Goal: Task Accomplishment & Management: Manage account settings

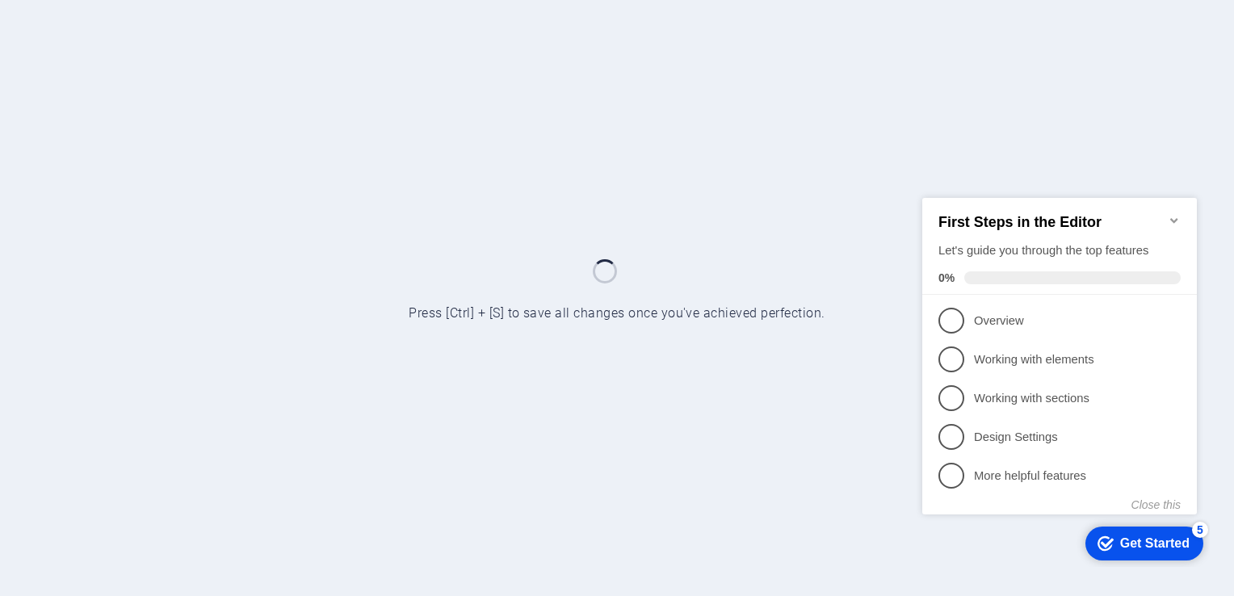
click at [1172, 217] on icon "Minimize checklist" at bounding box center [1173, 219] width 7 height 5
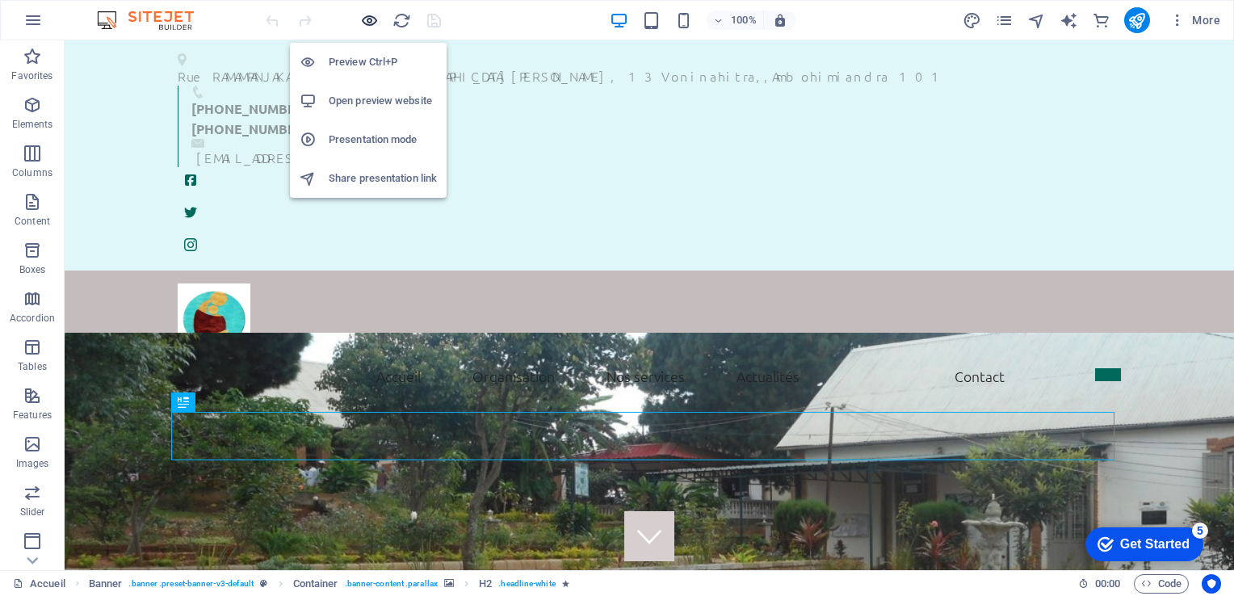
click at [370, 19] on icon "button" at bounding box center [369, 20] width 19 height 19
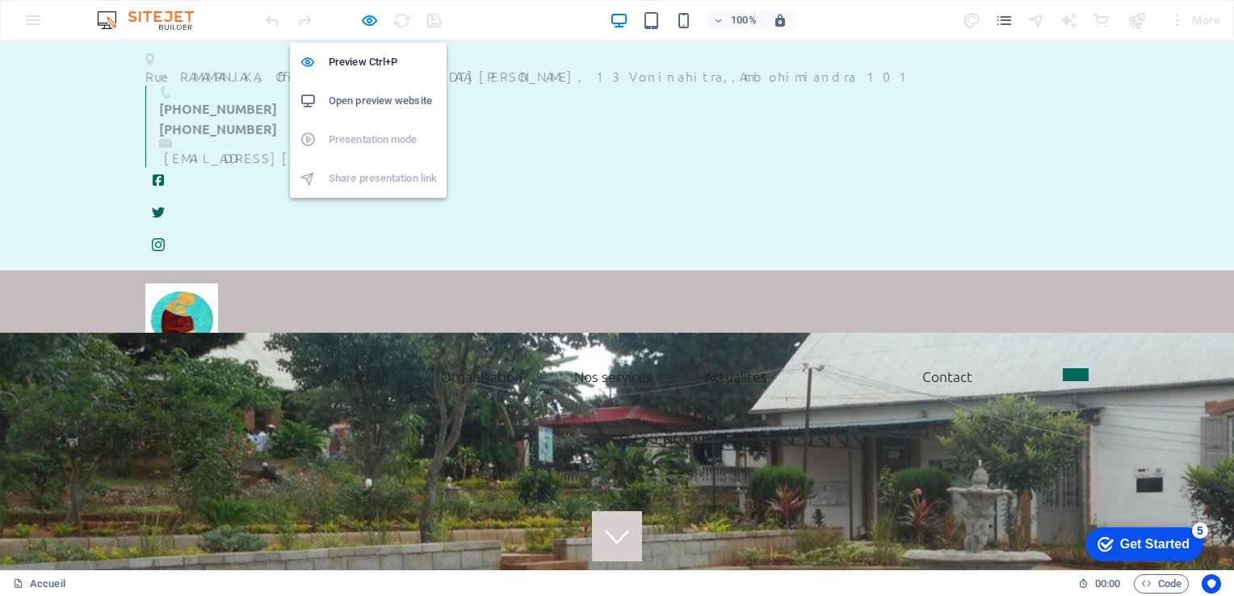
click at [361, 99] on h6 "Open preview website" at bounding box center [383, 100] width 108 height 19
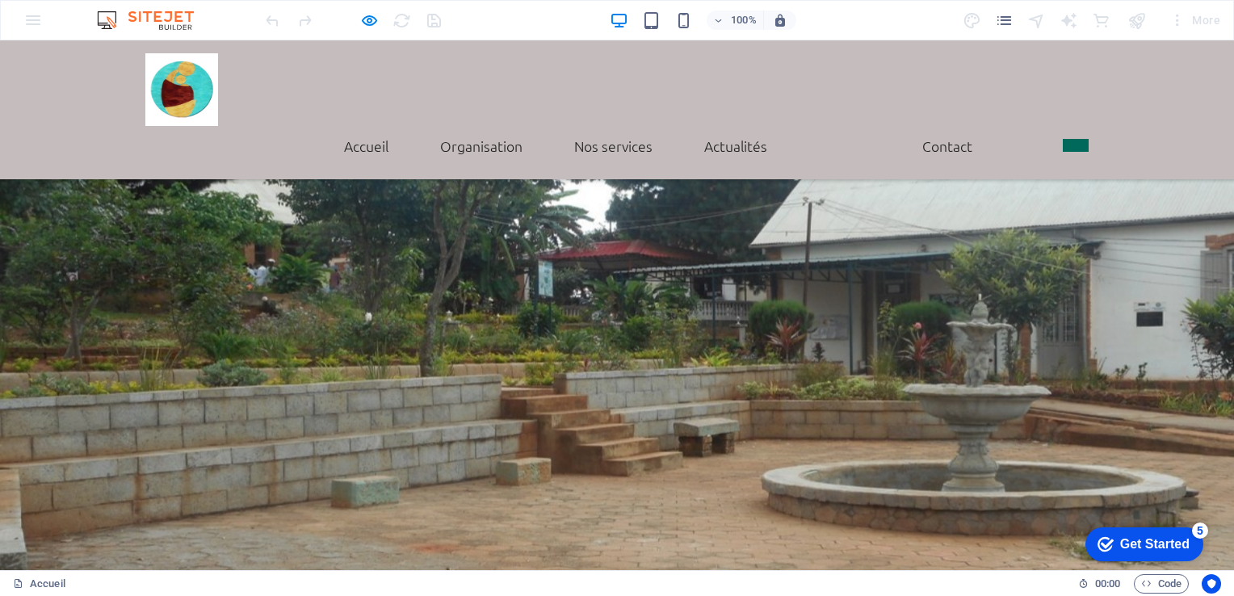
scroll to position [965, 0]
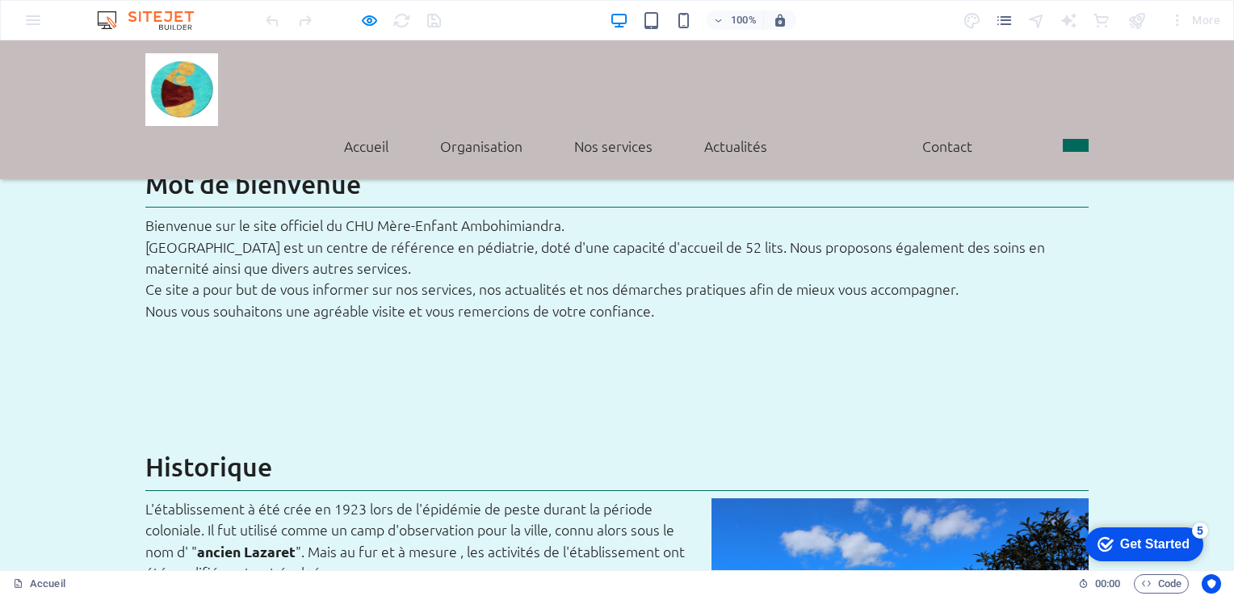
click at [1159, 553] on div "checkmark Get Started 5" at bounding box center [1144, 544] width 118 height 34
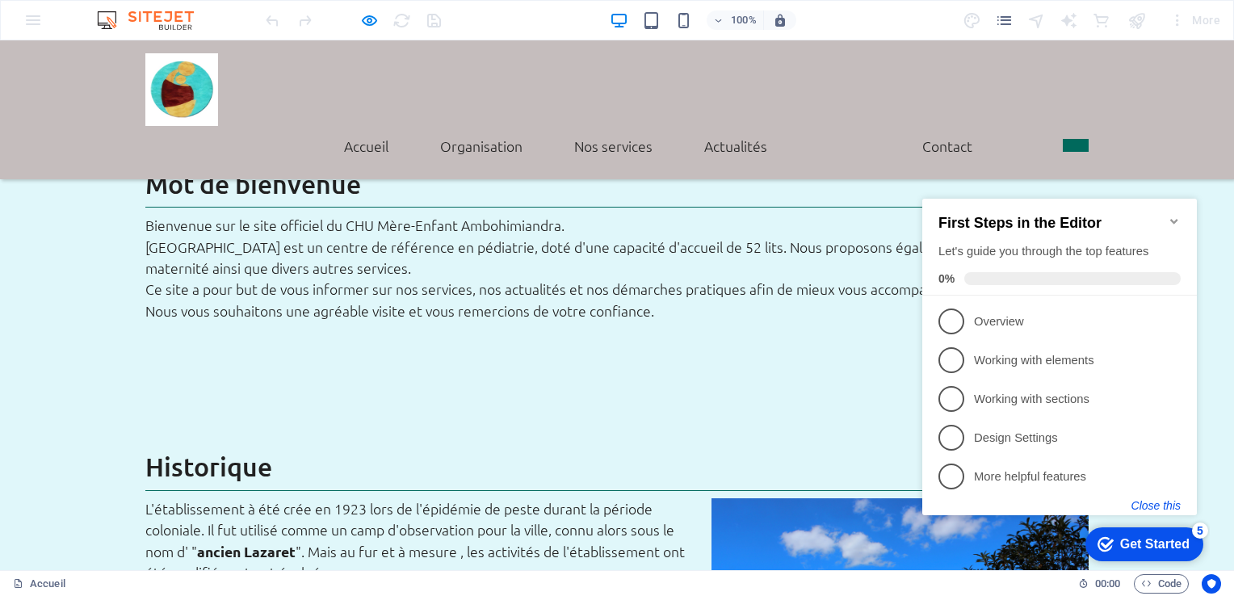
click at [1171, 505] on button "Close this" at bounding box center [1155, 505] width 49 height 13
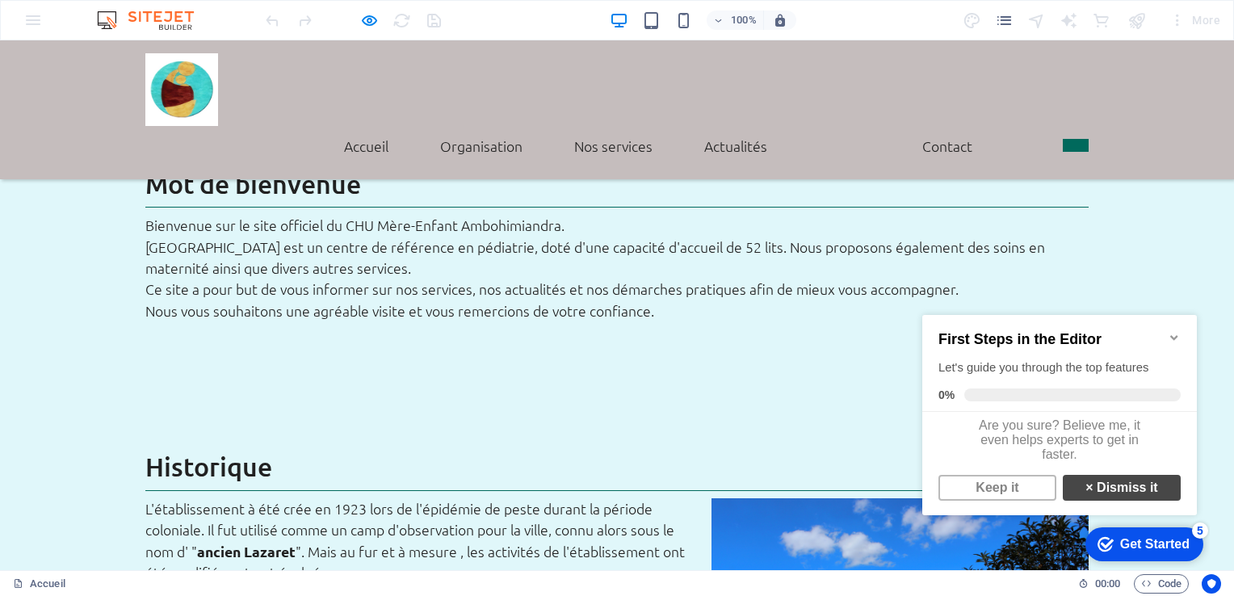
click at [1085, 494] on strong "×" at bounding box center [1088, 487] width 7 height 14
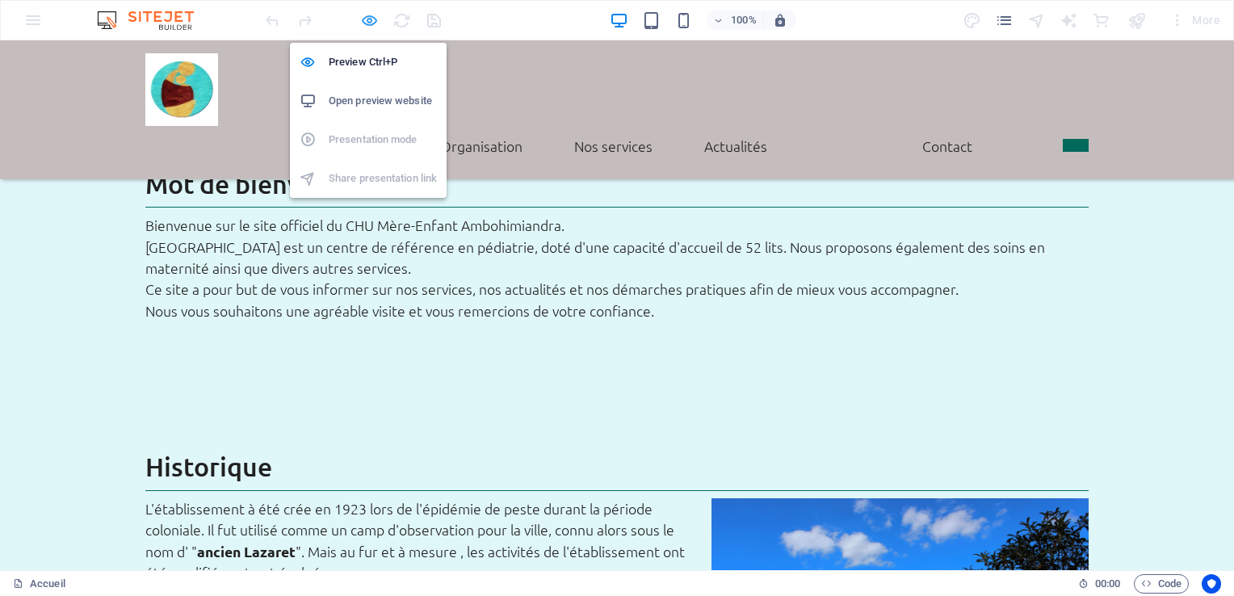
click at [368, 26] on icon "button" at bounding box center [369, 20] width 19 height 19
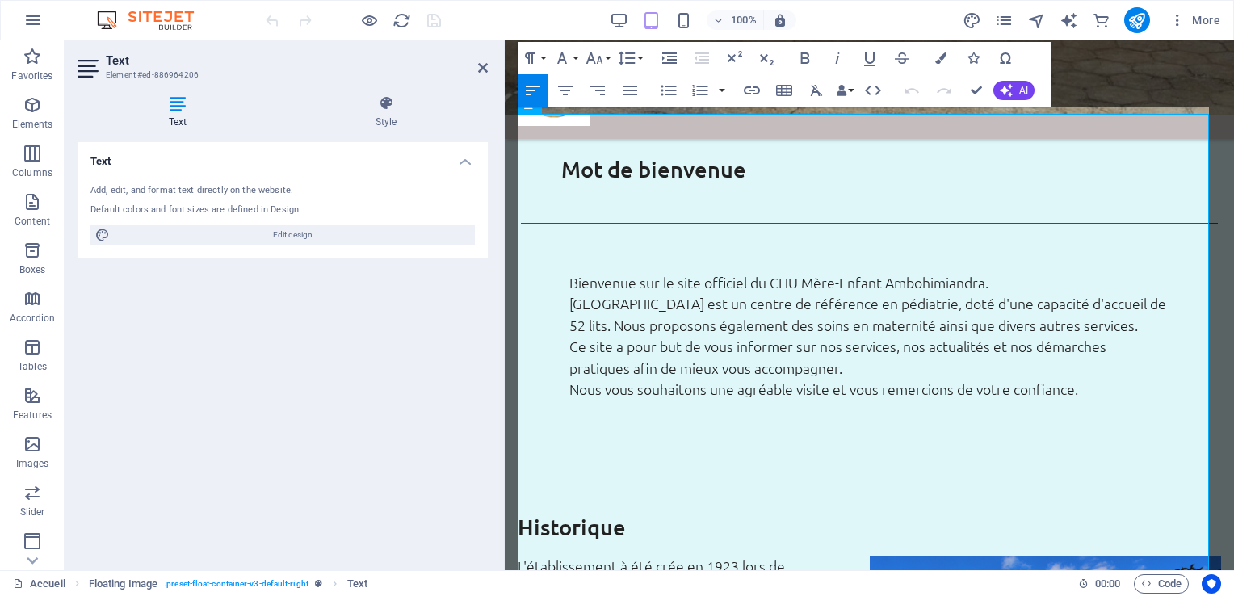
scroll to position [955, 0]
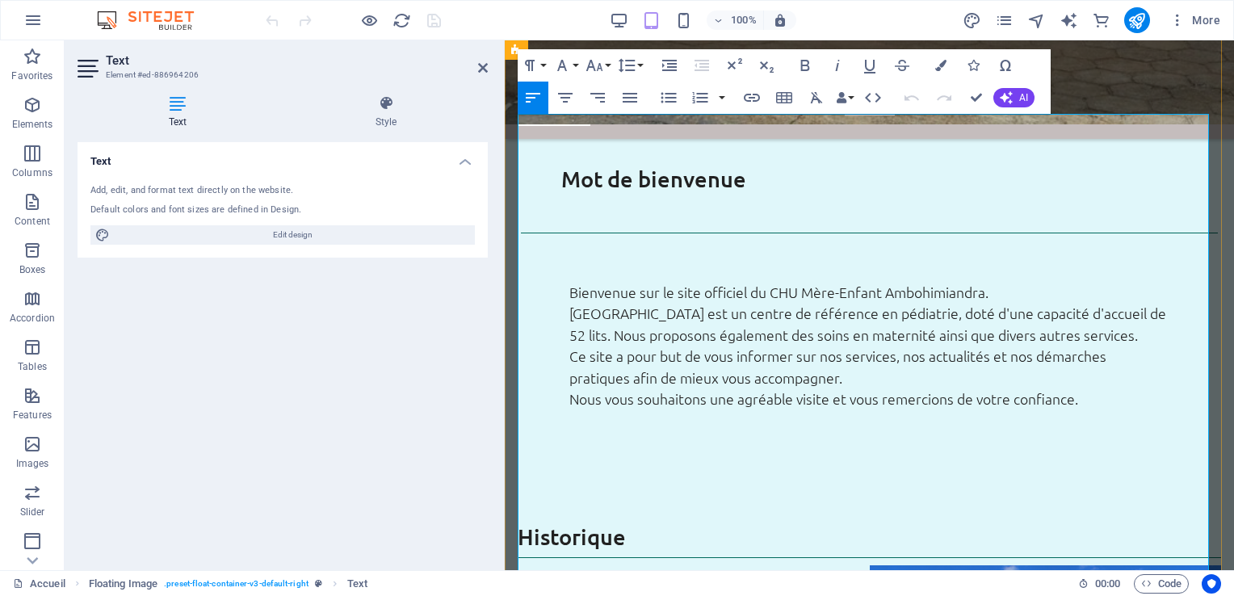
drag, startPoint x: 561, startPoint y: 470, endPoint x: 526, endPoint y: 471, distance: 35.5
drag, startPoint x: 821, startPoint y: 470, endPoint x: 1049, endPoint y: 470, distance: 227.7
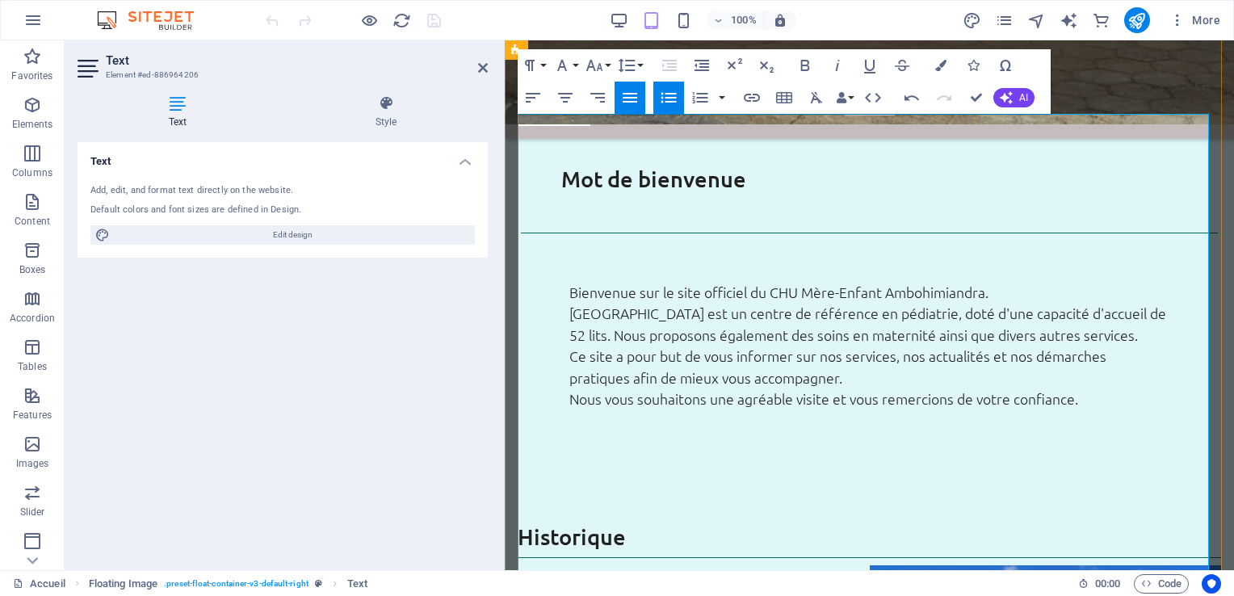
click at [481, 66] on icon at bounding box center [483, 67] width 10 height 13
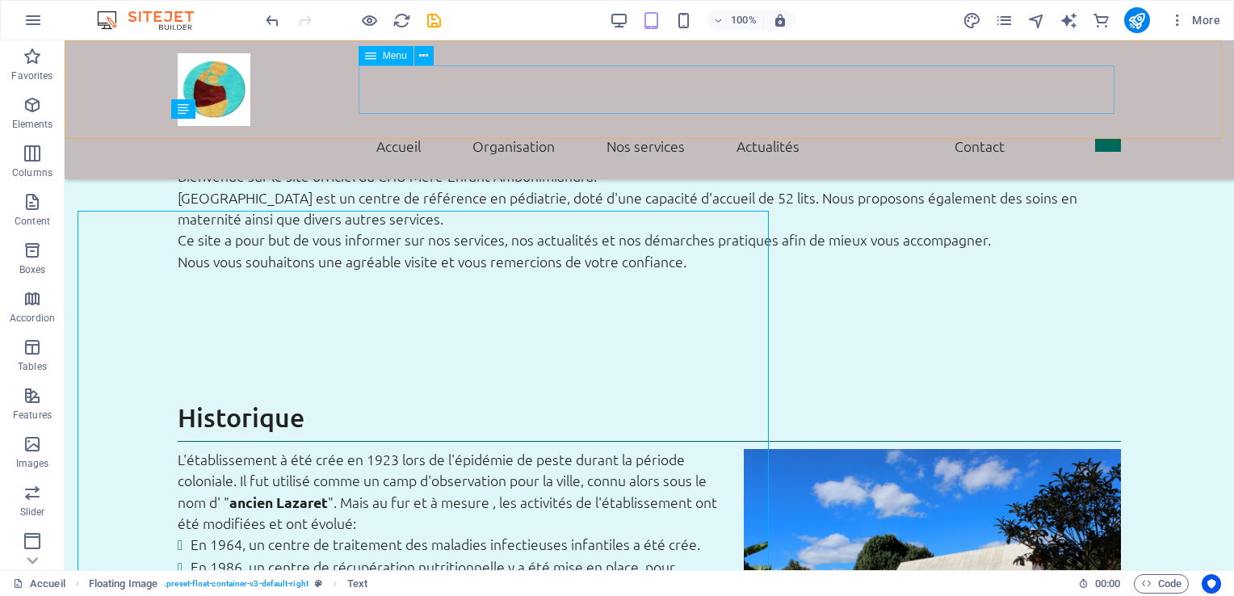
scroll to position [858, 0]
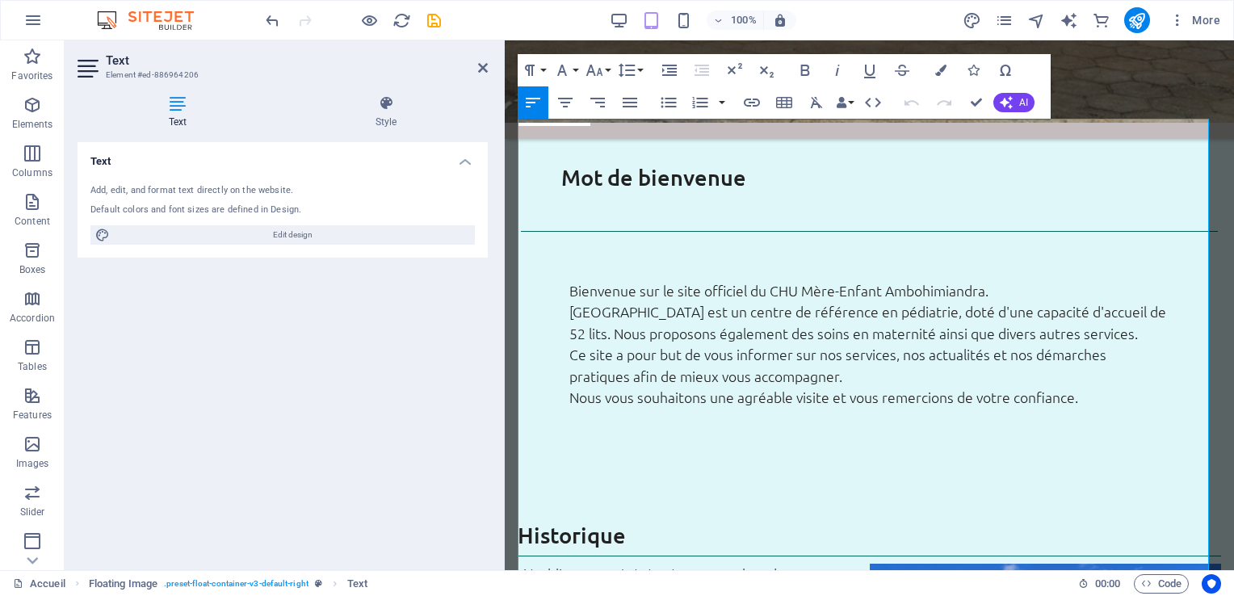
scroll to position [950, 0]
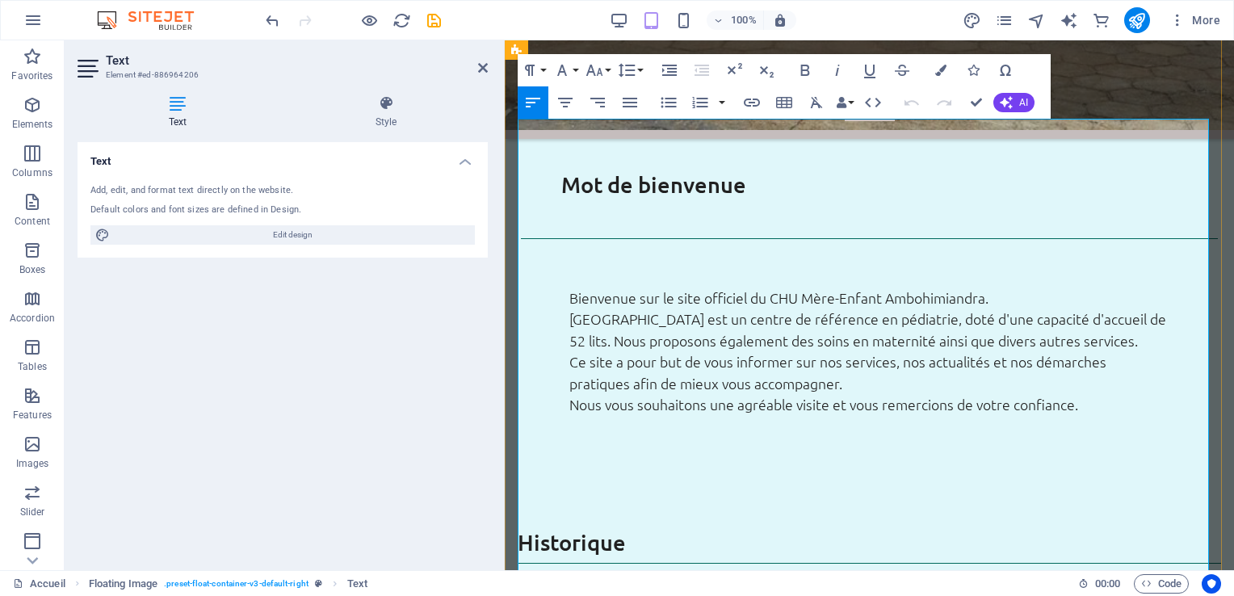
drag, startPoint x: 531, startPoint y: 493, endPoint x: 646, endPoint y: 531, distance: 121.6
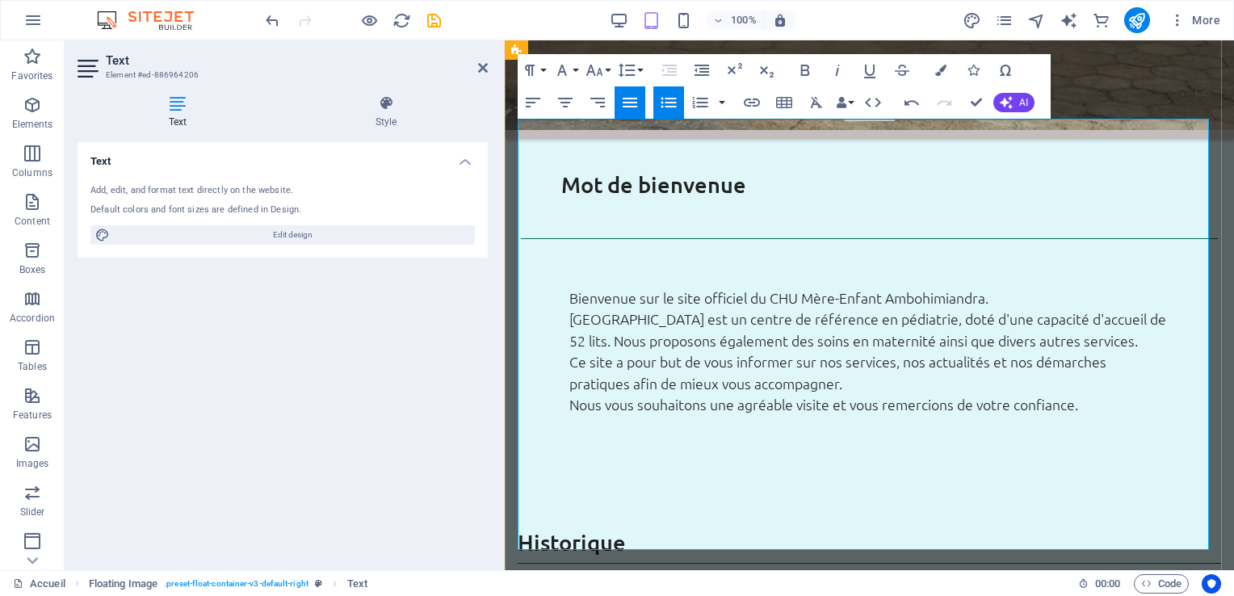
click at [480, 69] on icon at bounding box center [483, 67] width 10 height 13
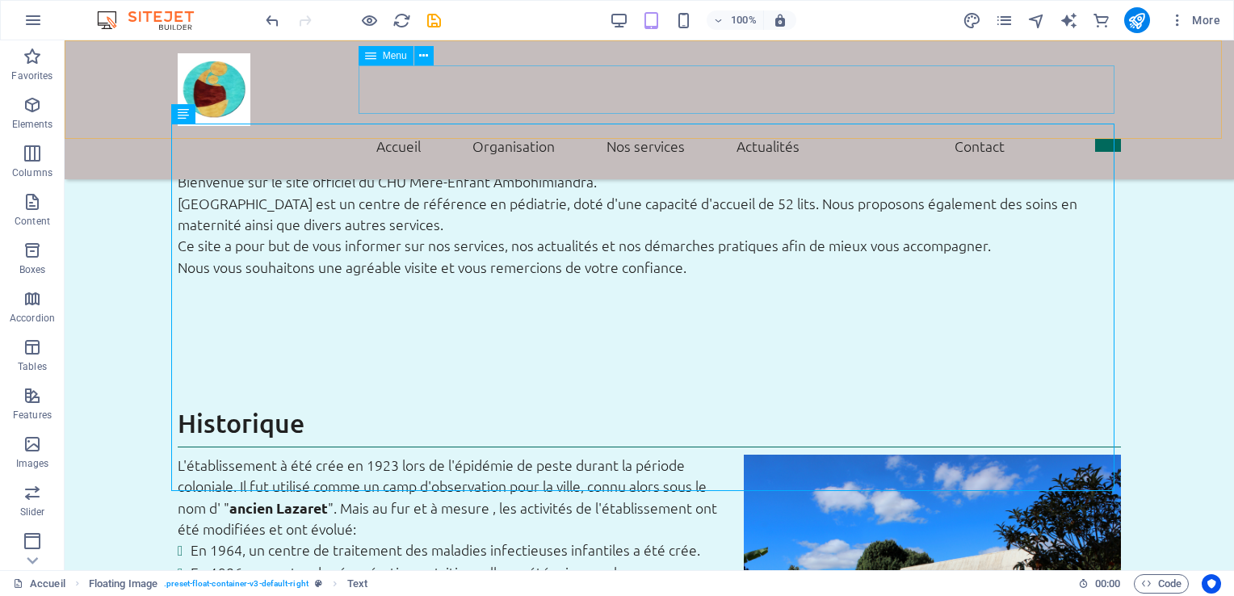
scroll to position [853, 0]
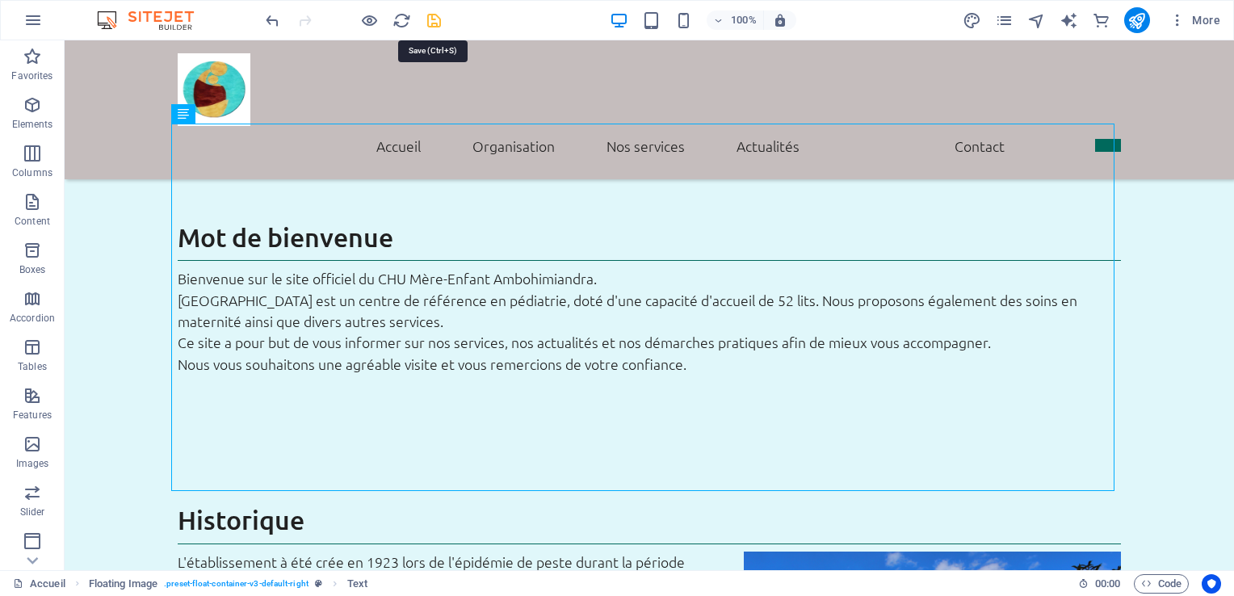
click at [430, 19] on icon "save" at bounding box center [434, 20] width 19 height 19
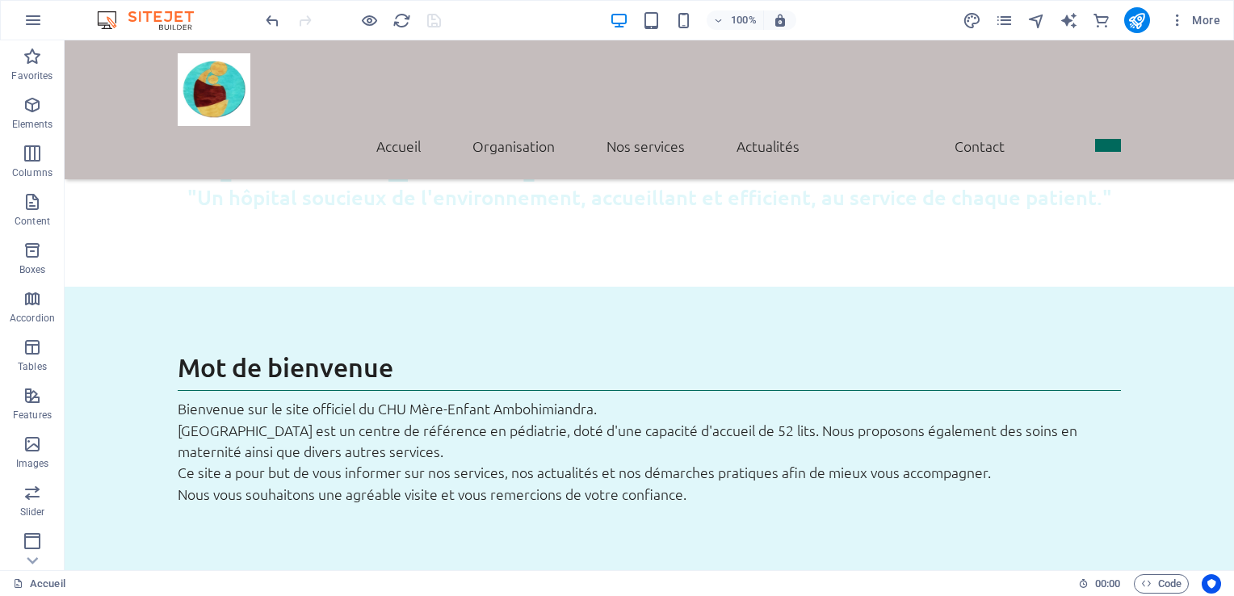
scroll to position [728, 0]
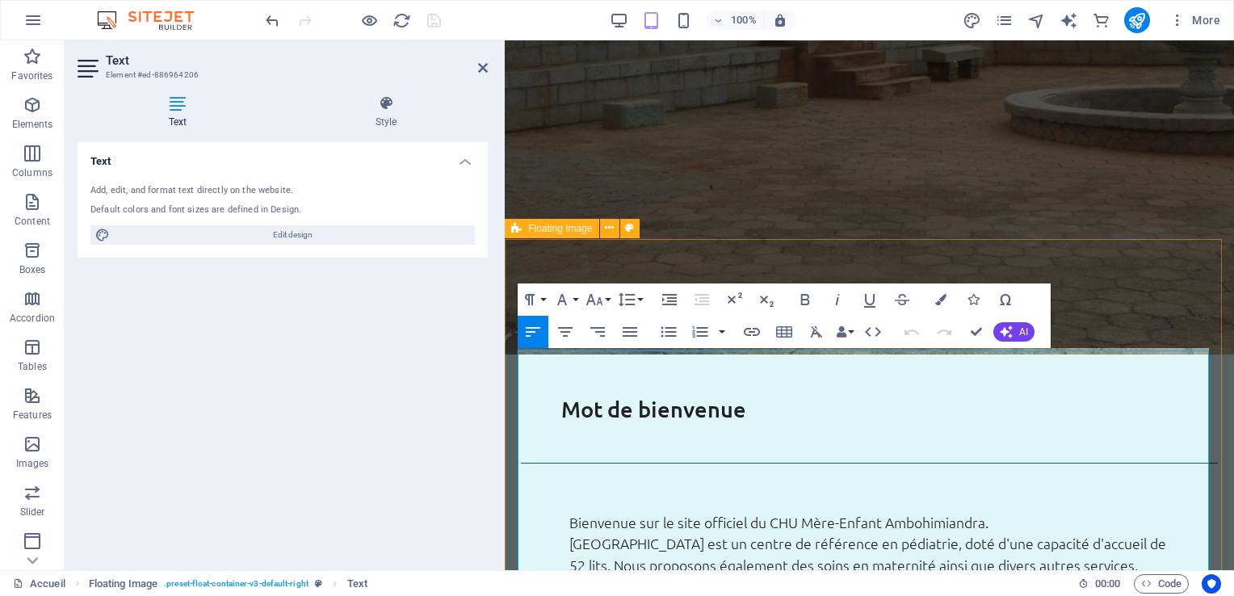
scroll to position [718, 0]
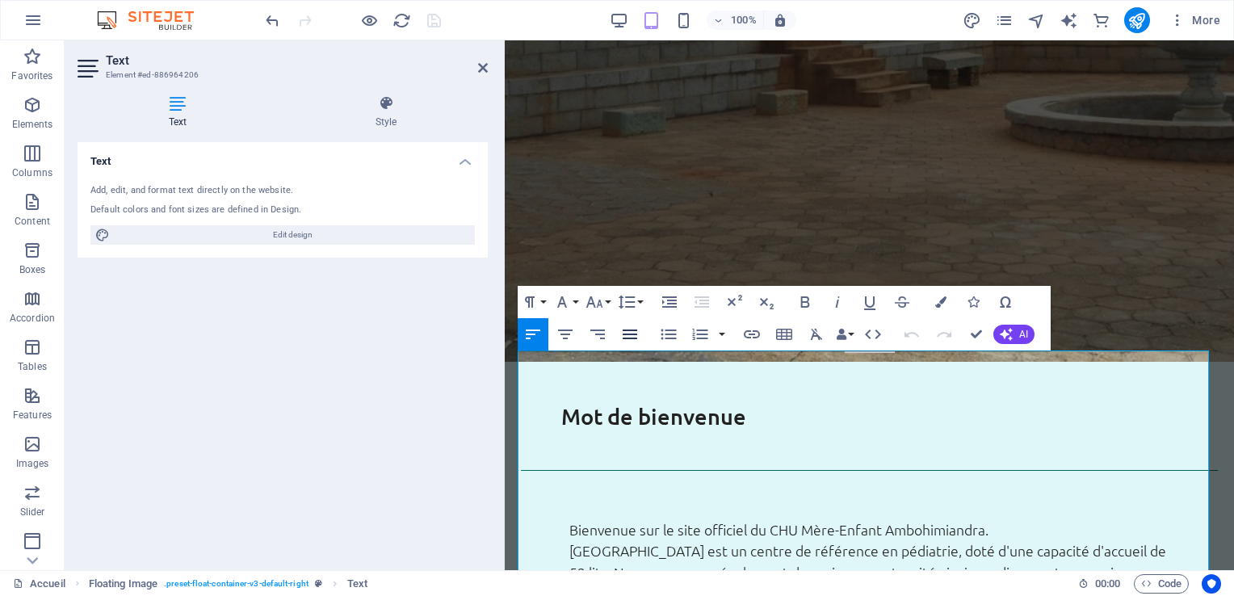
click at [633, 332] on icon "button" at bounding box center [629, 334] width 19 height 19
click at [479, 69] on icon at bounding box center [483, 67] width 10 height 13
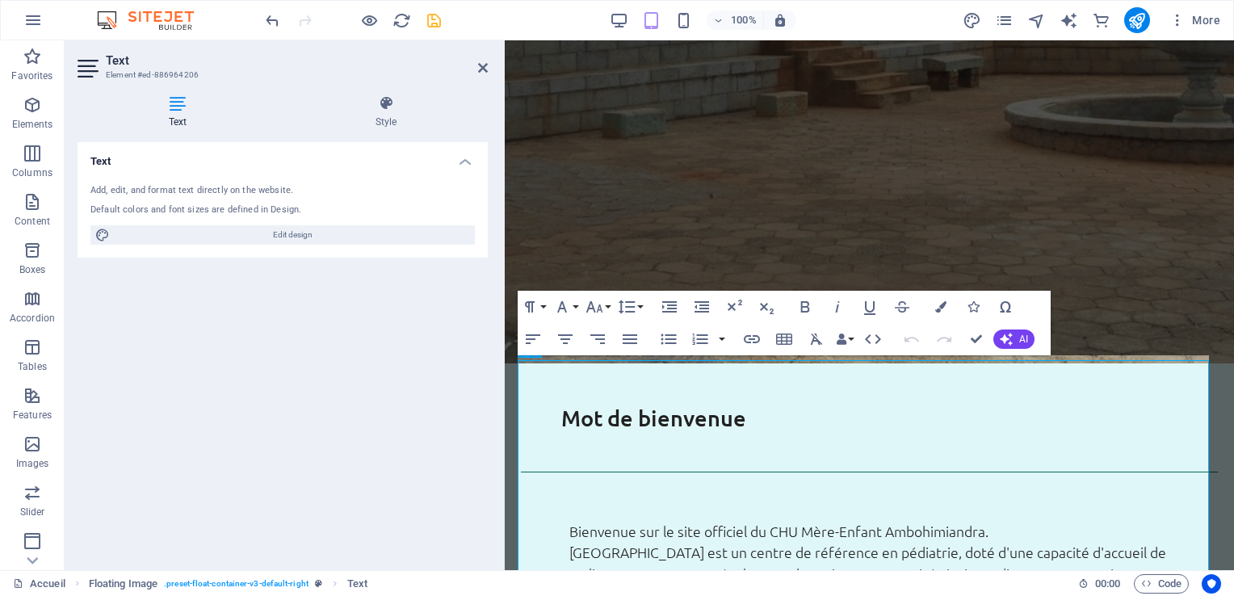
scroll to position [714, 0]
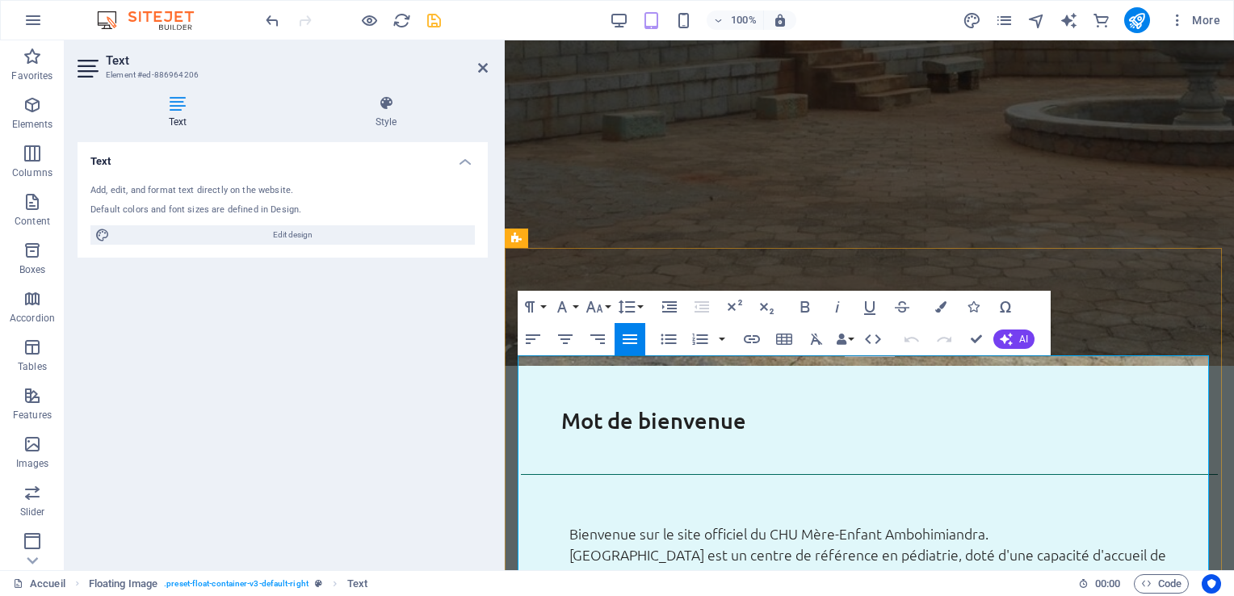
click at [482, 70] on icon at bounding box center [483, 67] width 10 height 13
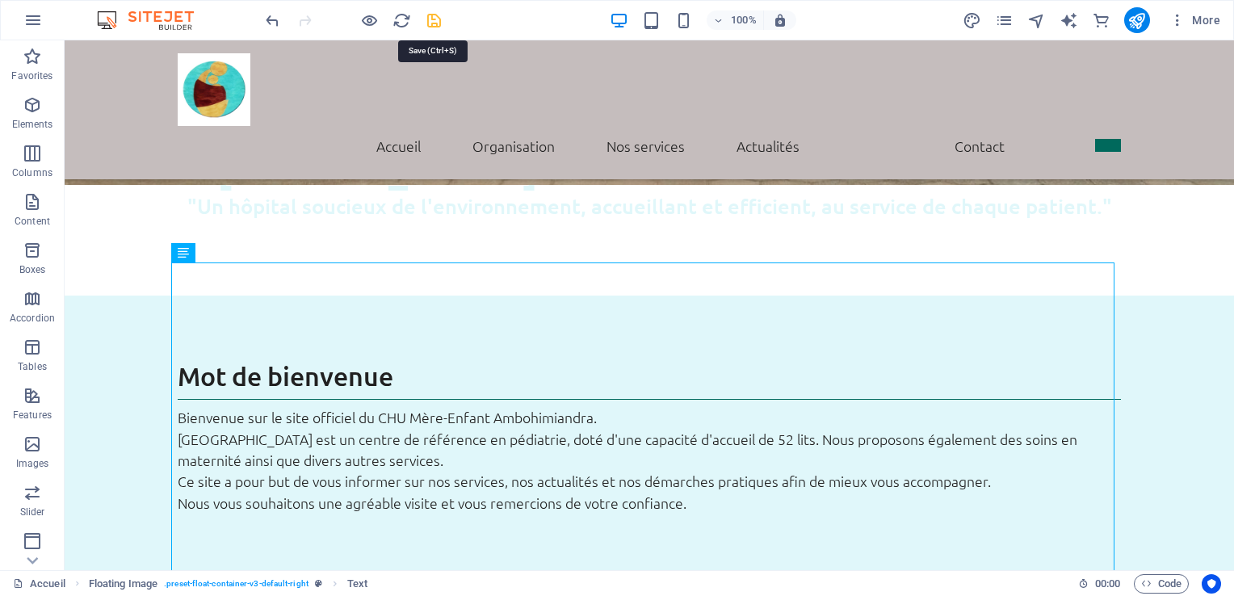
click at [430, 18] on icon "save" at bounding box center [434, 20] width 19 height 19
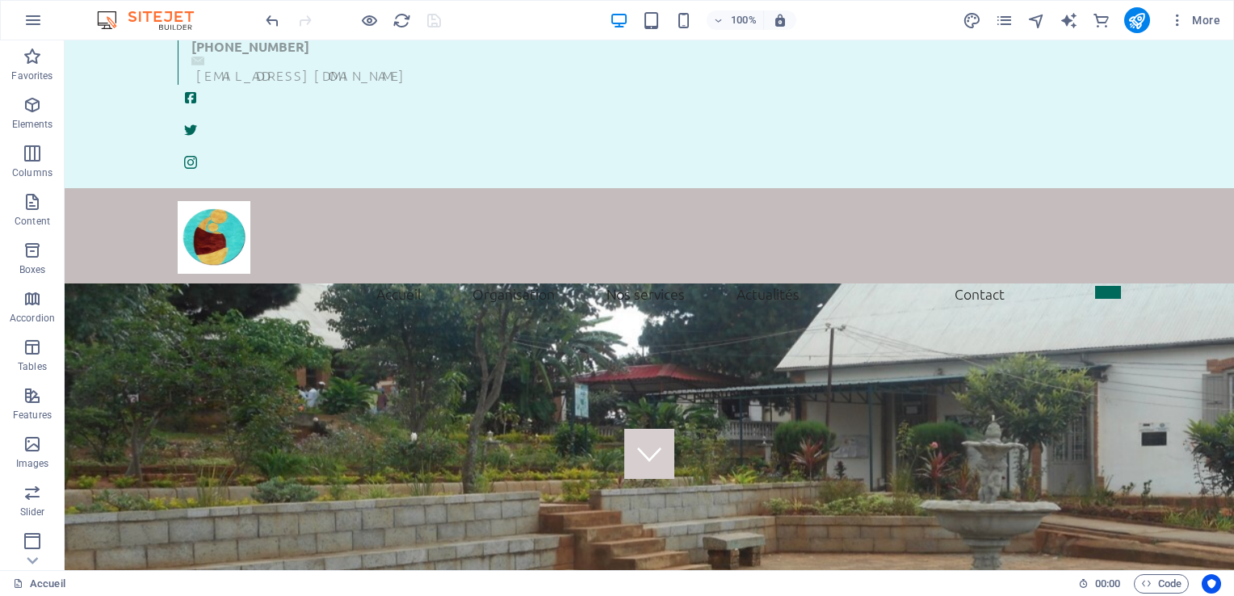
scroll to position [0, 0]
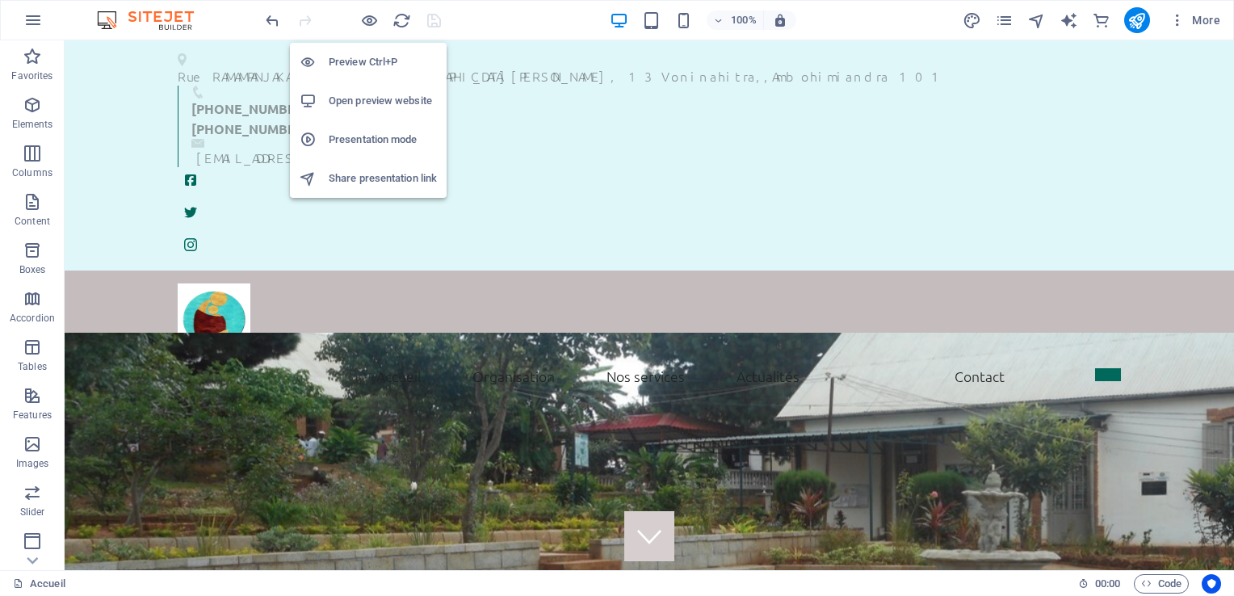
click at [381, 100] on h6 "Open preview website" at bounding box center [383, 100] width 108 height 19
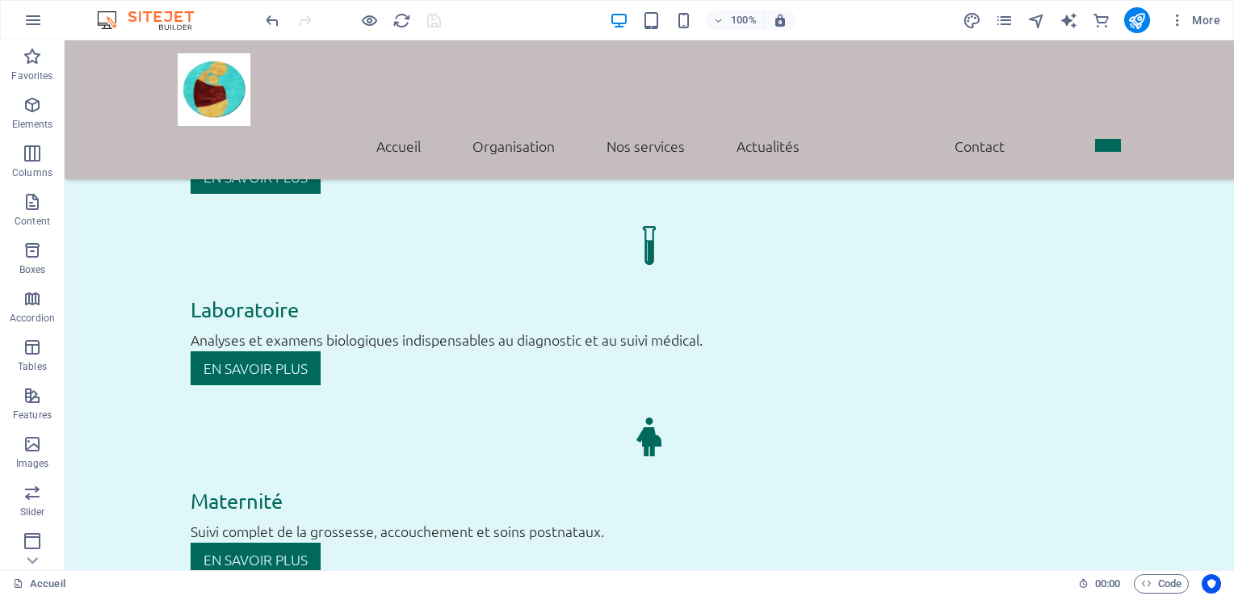
scroll to position [3183, 0]
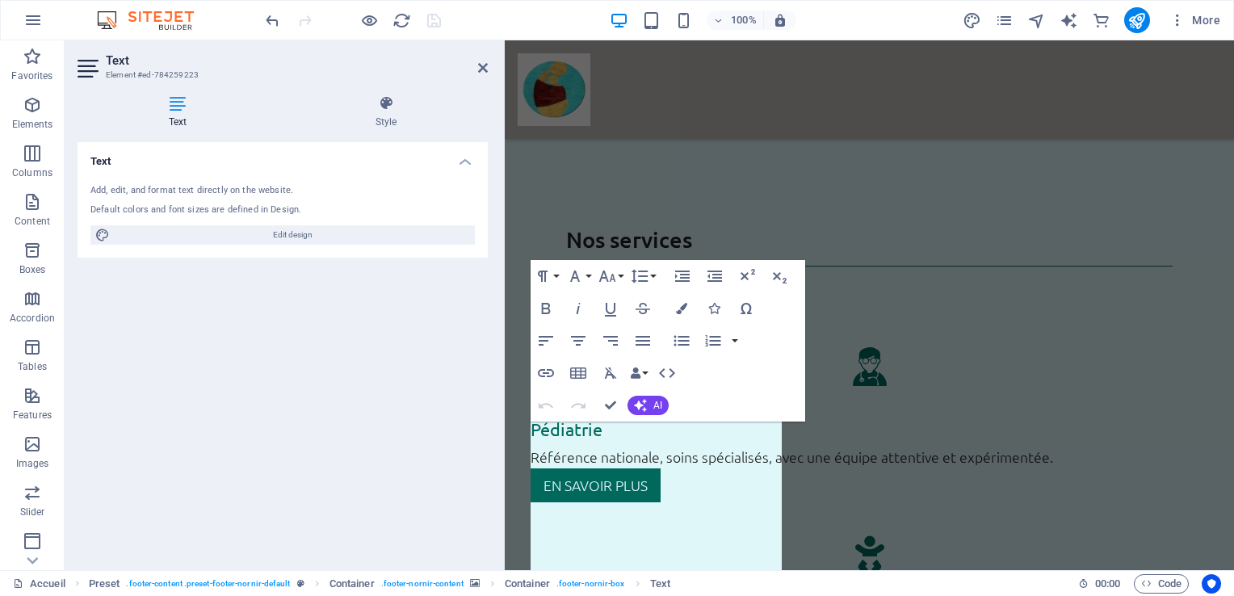
scroll to position [3749, 0]
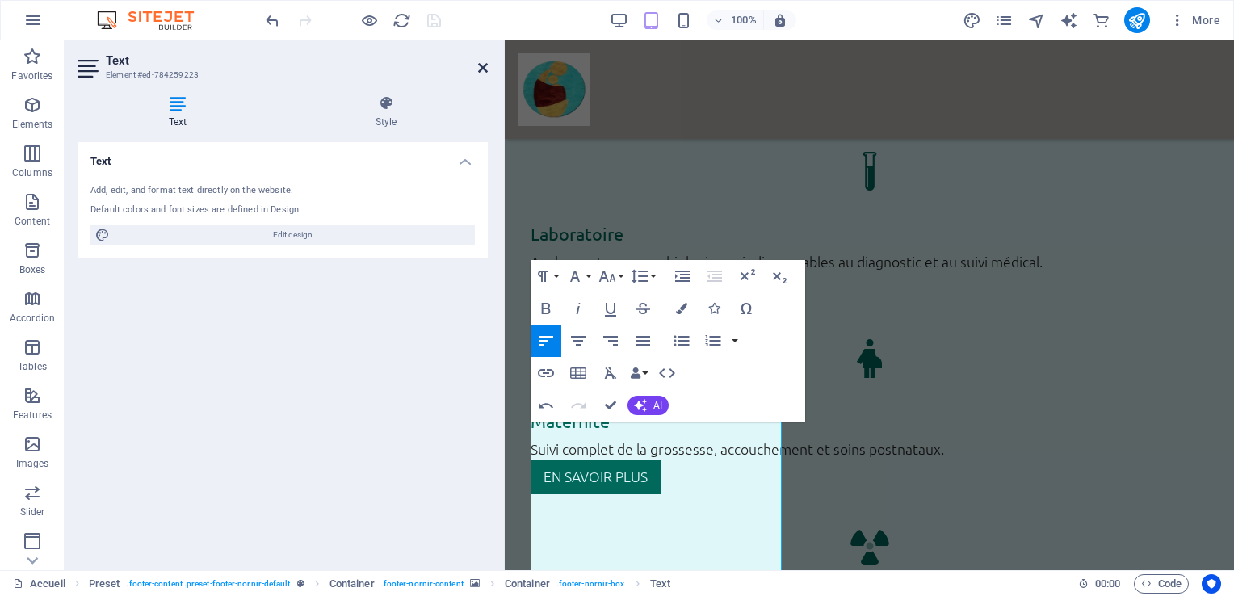
click at [485, 69] on icon at bounding box center [483, 67] width 10 height 13
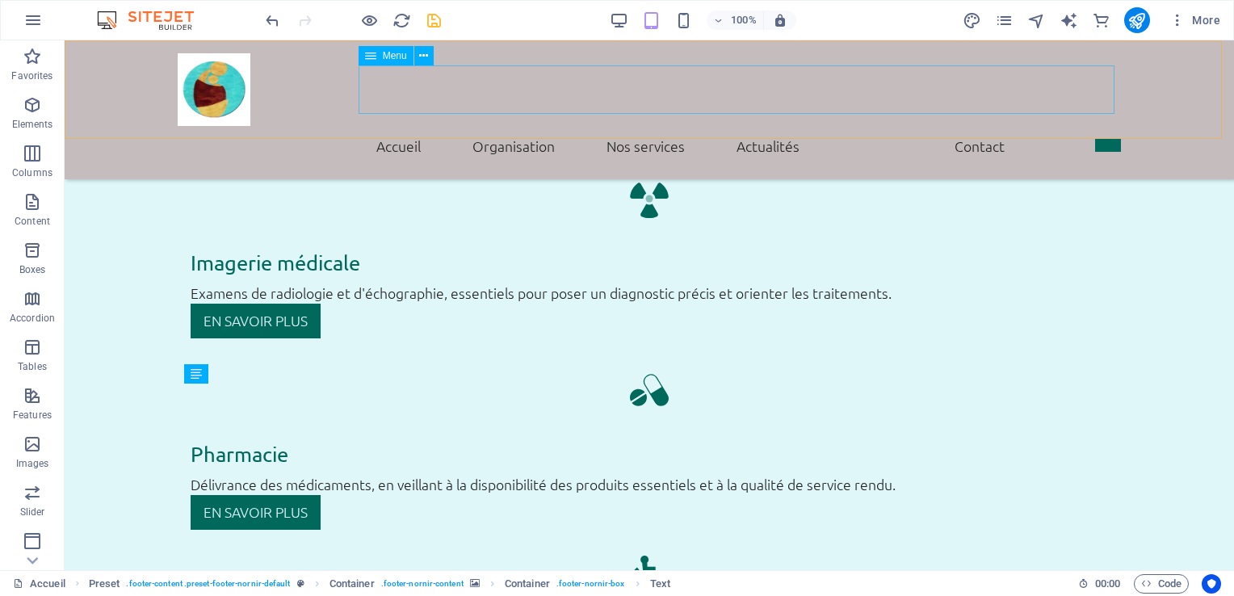
scroll to position [3184, 0]
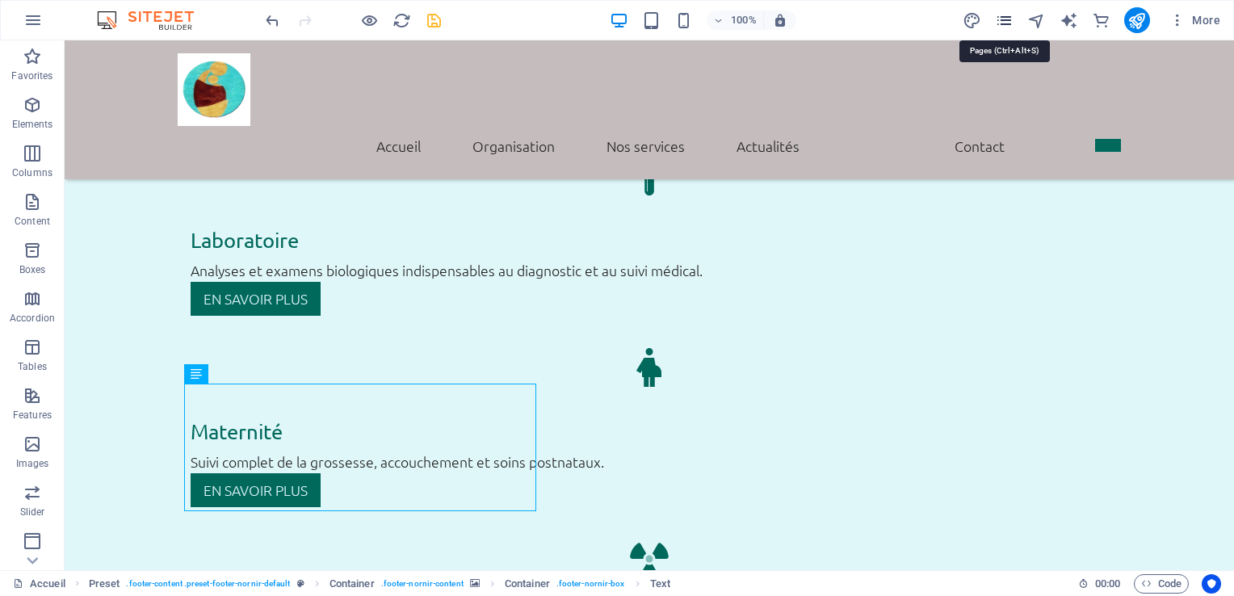
click at [1001, 16] on icon "pages" at bounding box center [1004, 20] width 19 height 19
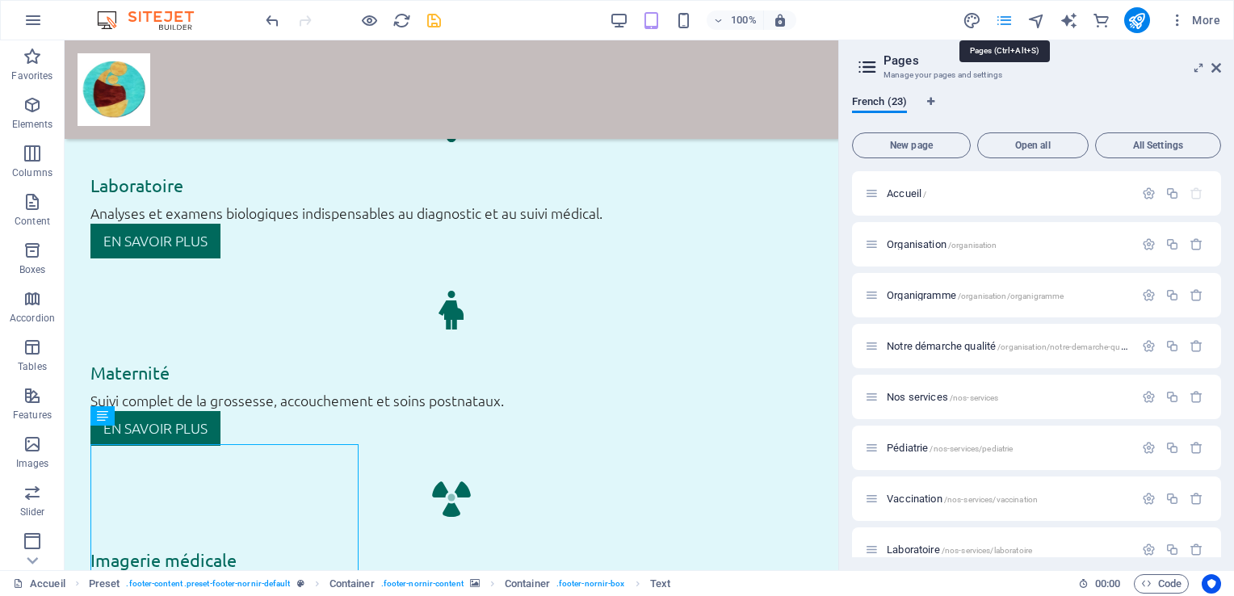
scroll to position [3737, 0]
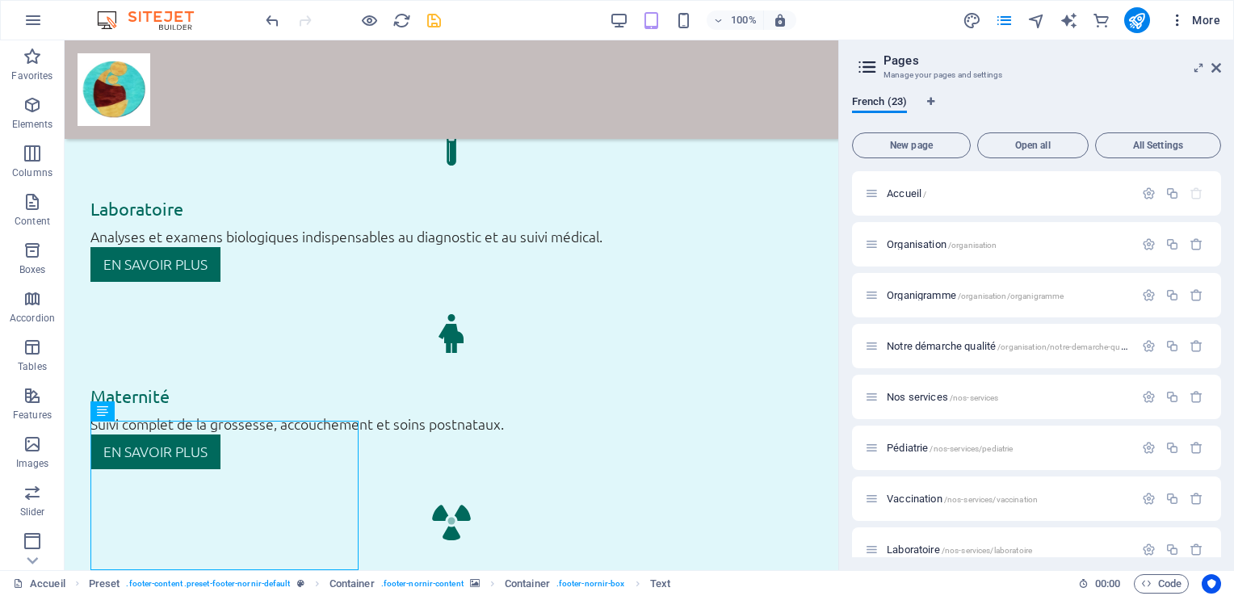
click at [1179, 24] on icon "button" at bounding box center [1177, 20] width 16 height 16
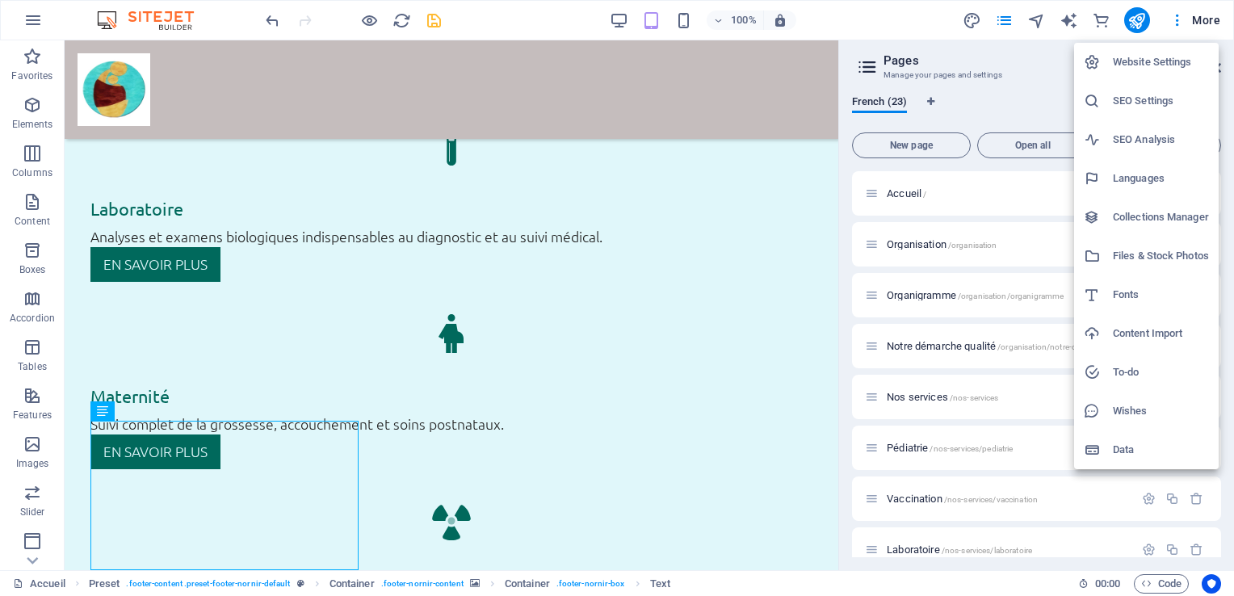
click at [1115, 451] on h6 "Data" at bounding box center [1161, 449] width 96 height 19
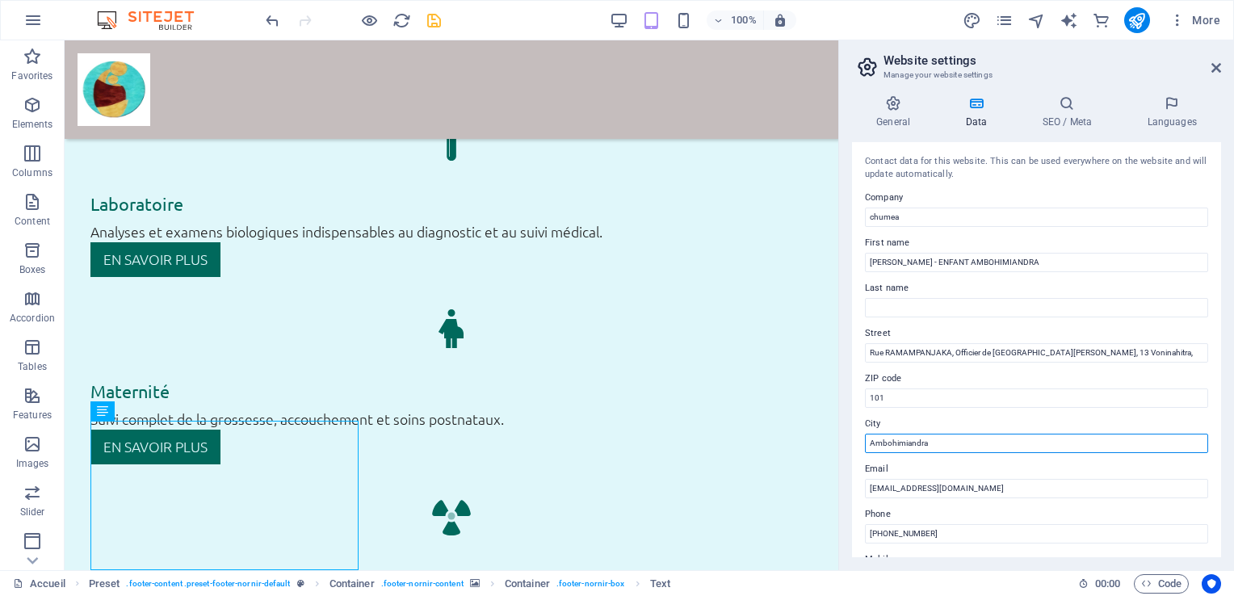
click at [867, 451] on input "Ambohimiandra" at bounding box center [1036, 443] width 343 height 19
click at [930, 441] on input "Ambohimiandra" at bounding box center [1036, 443] width 343 height 19
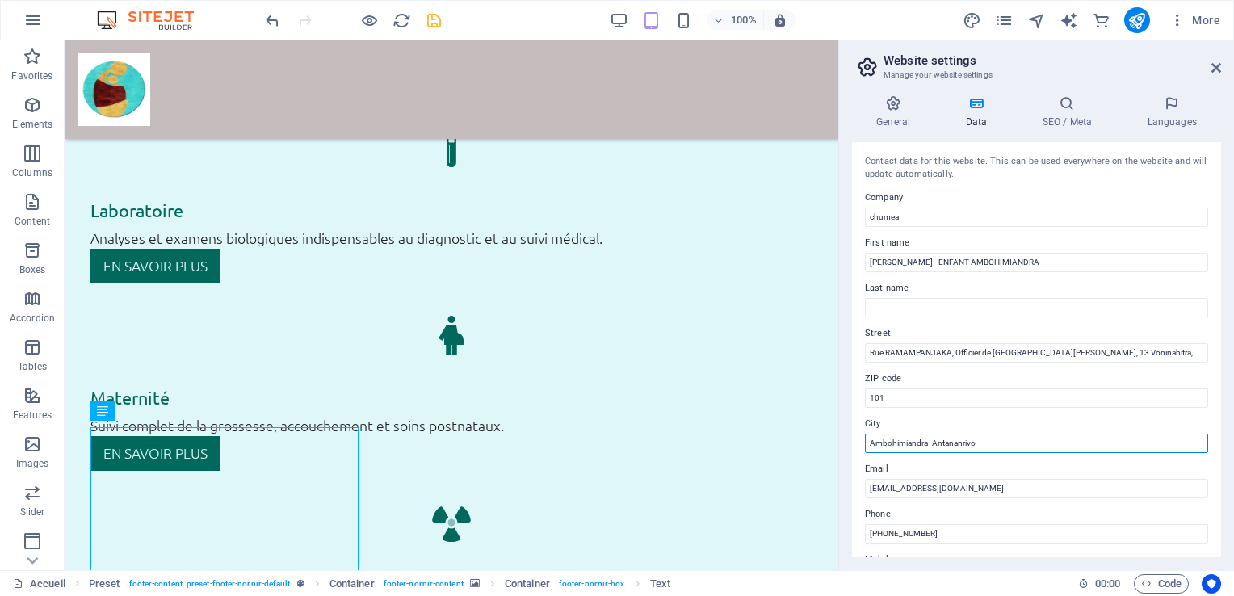
click at [961, 443] on input "Ambohimiandra- Antananrivo" at bounding box center [1036, 443] width 343 height 19
click at [1064, 443] on input "Ambohimiandra- [GEOGRAPHIC_DATA]" at bounding box center [1036, 443] width 343 height 19
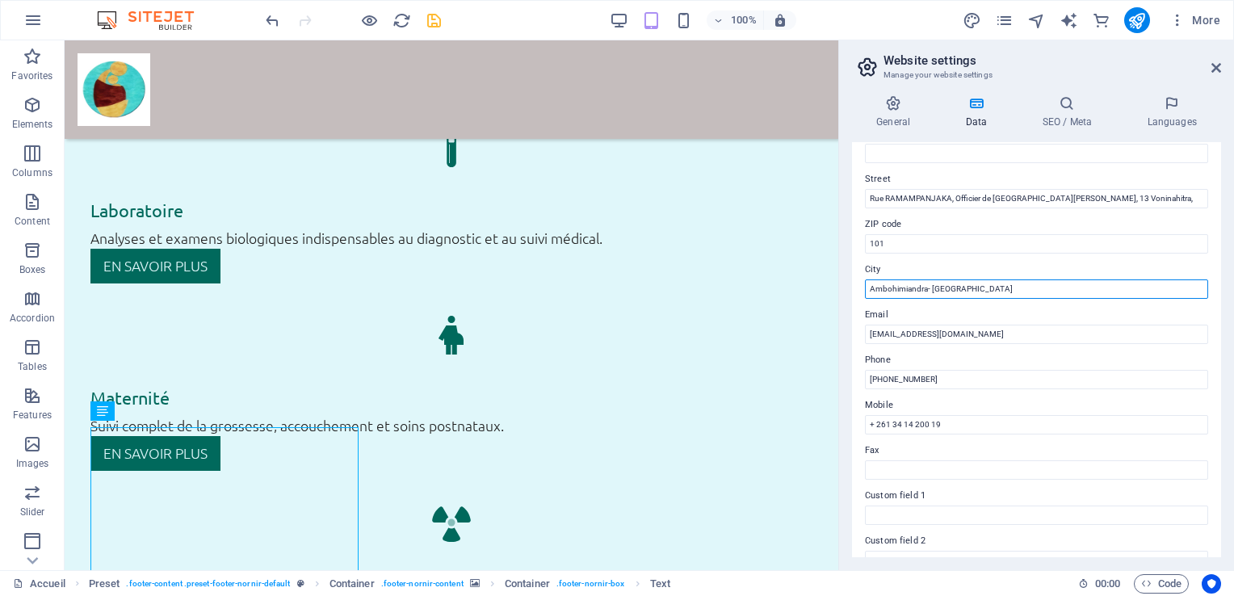
scroll to position [163, 0]
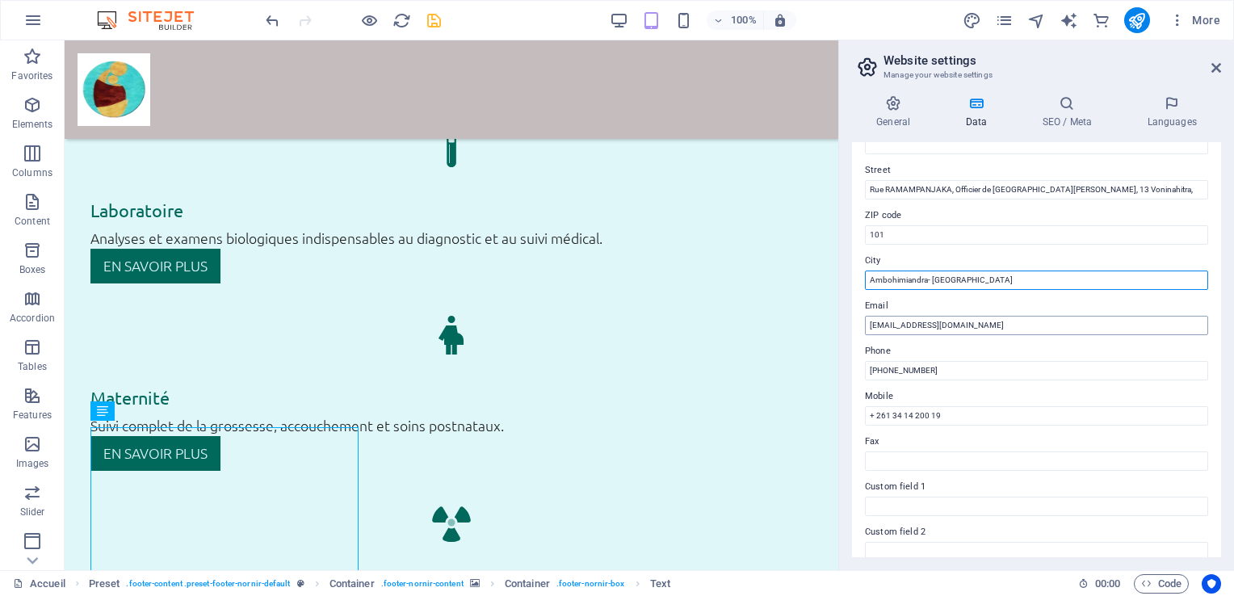
type input "Ambohimiandra- [GEOGRAPHIC_DATA]"
click at [1059, 331] on input "[EMAIL_ADDRESS][DOMAIN_NAME]" at bounding box center [1036, 325] width 343 height 19
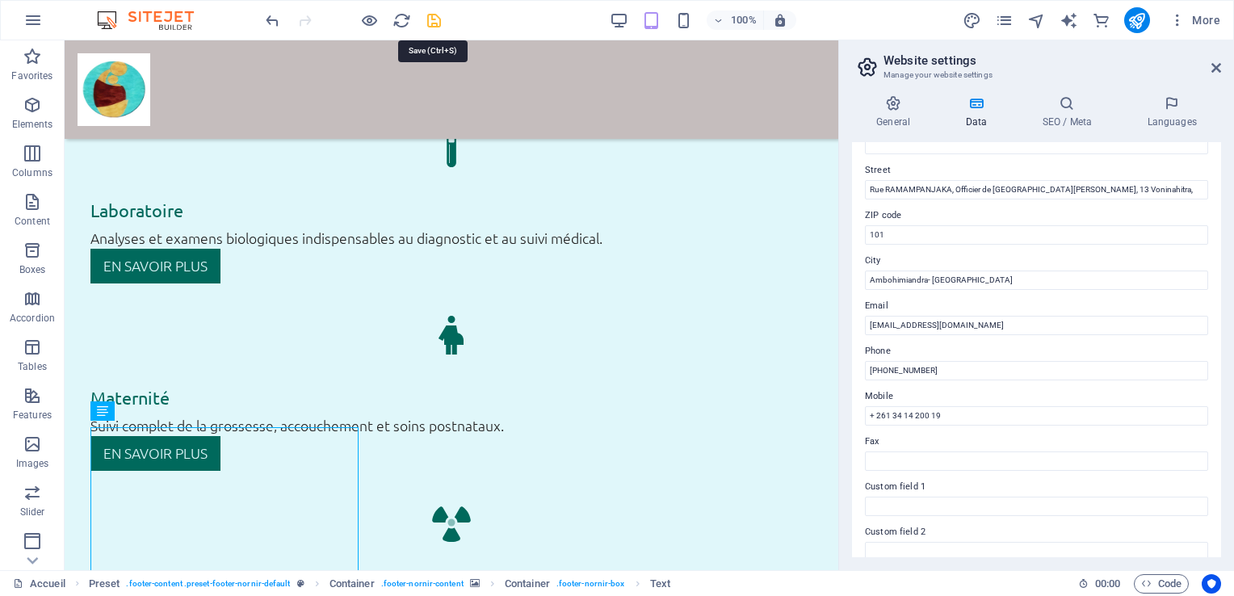
click at [430, 20] on icon "save" at bounding box center [434, 20] width 19 height 19
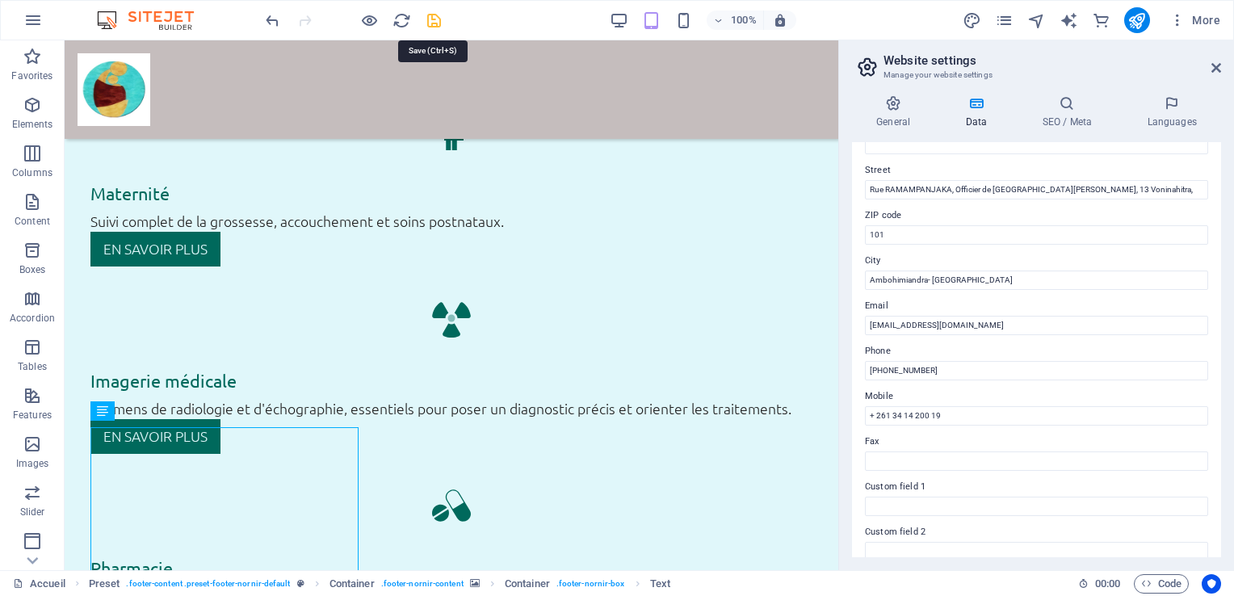
scroll to position [3184, 0]
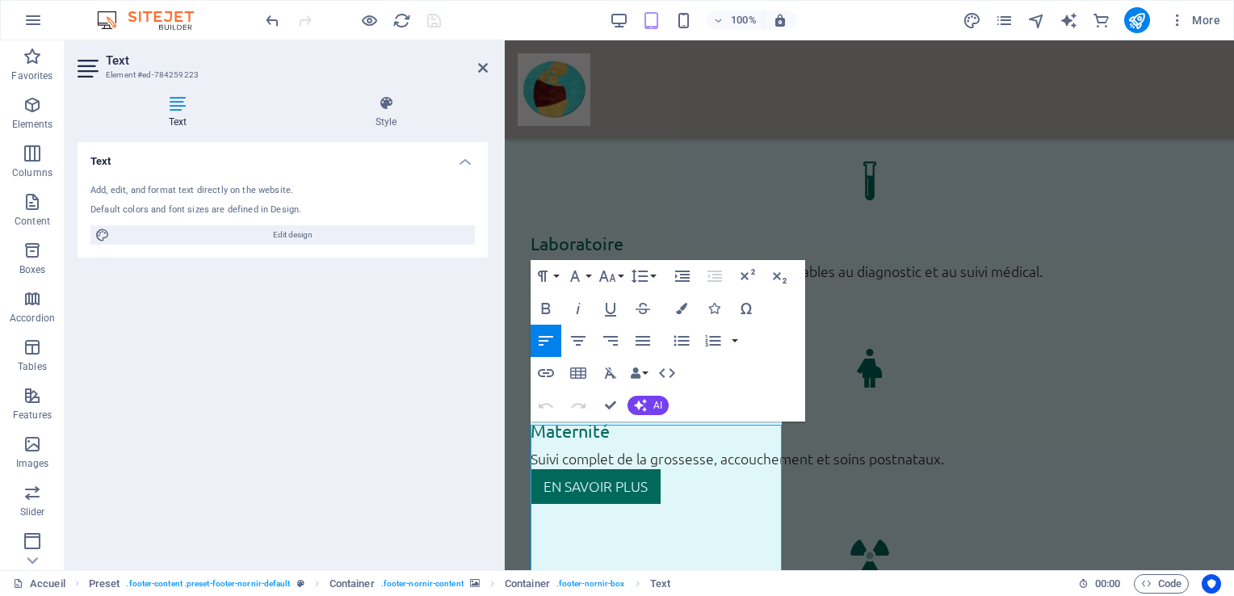
scroll to position [3743, 0]
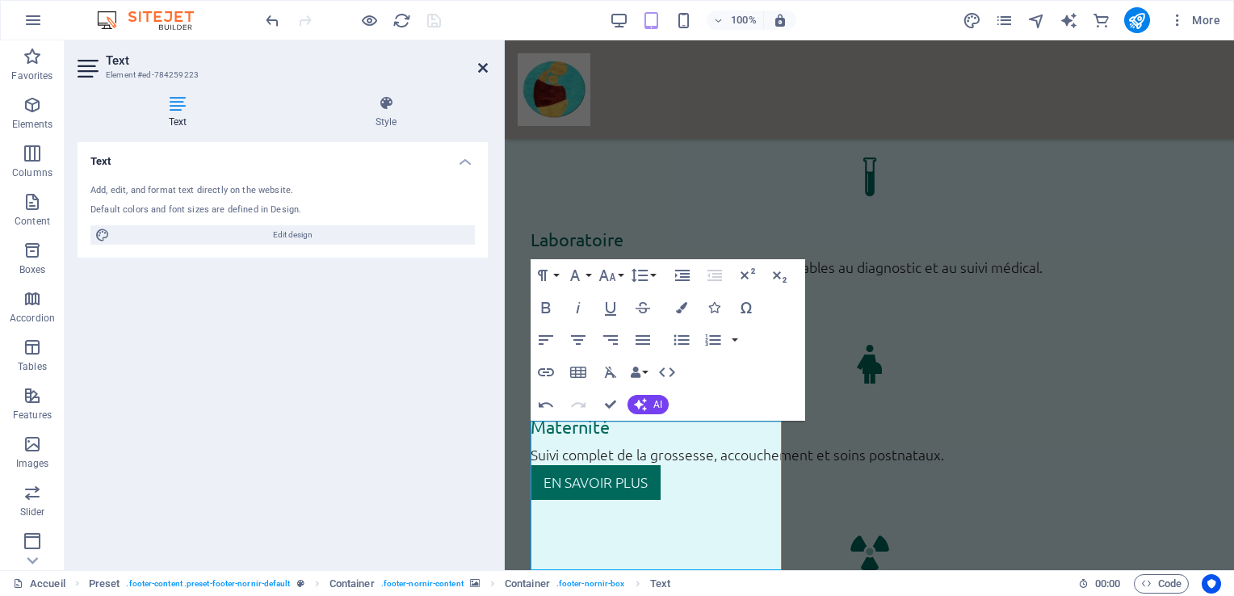
click at [481, 73] on icon at bounding box center [483, 67] width 10 height 13
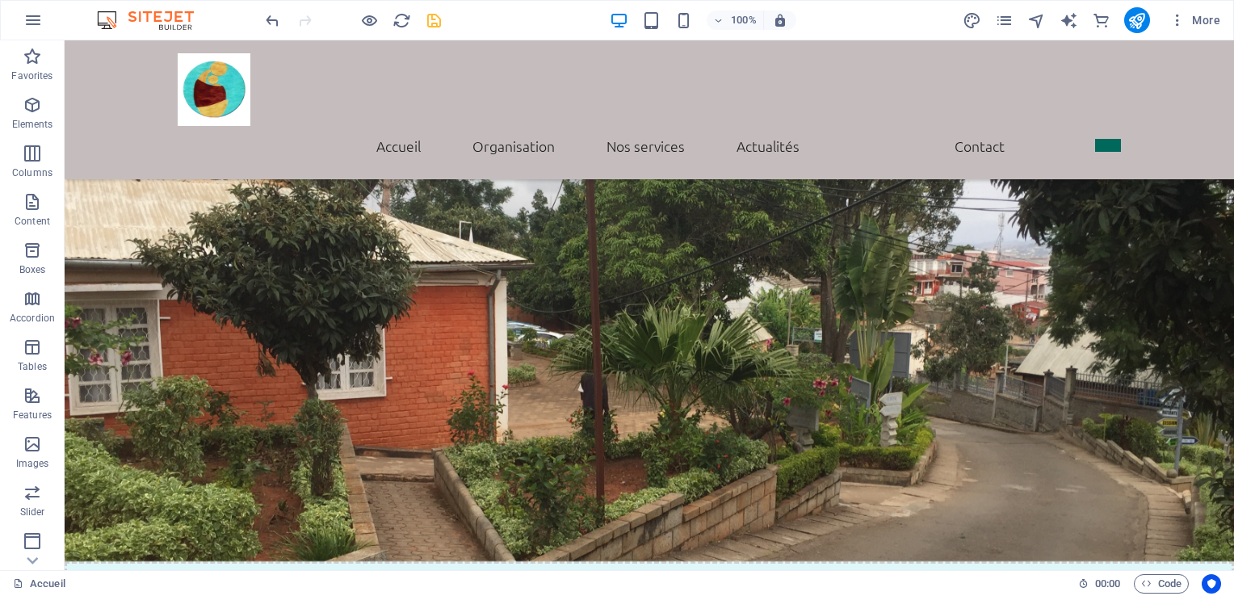
scroll to position [1780, 0]
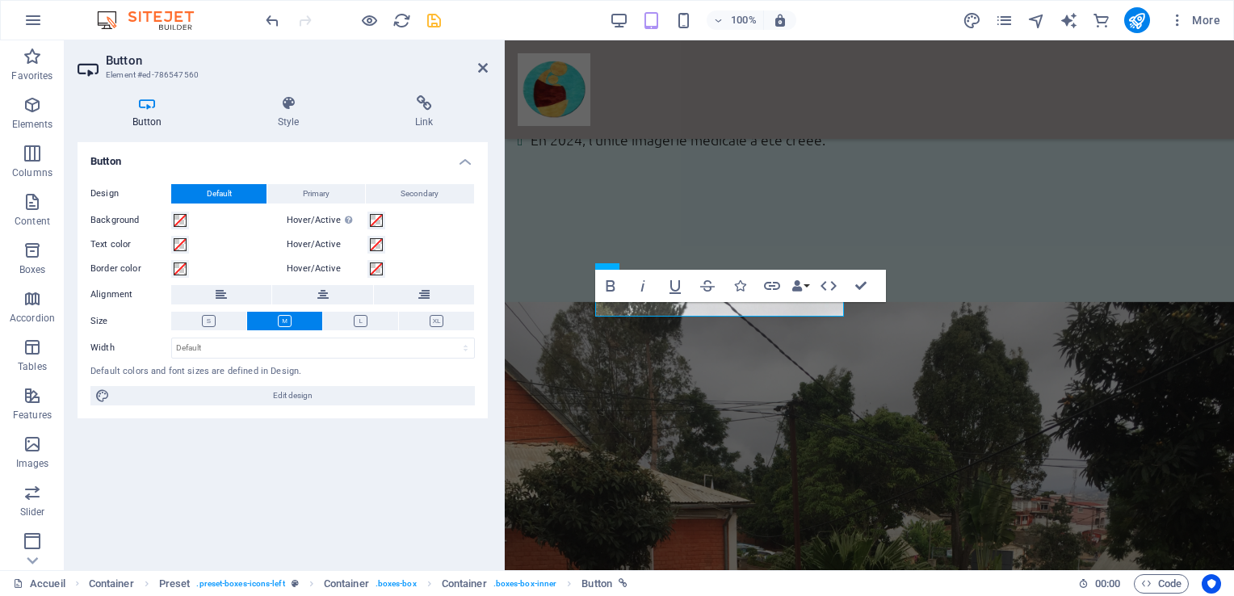
scroll to position [2352, 0]
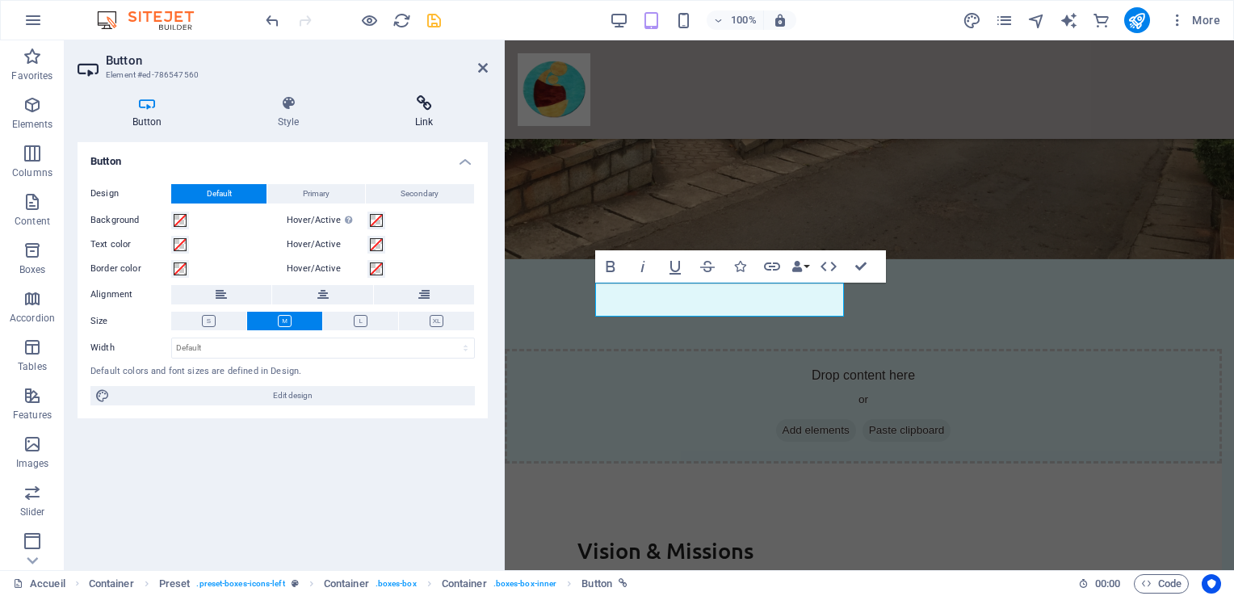
click at [426, 107] on icon at bounding box center [424, 103] width 128 height 16
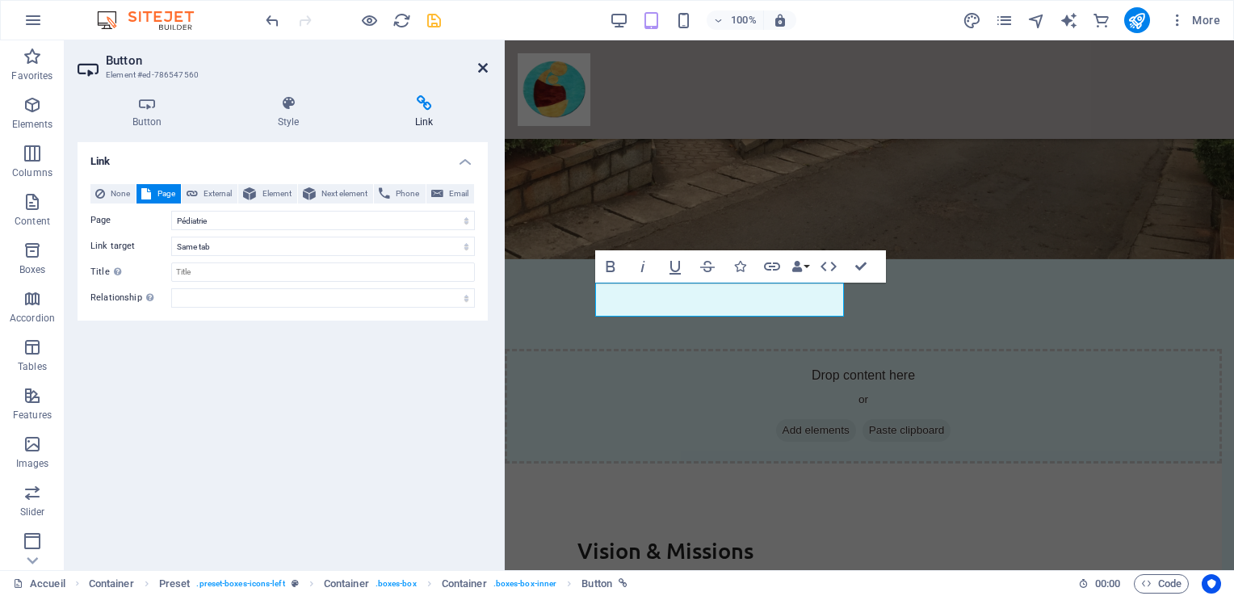
click at [485, 69] on icon at bounding box center [483, 67] width 10 height 13
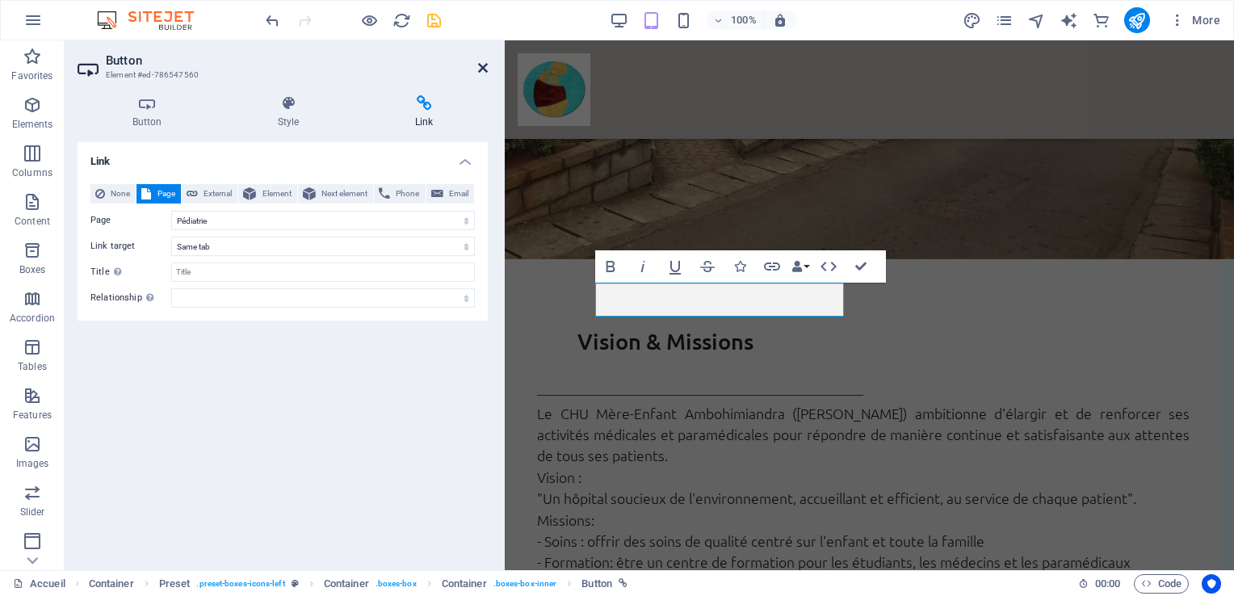
scroll to position [1904, 0]
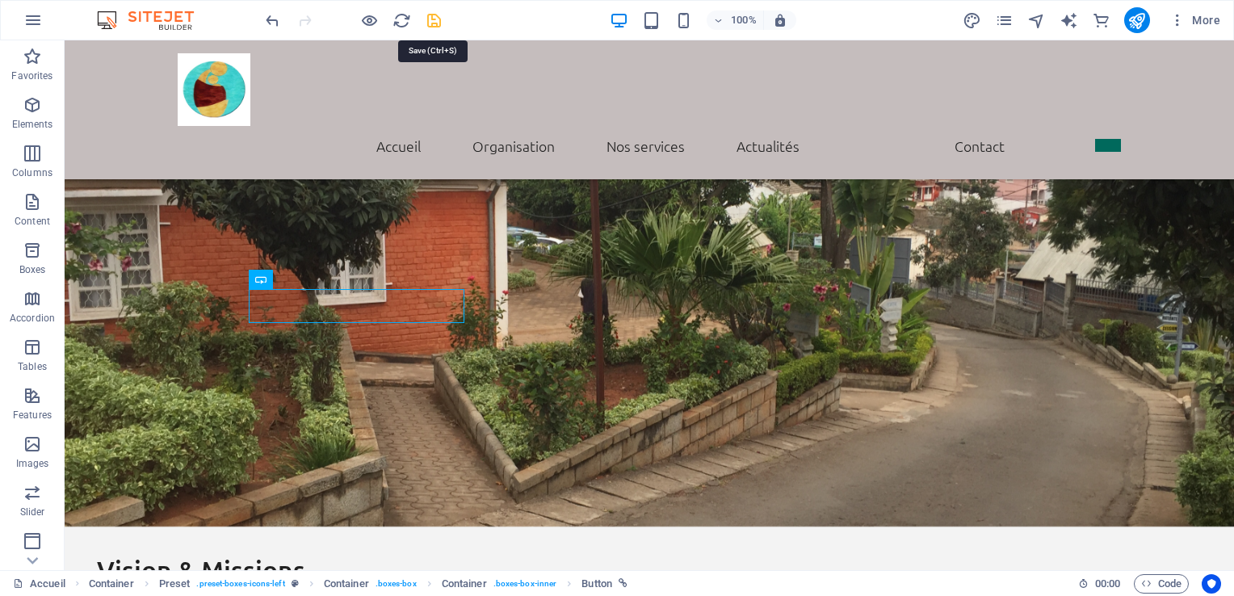
click at [434, 20] on icon "save" at bounding box center [434, 20] width 19 height 19
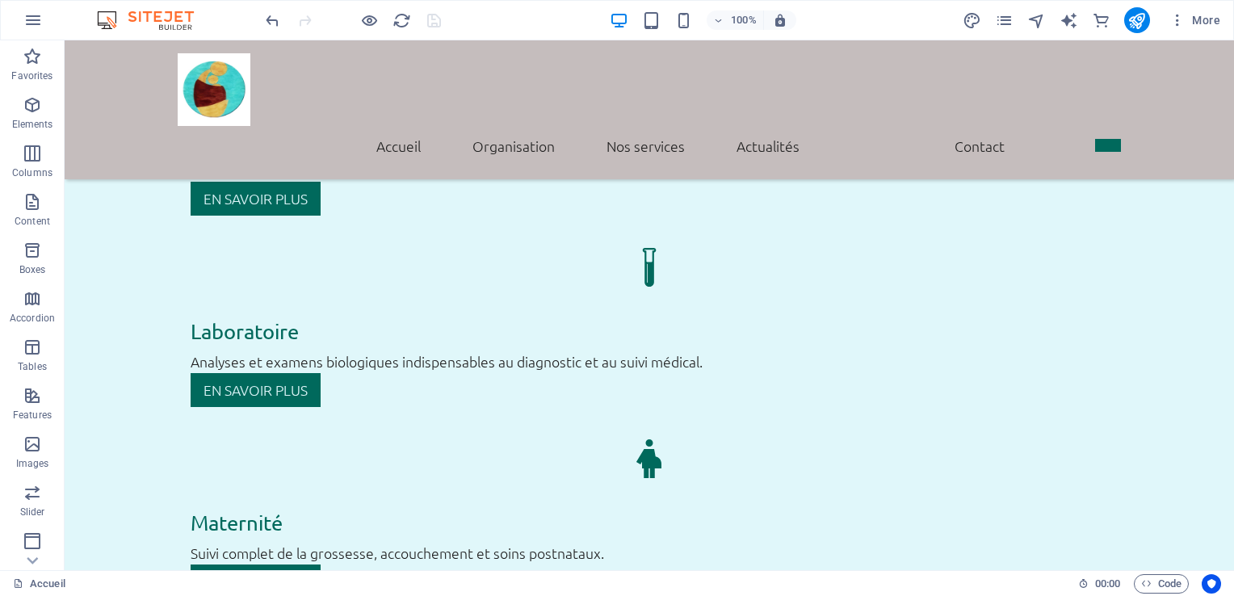
scroll to position [3191, 0]
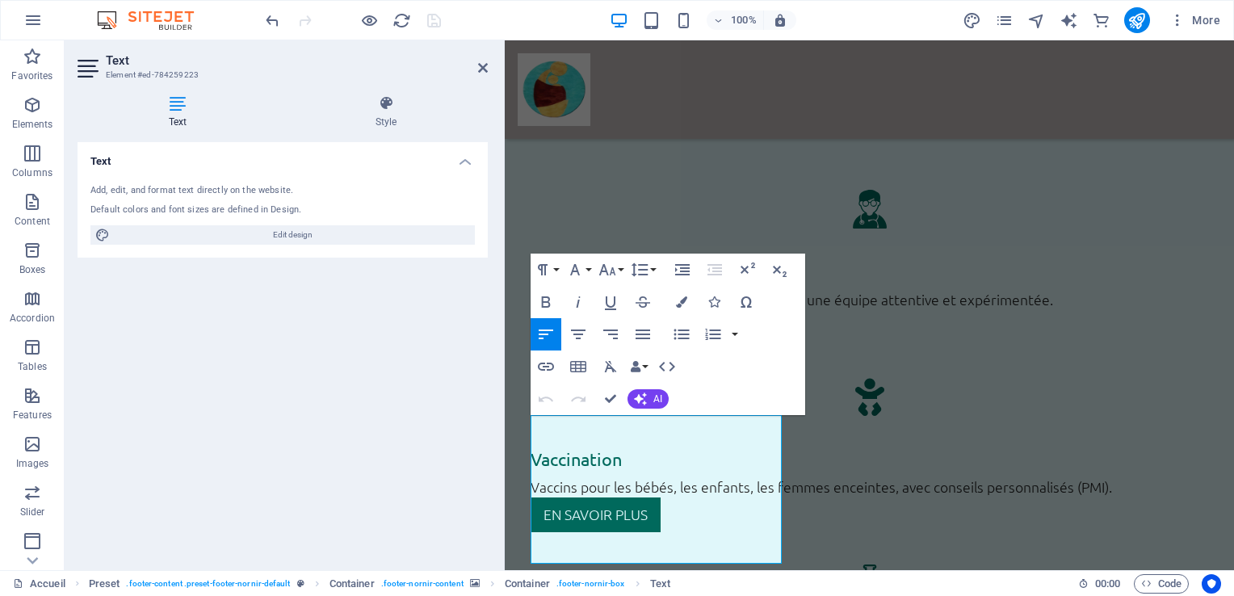
scroll to position [3749, 0]
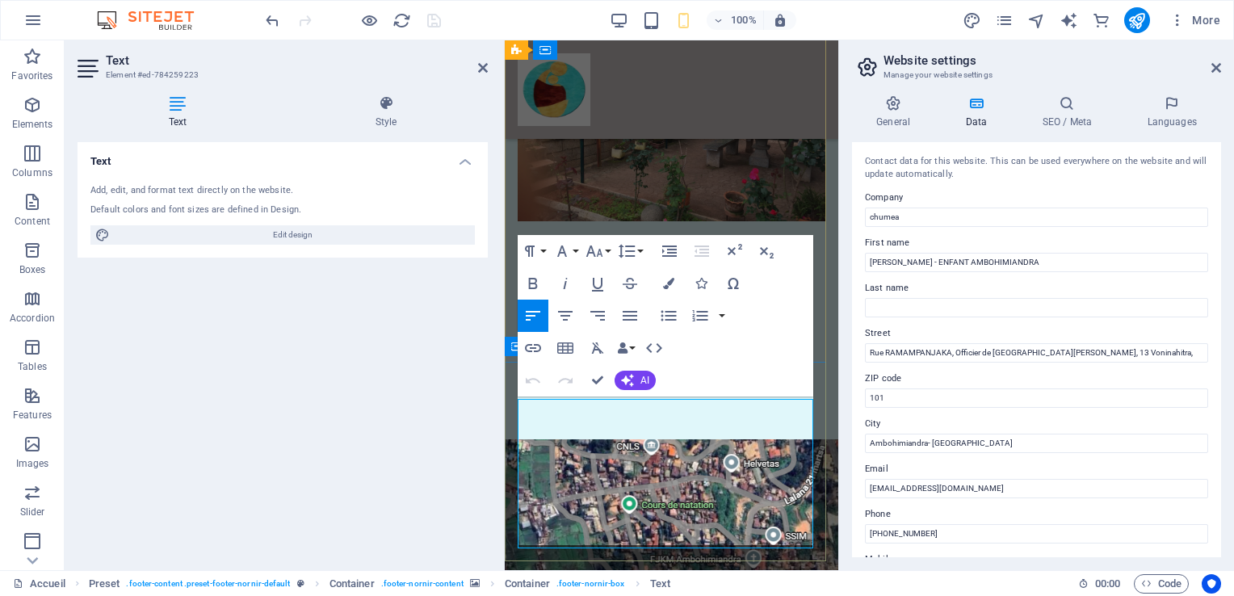
scroll to position [6954, 0]
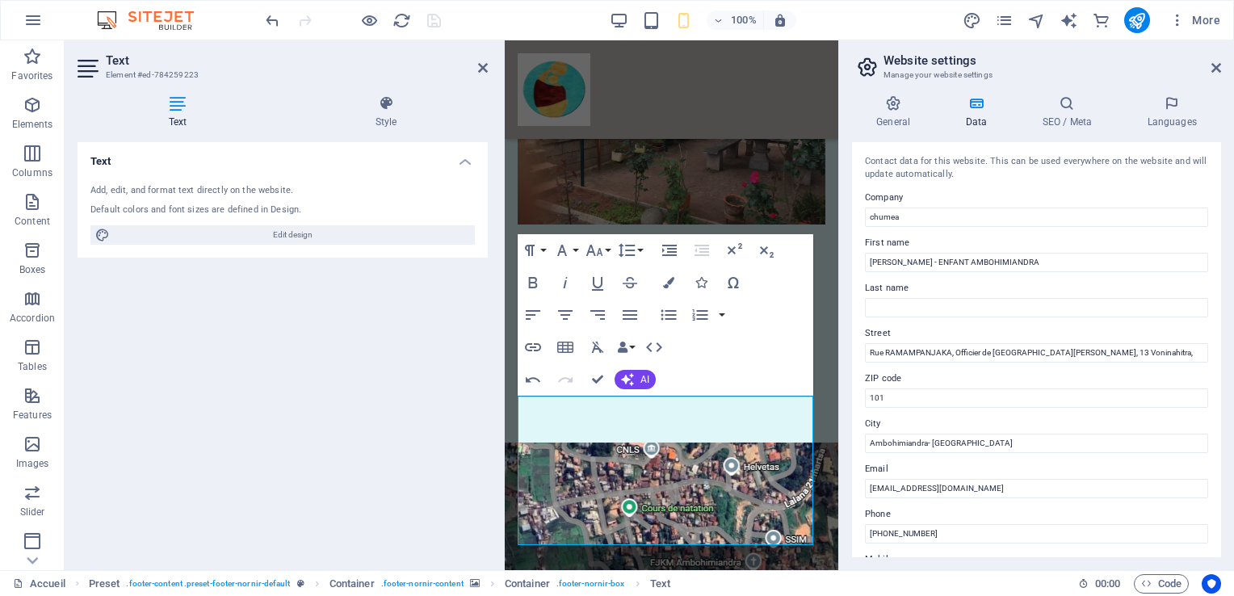
drag, startPoint x: 1216, startPoint y: 317, endPoint x: 1219, endPoint y: 331, distance: 13.9
click at [1219, 331] on div "Contact data for this website. This can be used everywhere on the website and w…" at bounding box center [1036, 349] width 369 height 415
drag, startPoint x: 1215, startPoint y: 333, endPoint x: 1221, endPoint y: 343, distance: 12.3
click at [1221, 343] on div "General Data SEO / Meta Languages Website name [DOMAIN_NAME] Logo Drag files he…" at bounding box center [1036, 326] width 395 height 488
drag, startPoint x: 1220, startPoint y: 346, endPoint x: 1224, endPoint y: 385, distance: 39.8
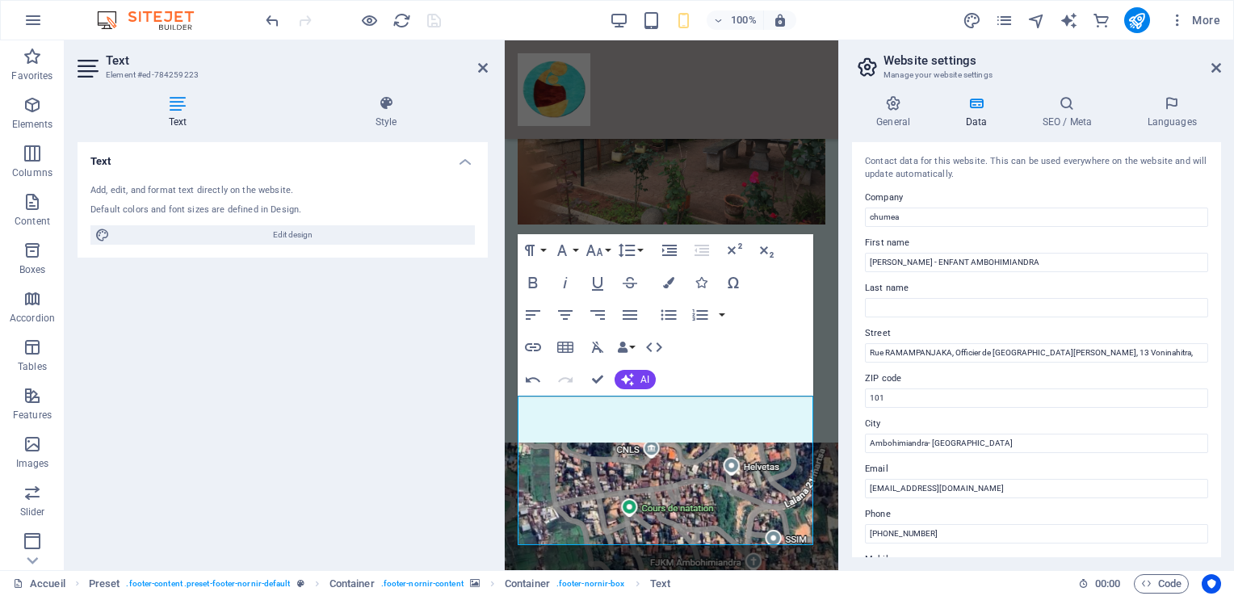
click at [1224, 385] on div "General Data SEO / Meta Languages Website name [DOMAIN_NAME] Logo Drag files he…" at bounding box center [1036, 326] width 395 height 488
click at [975, 488] on input "[EMAIL_ADDRESS][DOMAIN_NAME]" at bounding box center [1036, 488] width 343 height 19
click at [1002, 489] on input "[EMAIL_ADDRESS][DOMAIN_NAME]" at bounding box center [1036, 488] width 343 height 19
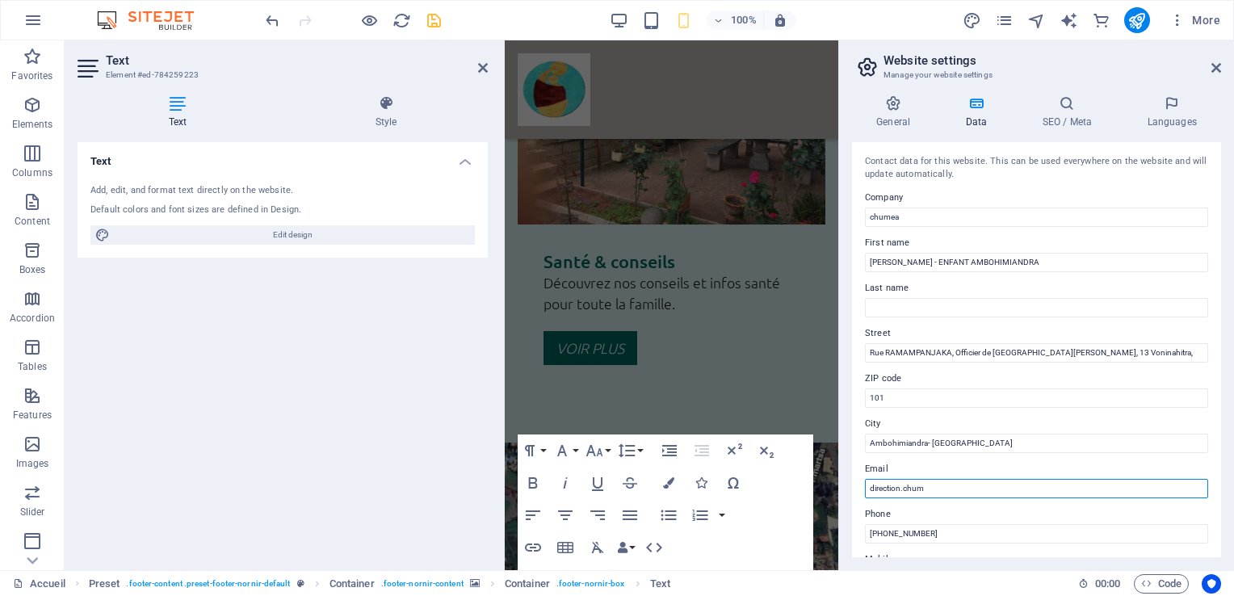
scroll to position [6735, 0]
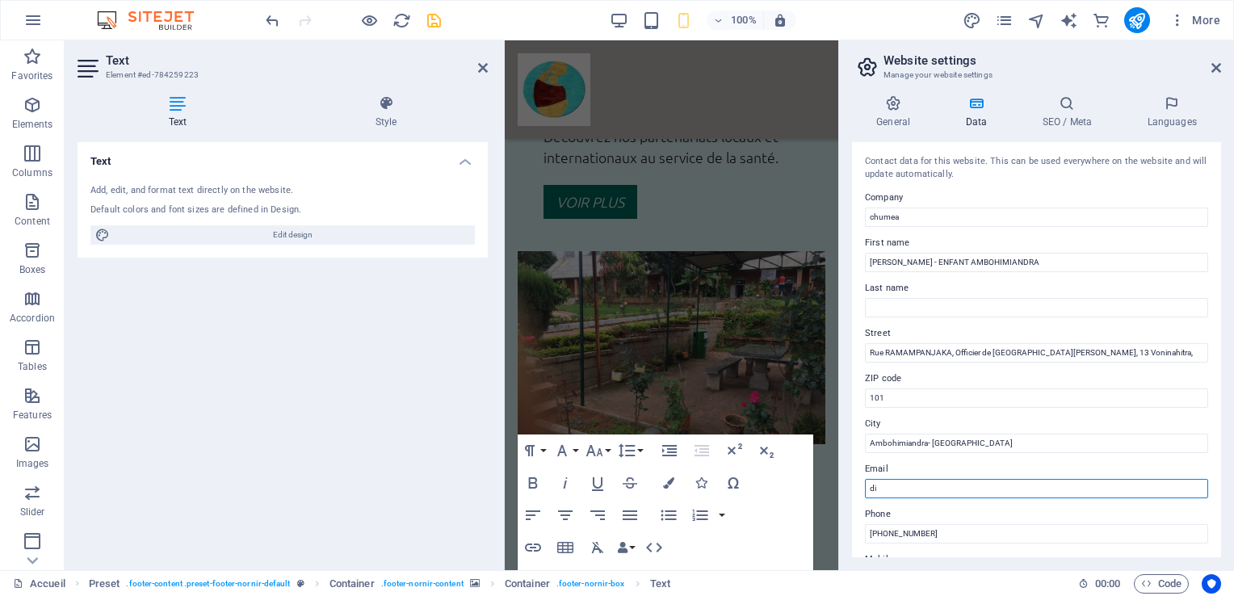
type input "d"
type input "[EMAIL_ADDRESS][DOMAIN_NAME]"
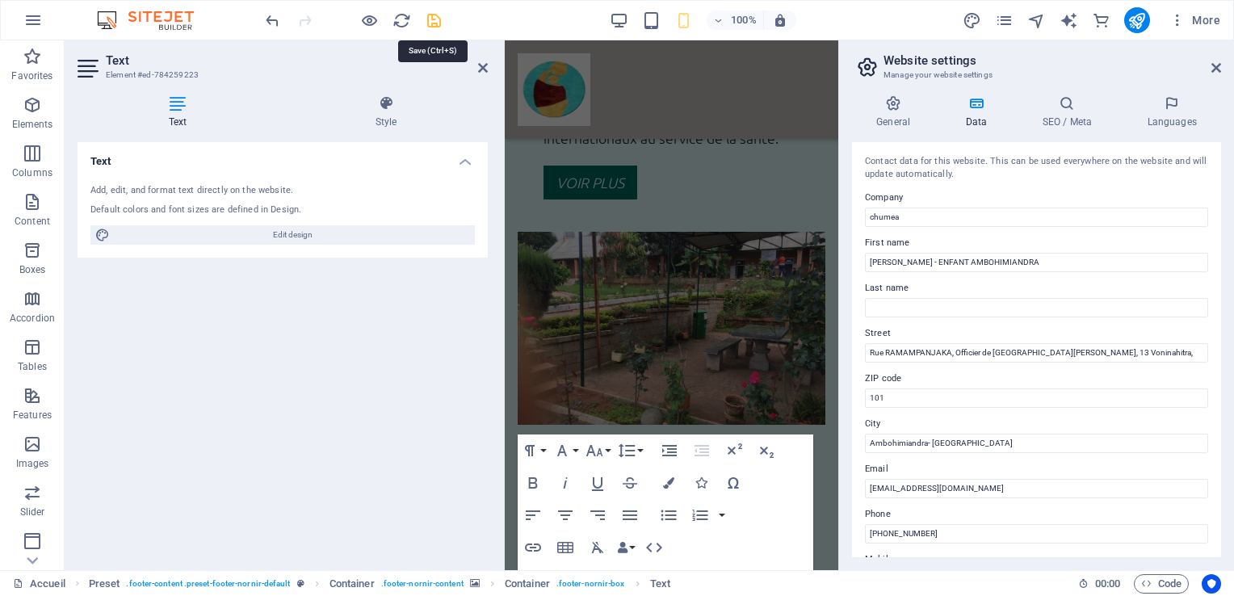
click at [434, 17] on icon "save" at bounding box center [434, 20] width 19 height 19
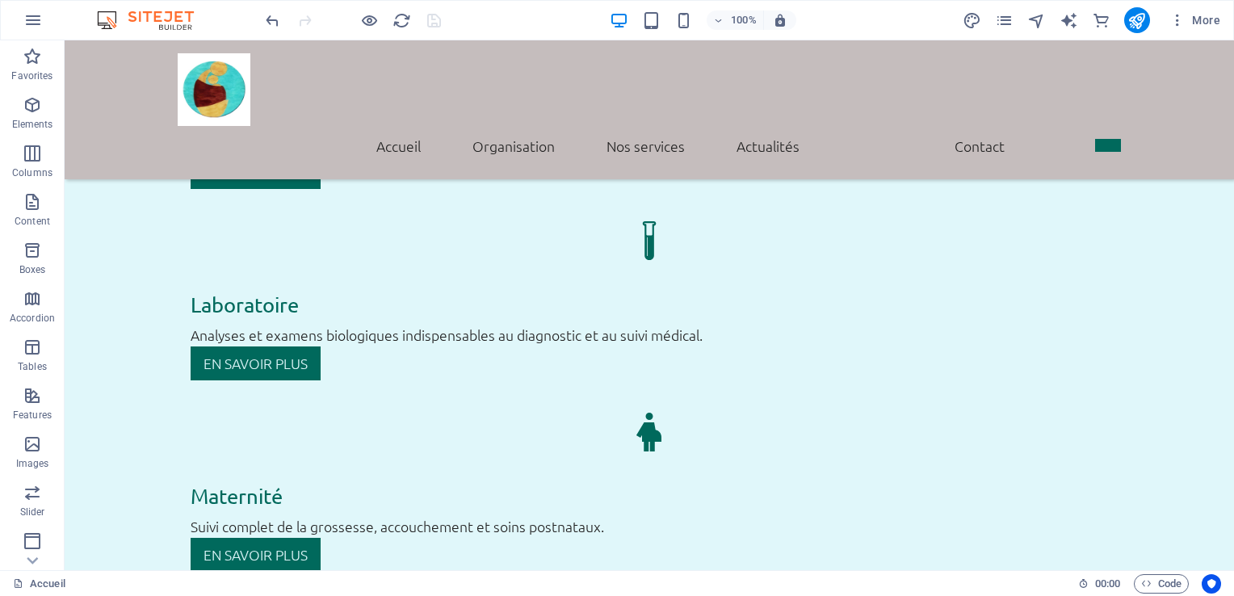
scroll to position [3202, 0]
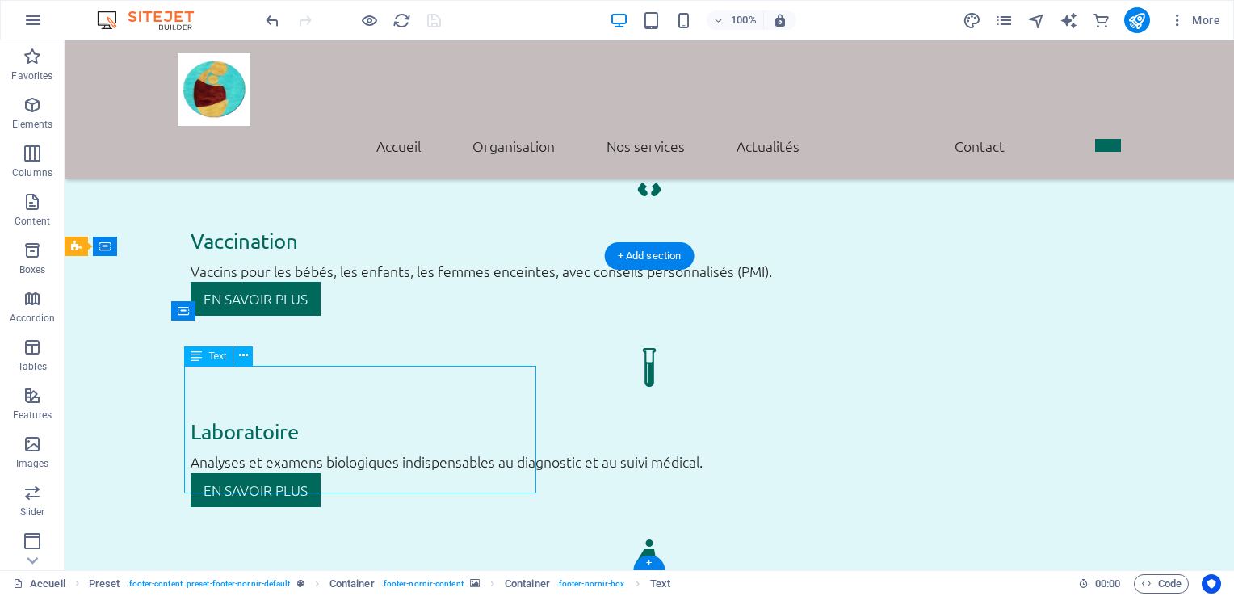
scroll to position [3761, 0]
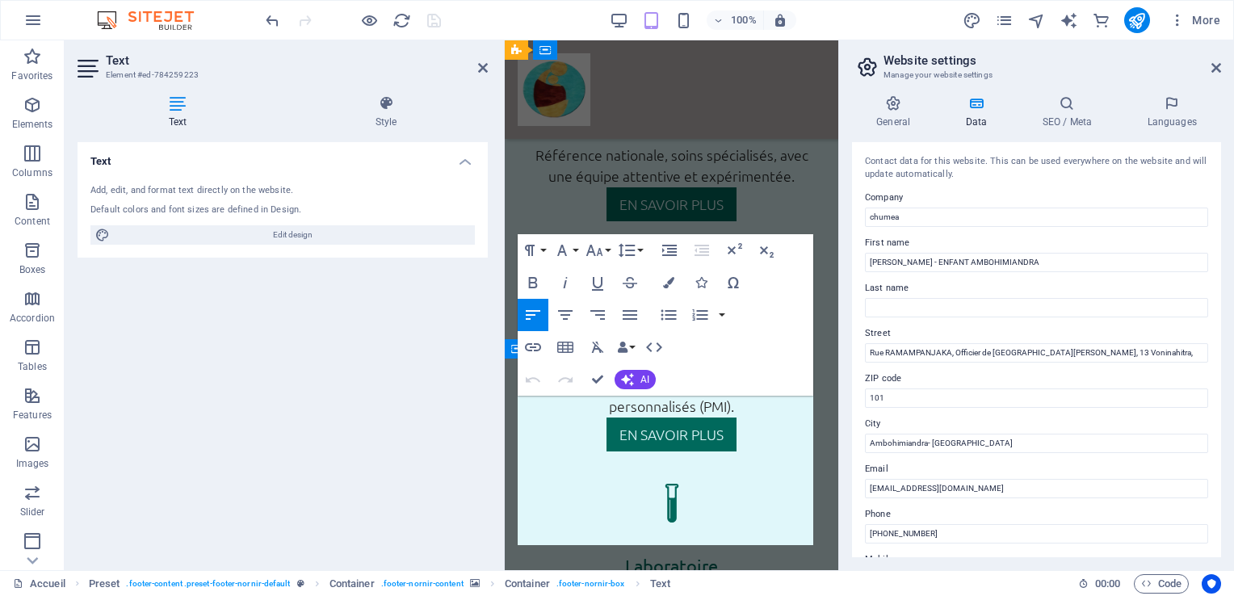
scroll to position [6954, 0]
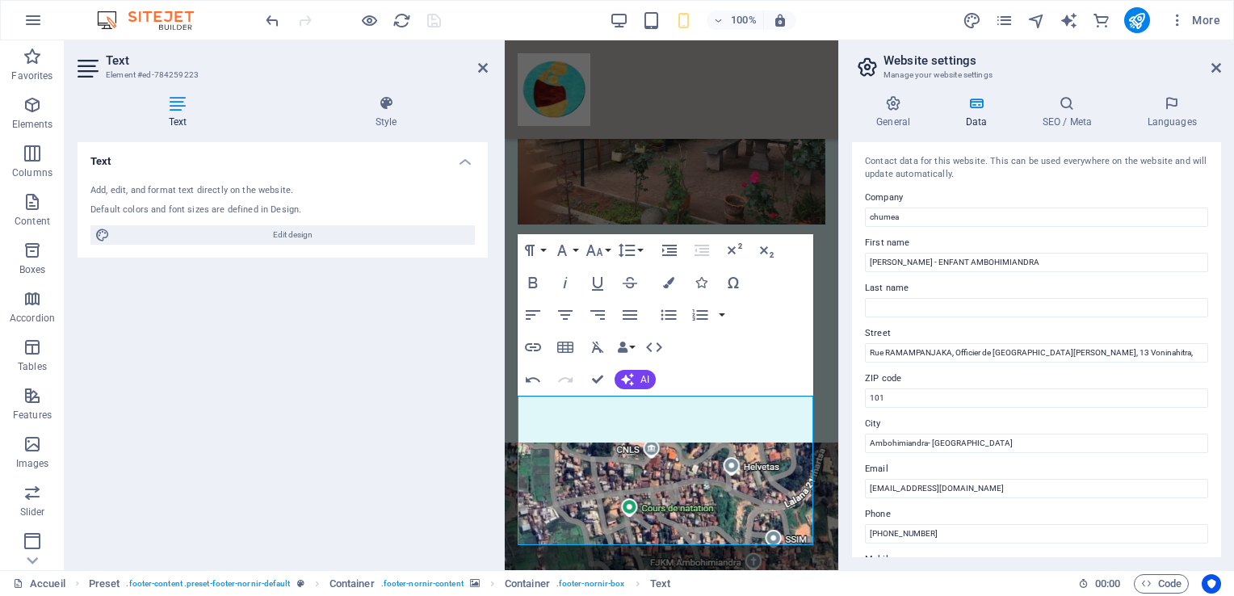
click at [489, 65] on aside "Text Element #ed-784259223 Text Style Text Add, edit, and format text directly …" at bounding box center [285, 305] width 440 height 530
click at [485, 68] on icon at bounding box center [483, 67] width 10 height 13
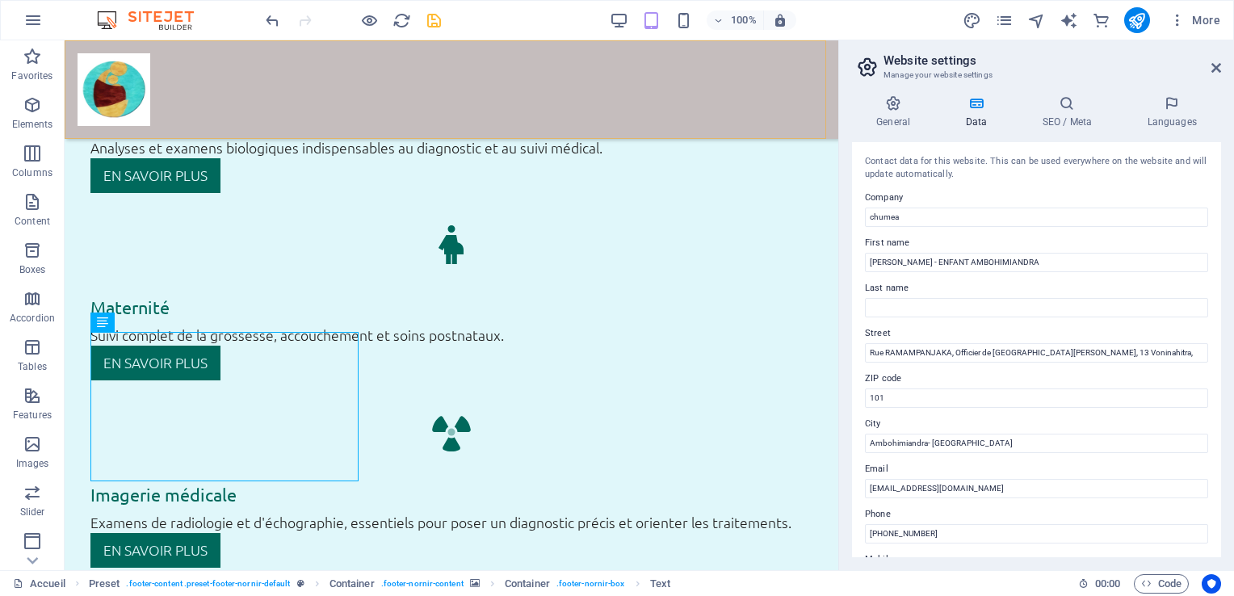
scroll to position [3820, 0]
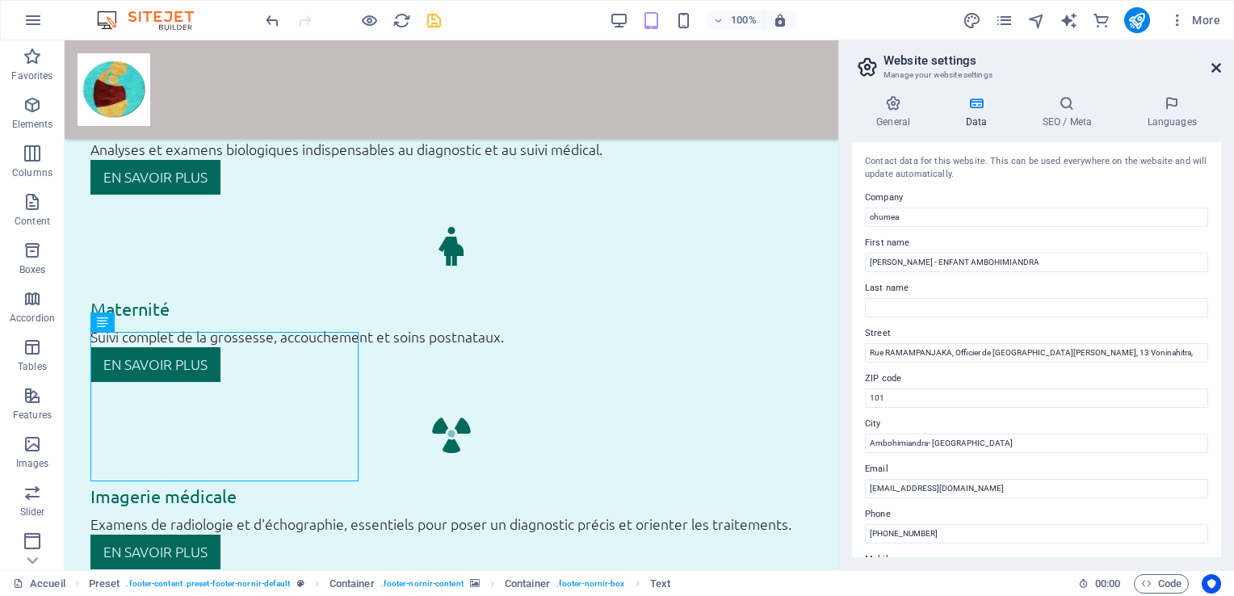
click at [1215, 73] on icon at bounding box center [1216, 67] width 10 height 13
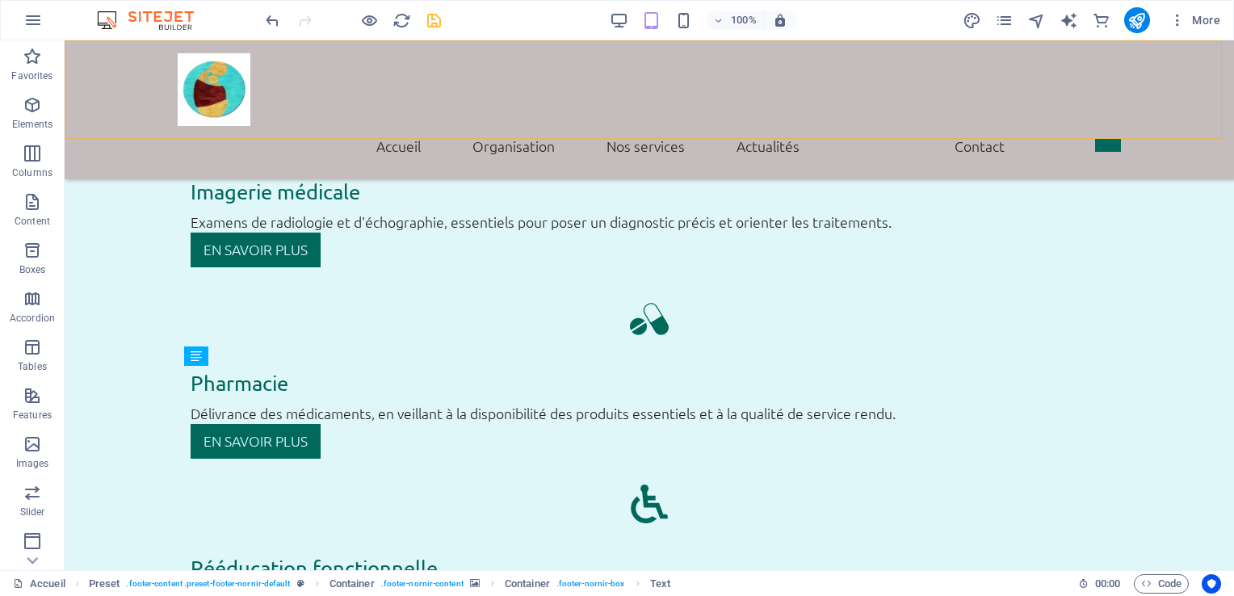
scroll to position [3202, 0]
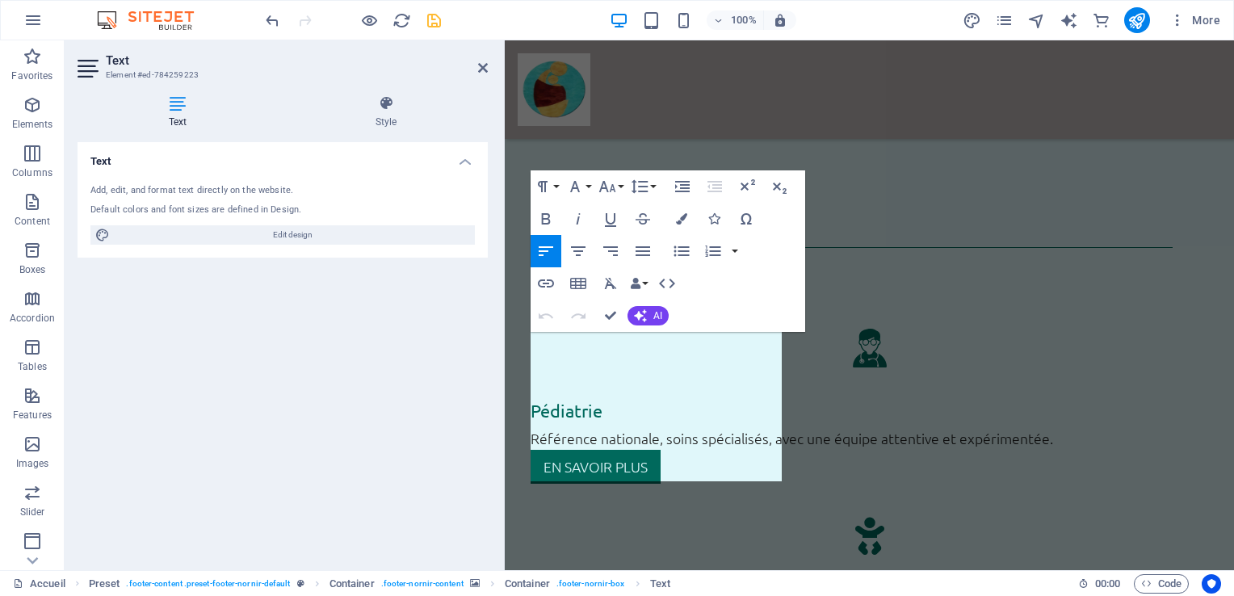
scroll to position [3832, 0]
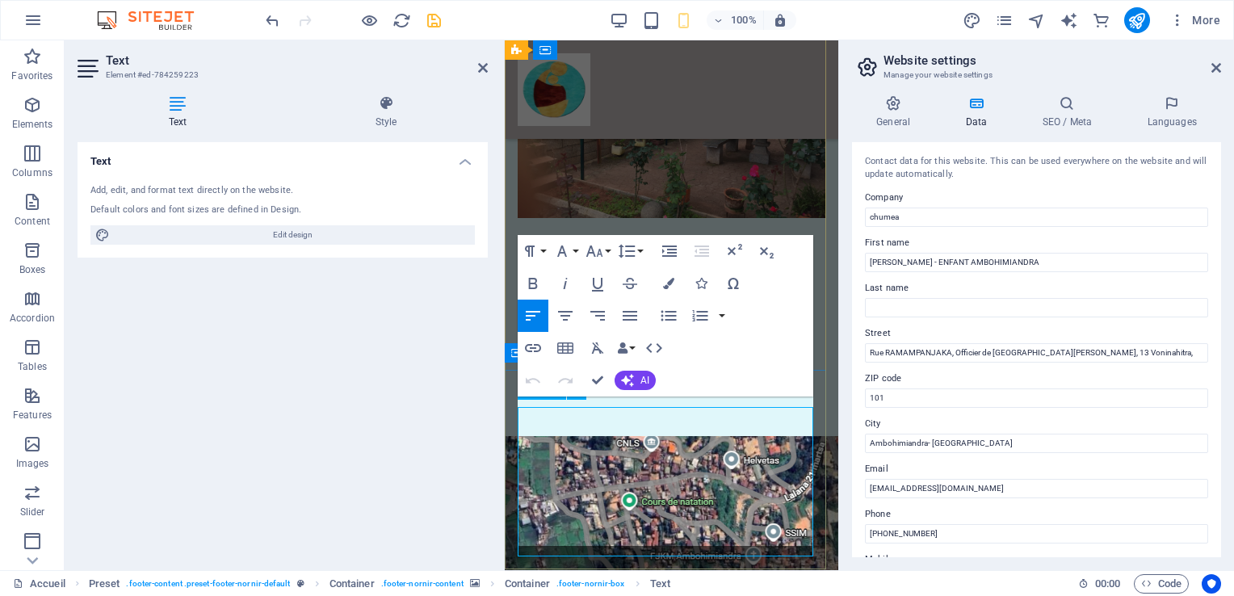
scroll to position [6954, 0]
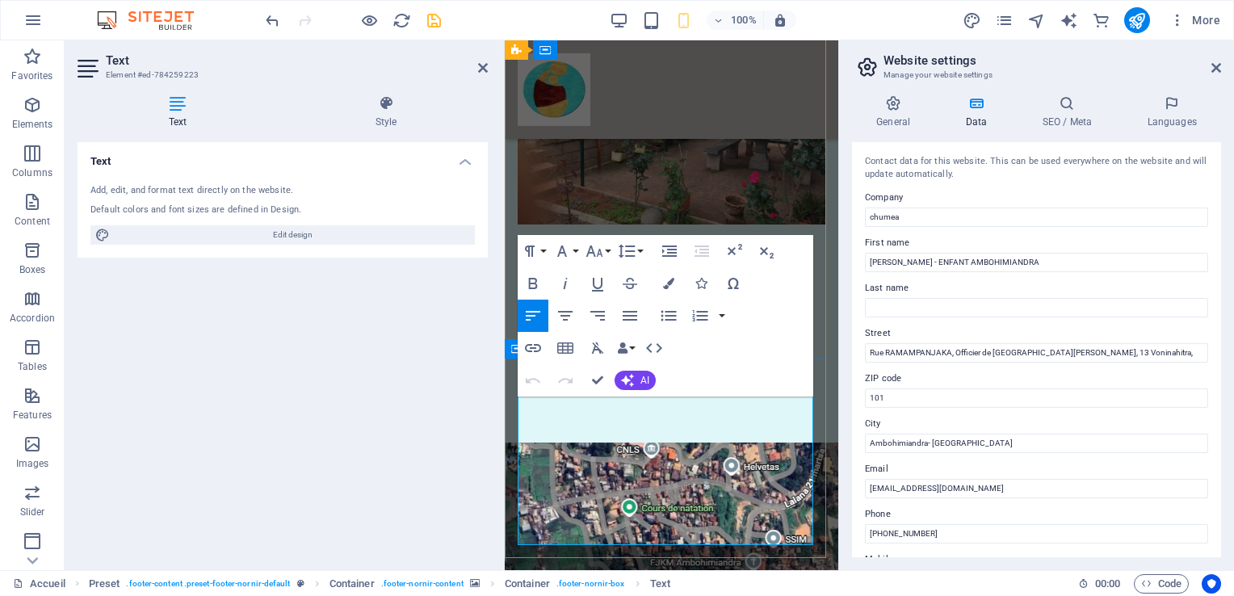
click at [481, 65] on icon at bounding box center [483, 67] width 10 height 13
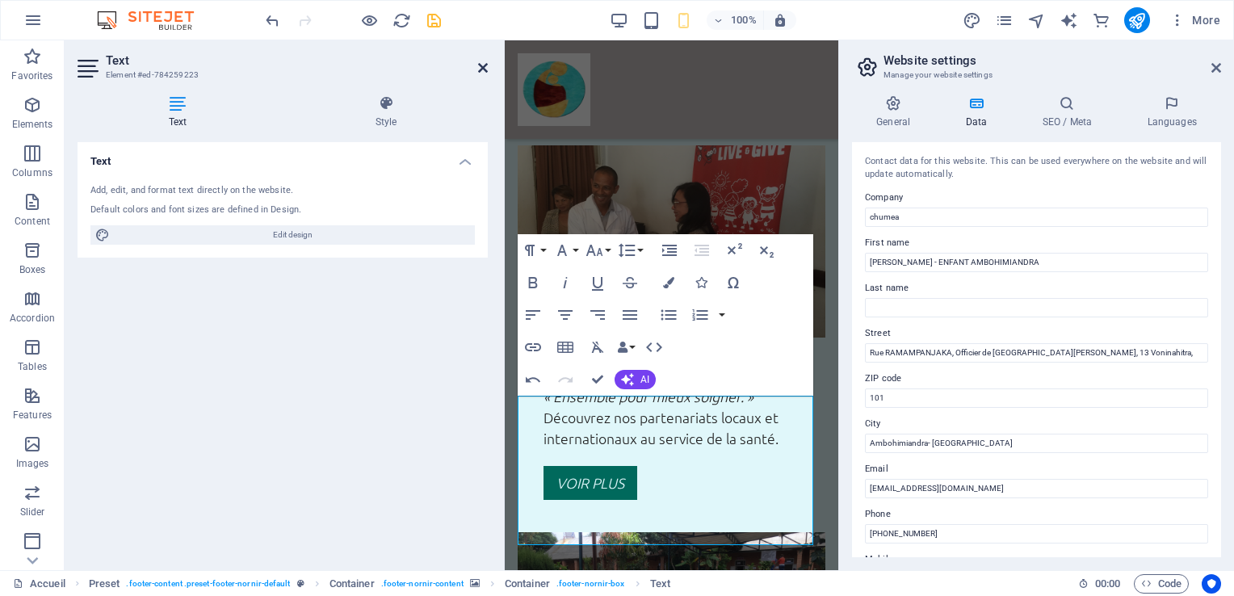
scroll to position [3820, 0]
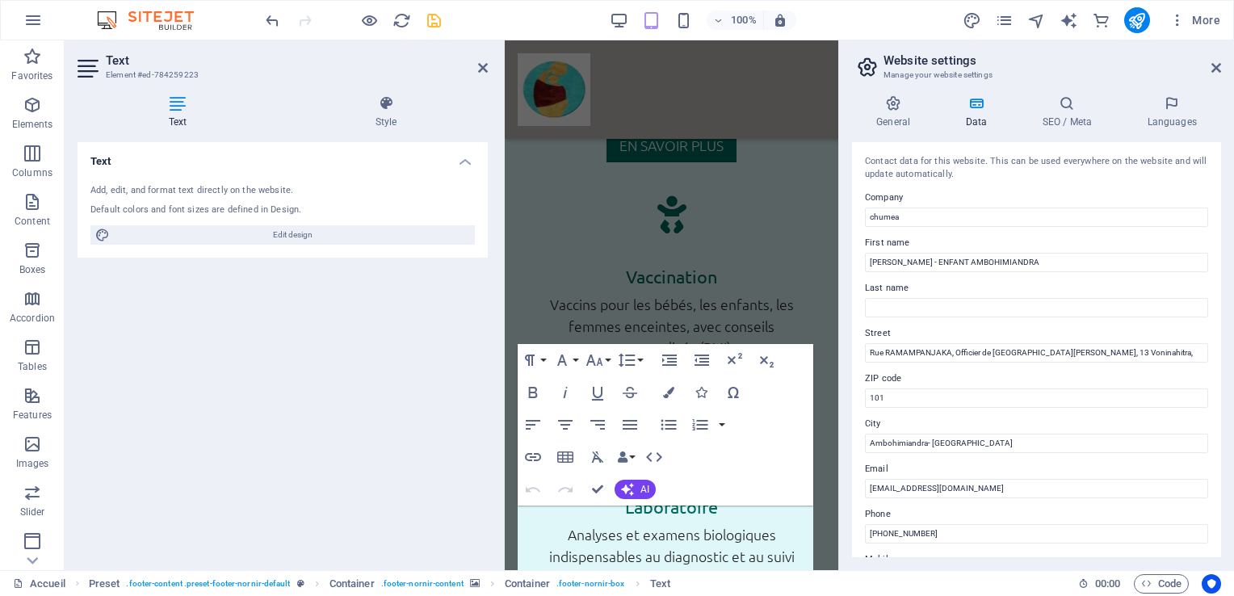
scroll to position [6695, 0]
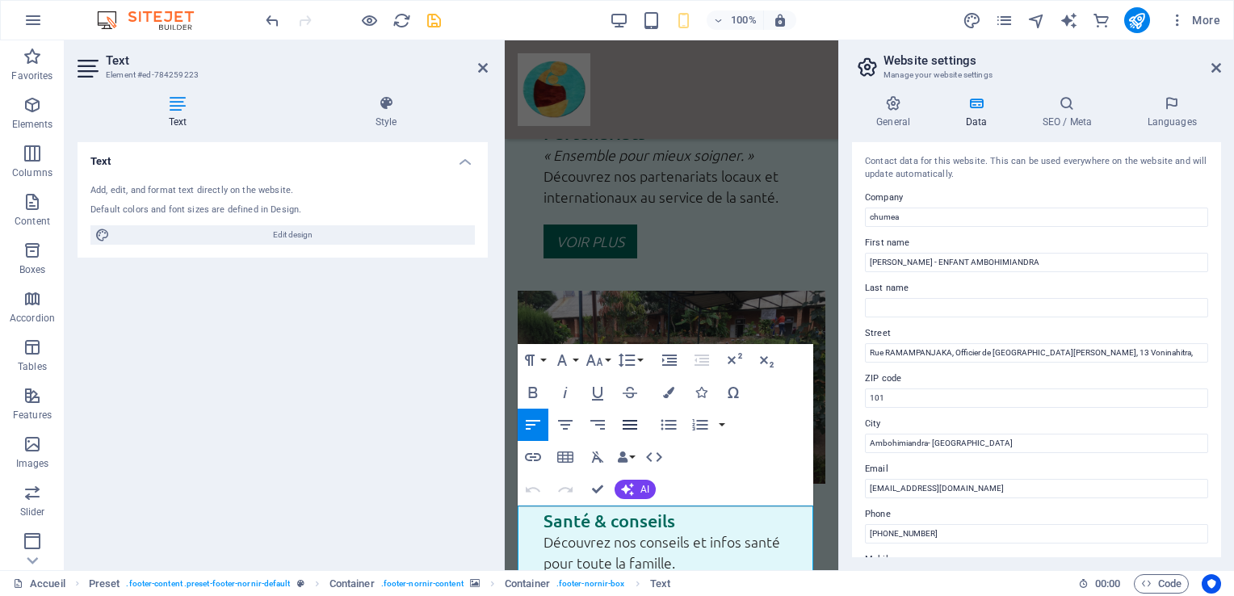
click at [631, 426] on icon "button" at bounding box center [629, 424] width 19 height 19
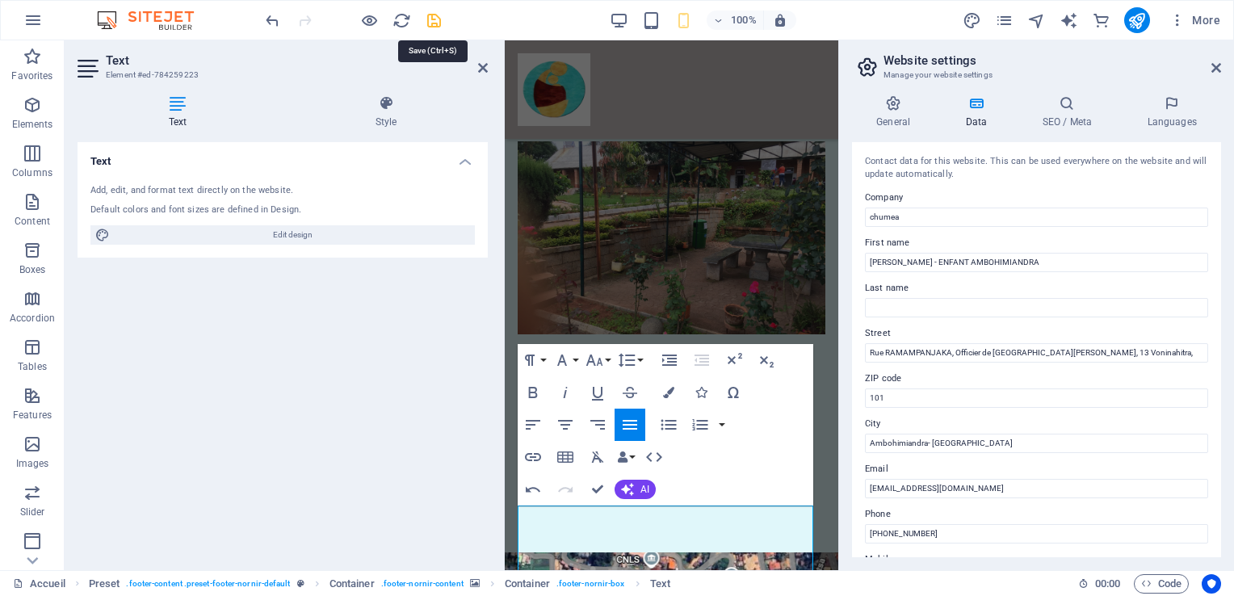
click at [434, 20] on icon "save" at bounding box center [434, 20] width 19 height 19
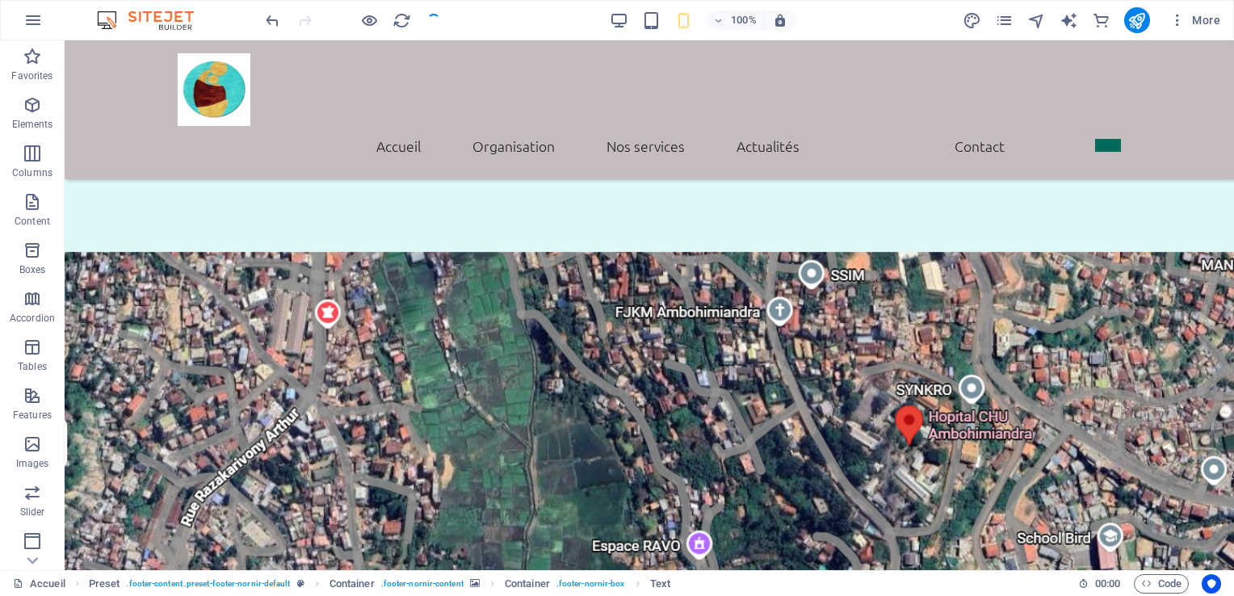
scroll to position [3202, 0]
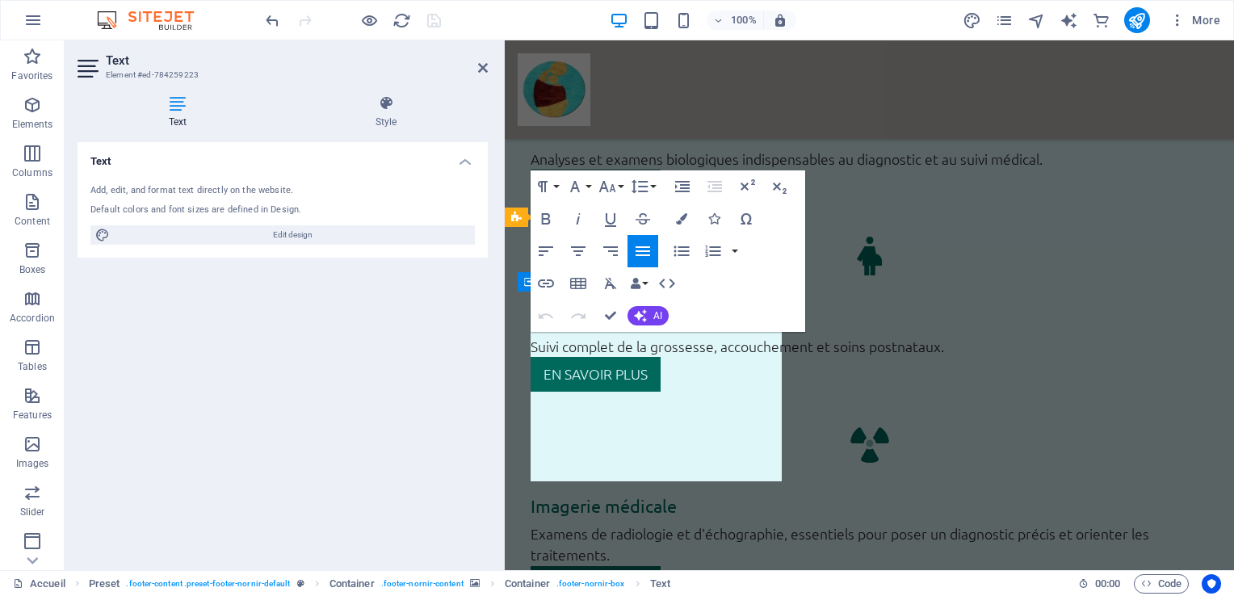
scroll to position [3832, 0]
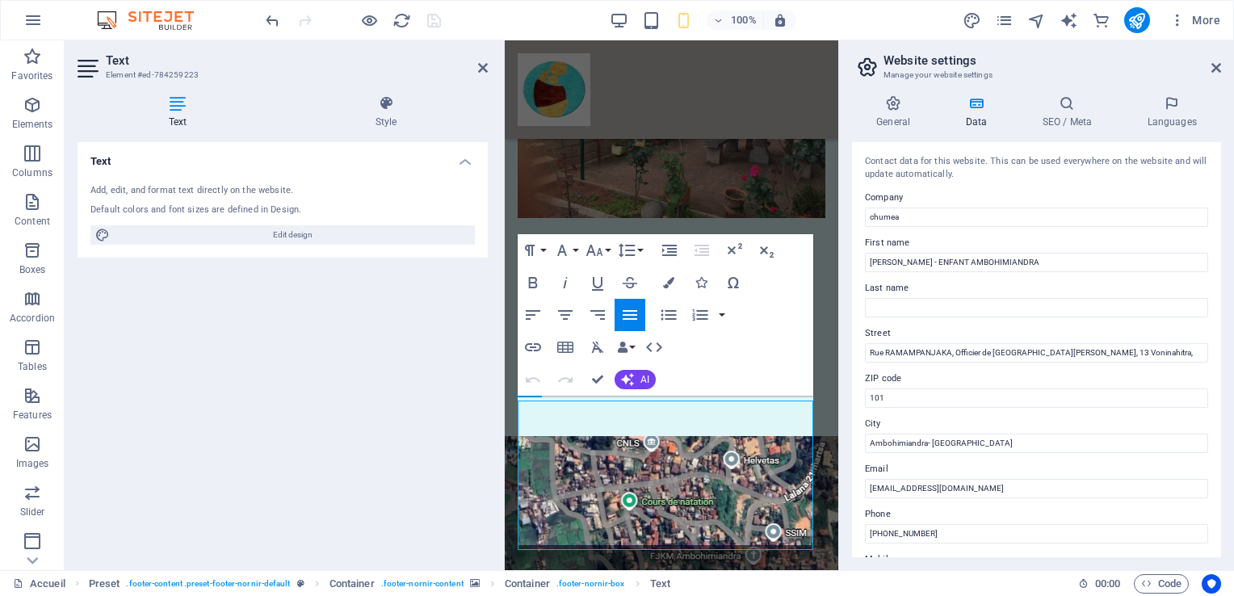
scroll to position [6954, 0]
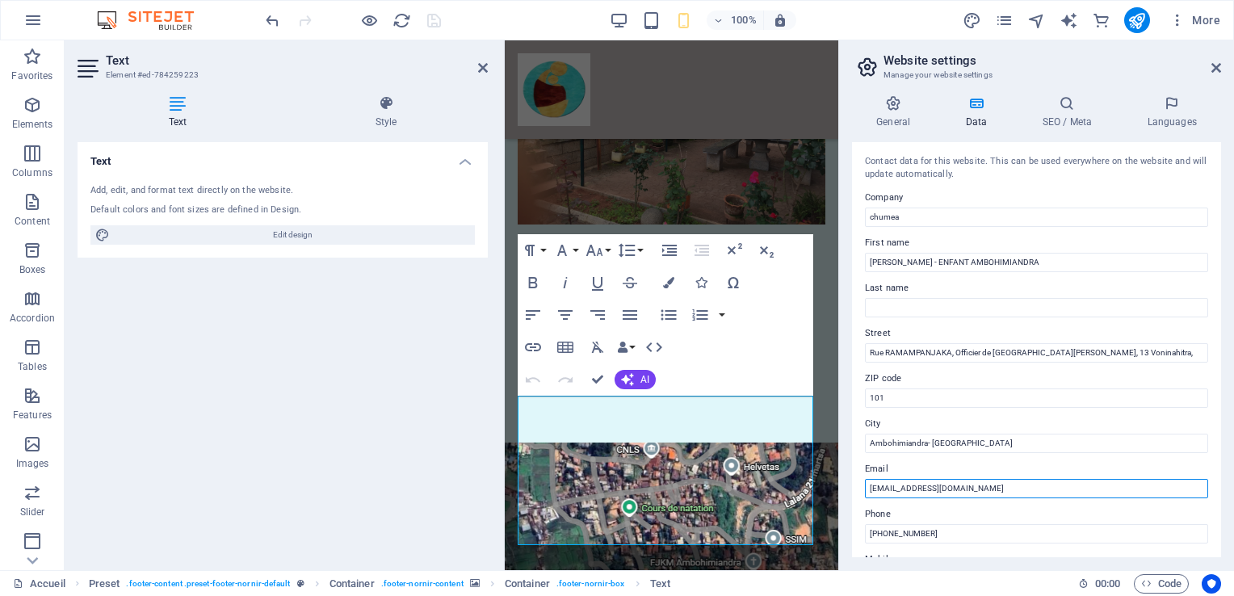
click at [869, 490] on input "[EMAIL_ADDRESS][DOMAIN_NAME]" at bounding box center [1036, 488] width 343 height 19
click at [484, 66] on icon at bounding box center [483, 67] width 10 height 13
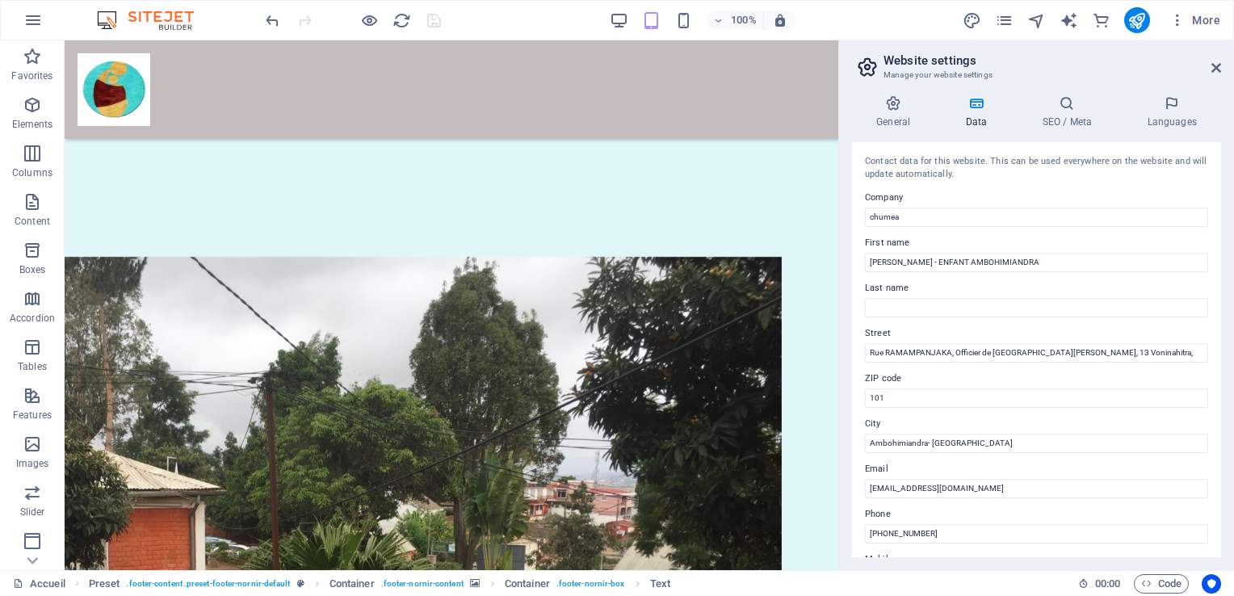
scroll to position [0, 0]
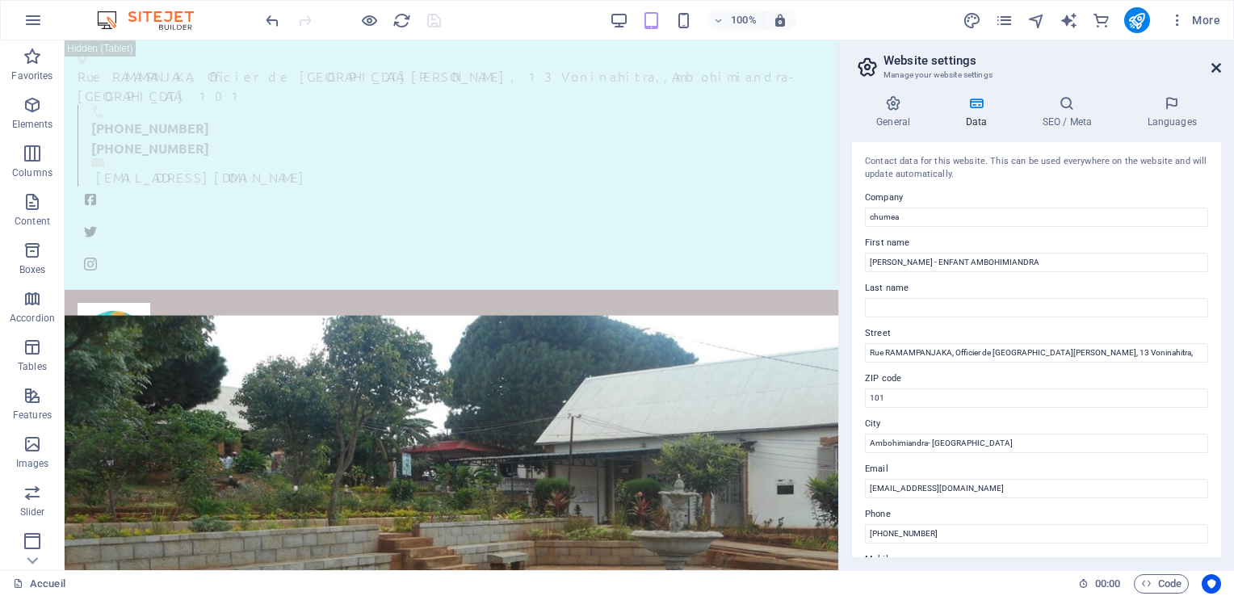
click at [1219, 68] on icon at bounding box center [1216, 67] width 10 height 13
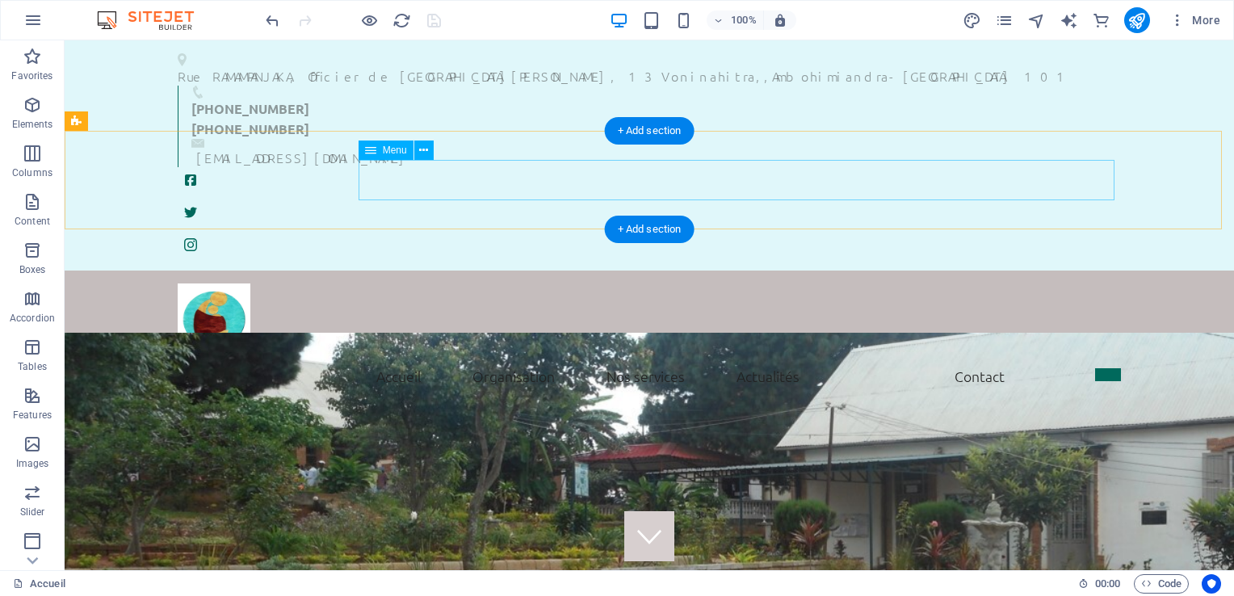
click at [640, 356] on nav "Accueil Mot de bienvenue Historique Vision et missions Nos services Actualités …" at bounding box center [649, 376] width 943 height 40
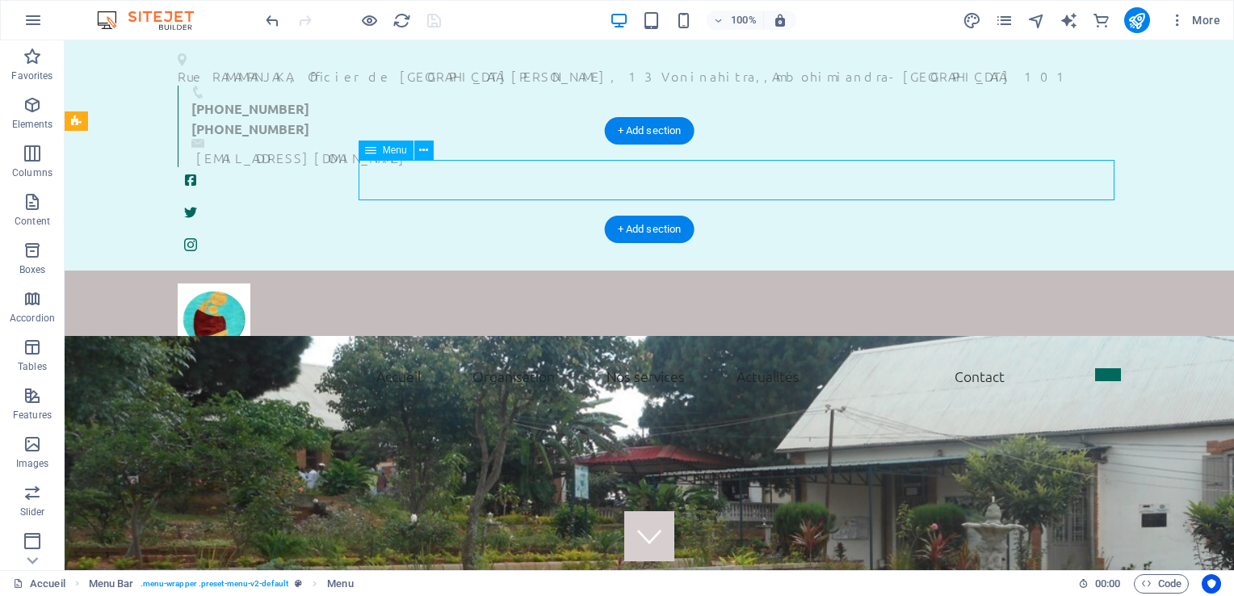
select select
select select "1"
select select
select select "1"
select select
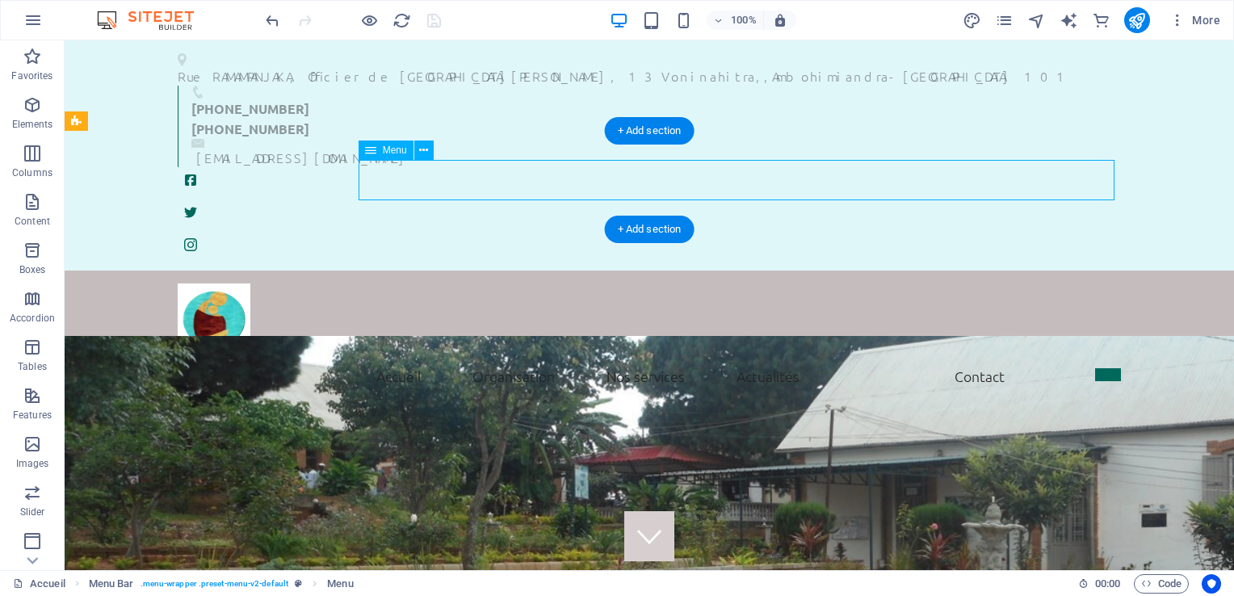
select select "1"
select select
select select "4"
select select
select select "search"
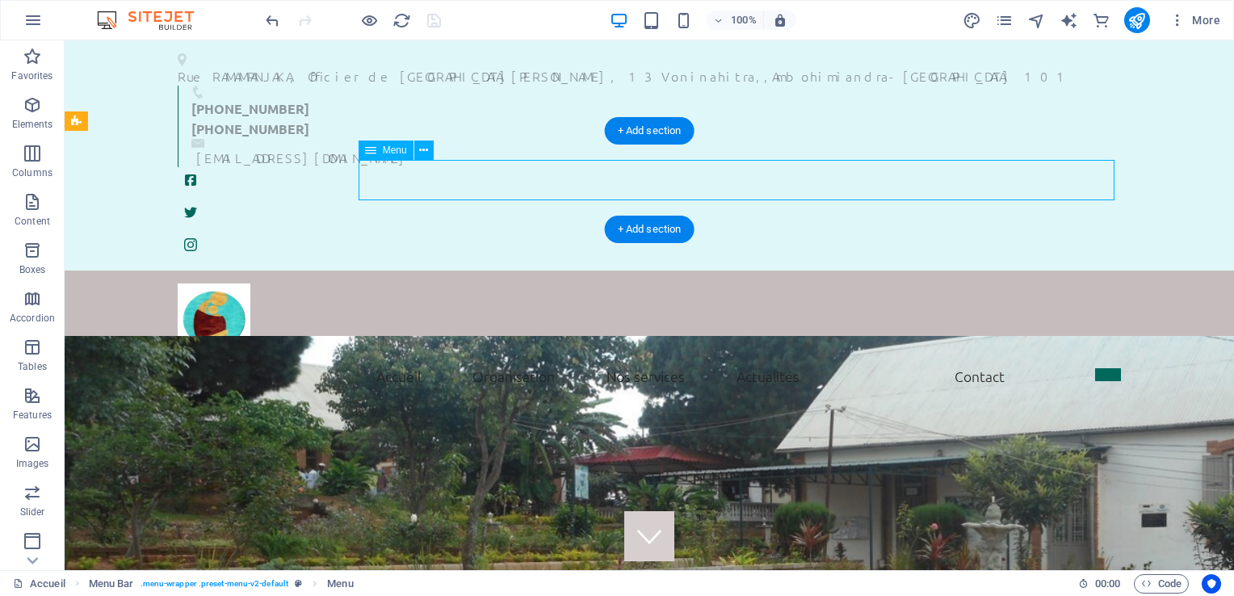
select select
select select "21"
select select
select select "21"
select select
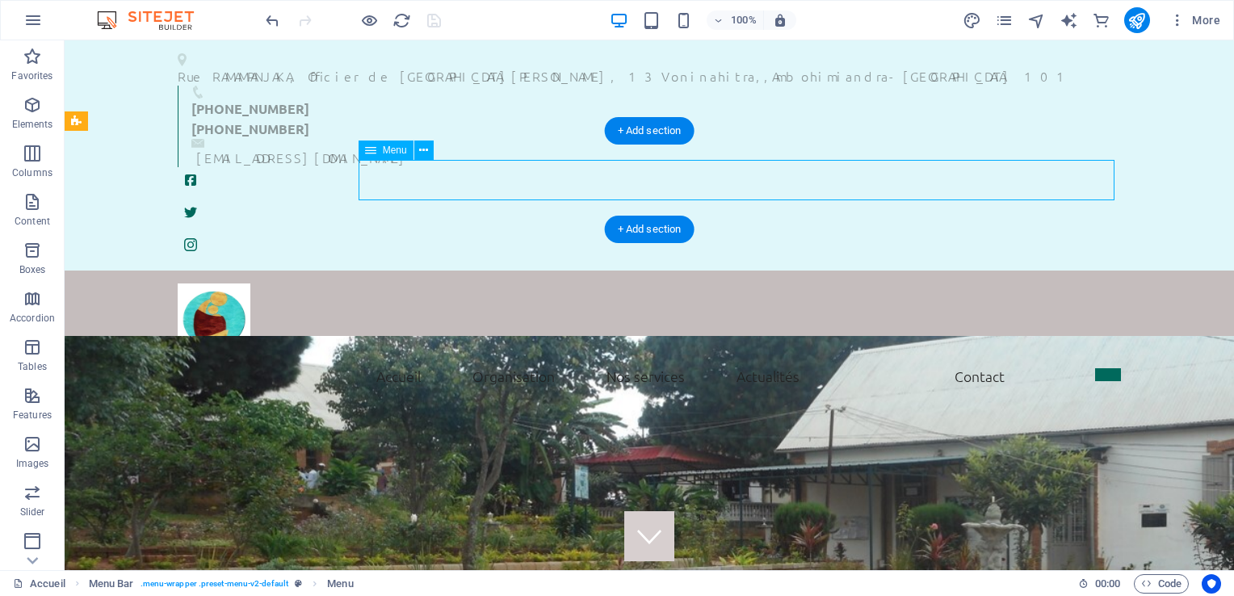
select select
select select "default"
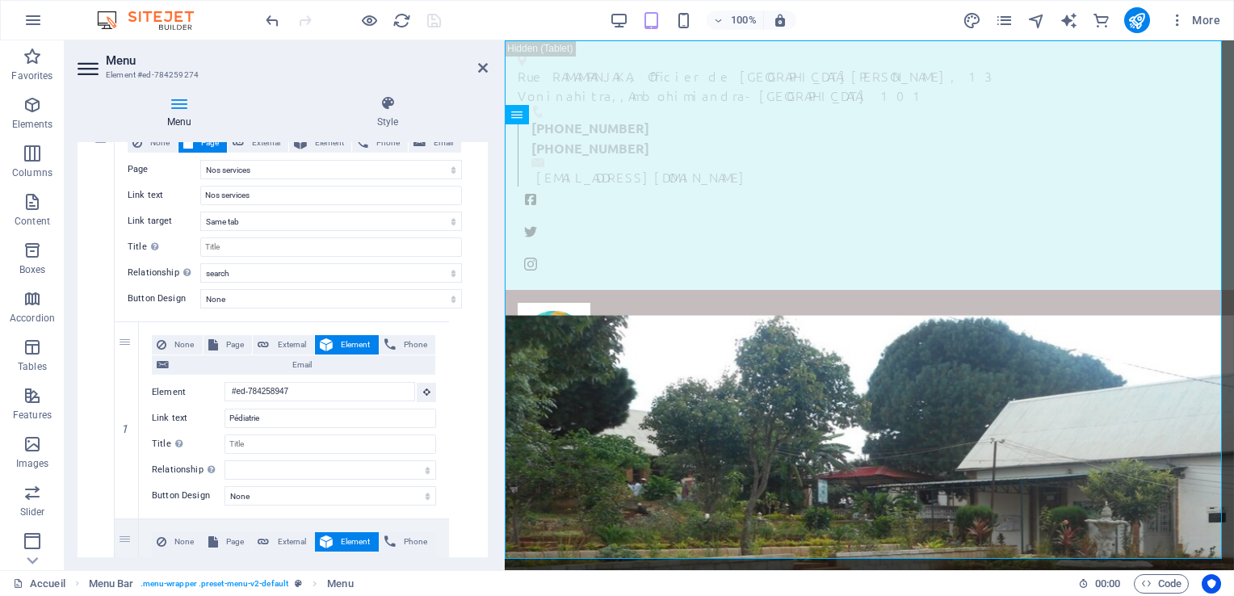
scroll to position [2003, 0]
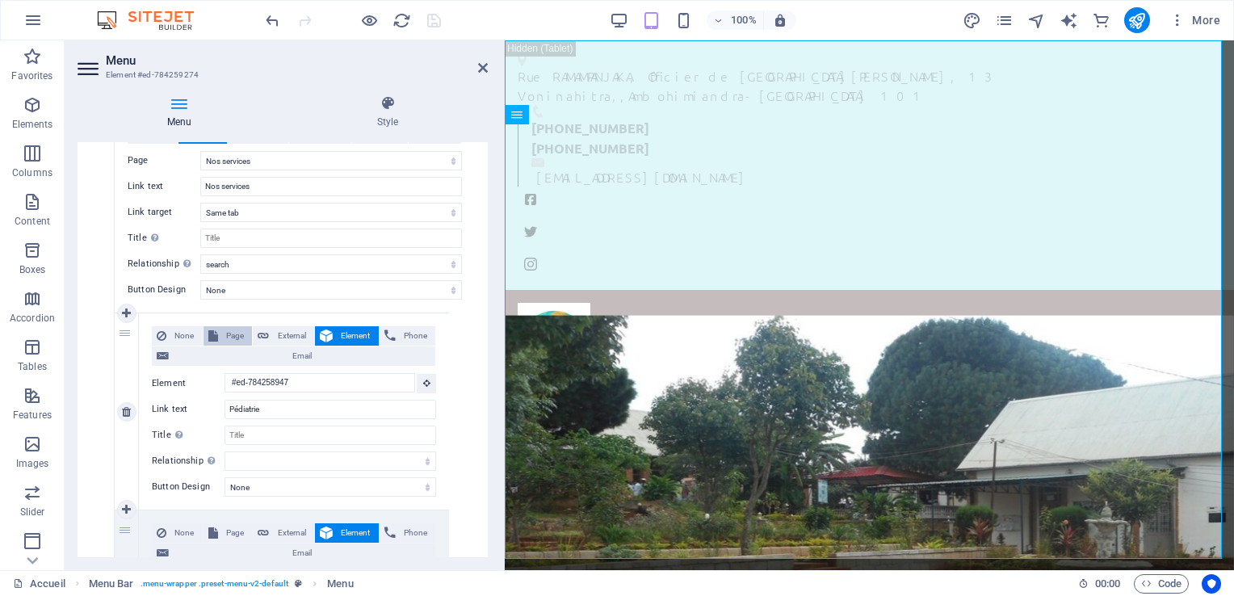
click at [216, 334] on icon at bounding box center [213, 335] width 10 height 19
select select
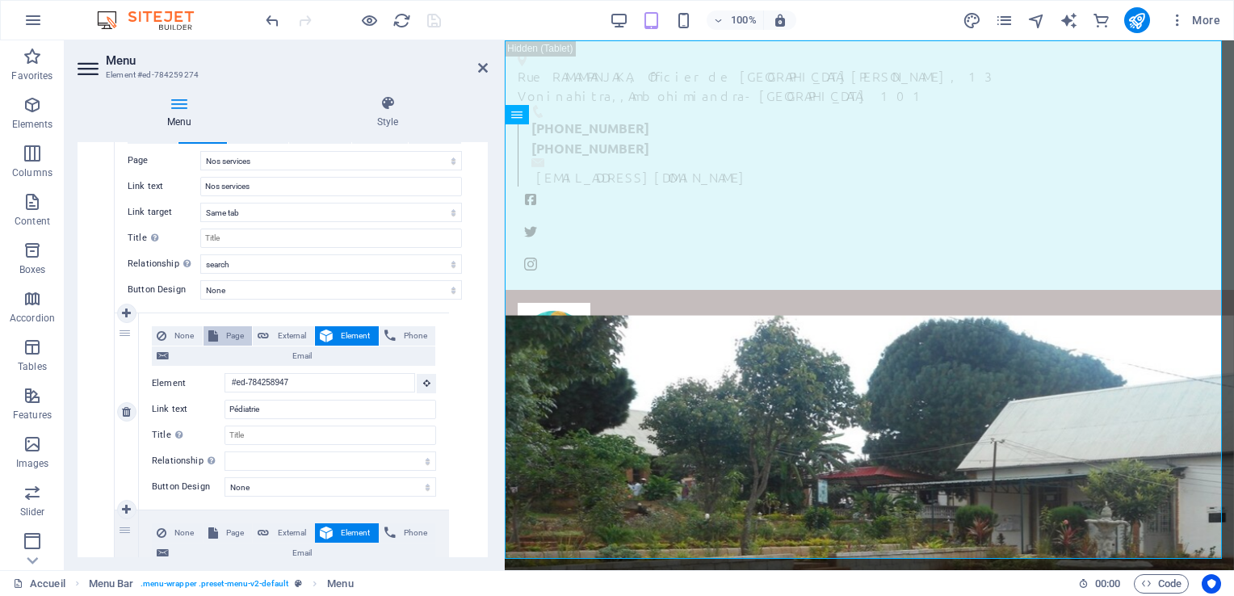
select select
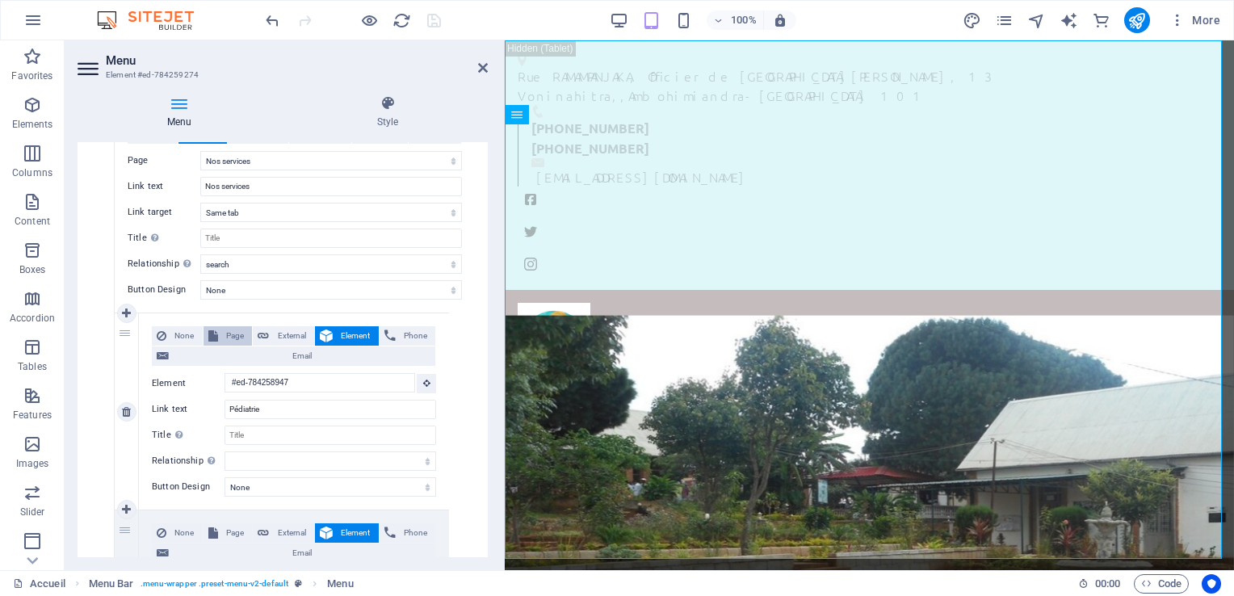
select select
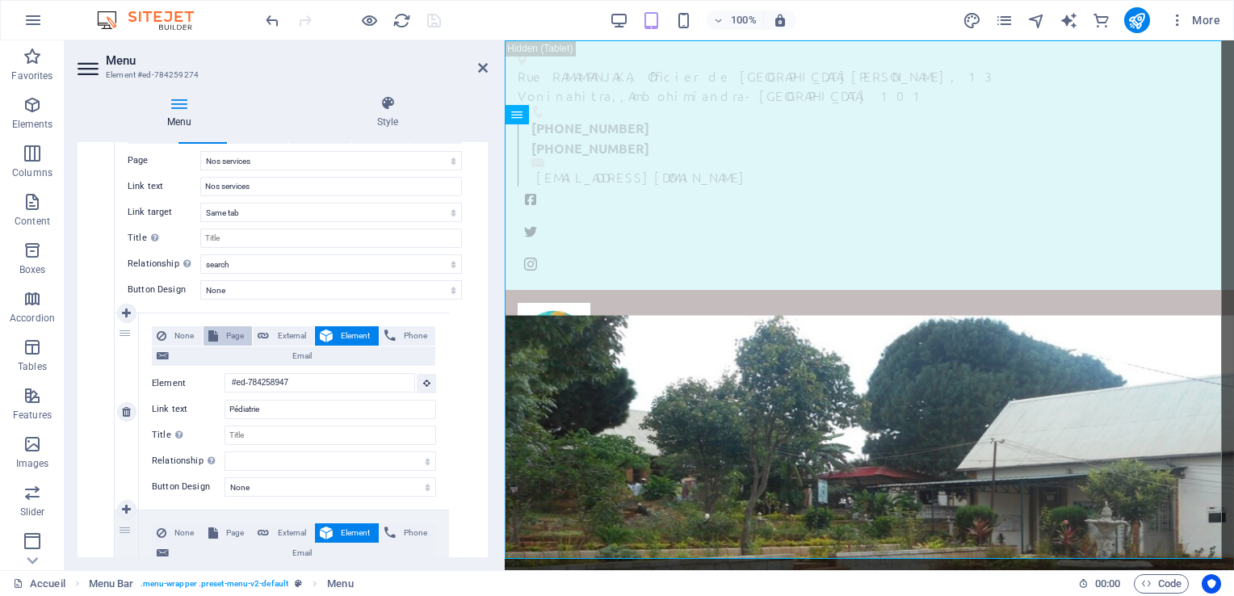
select select
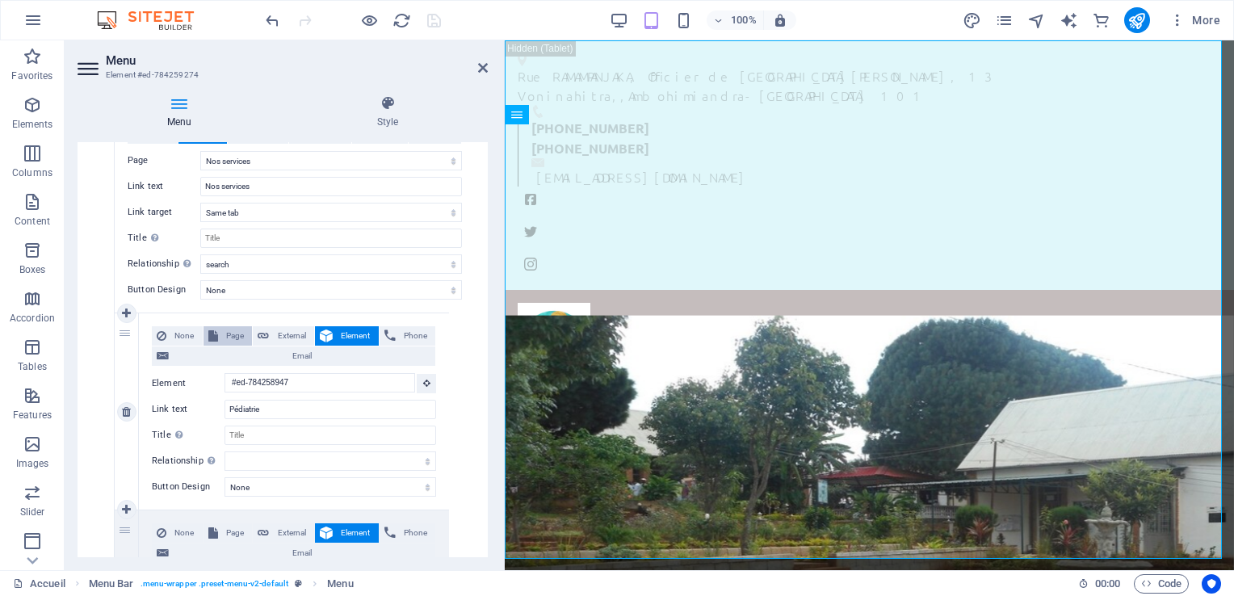
select select
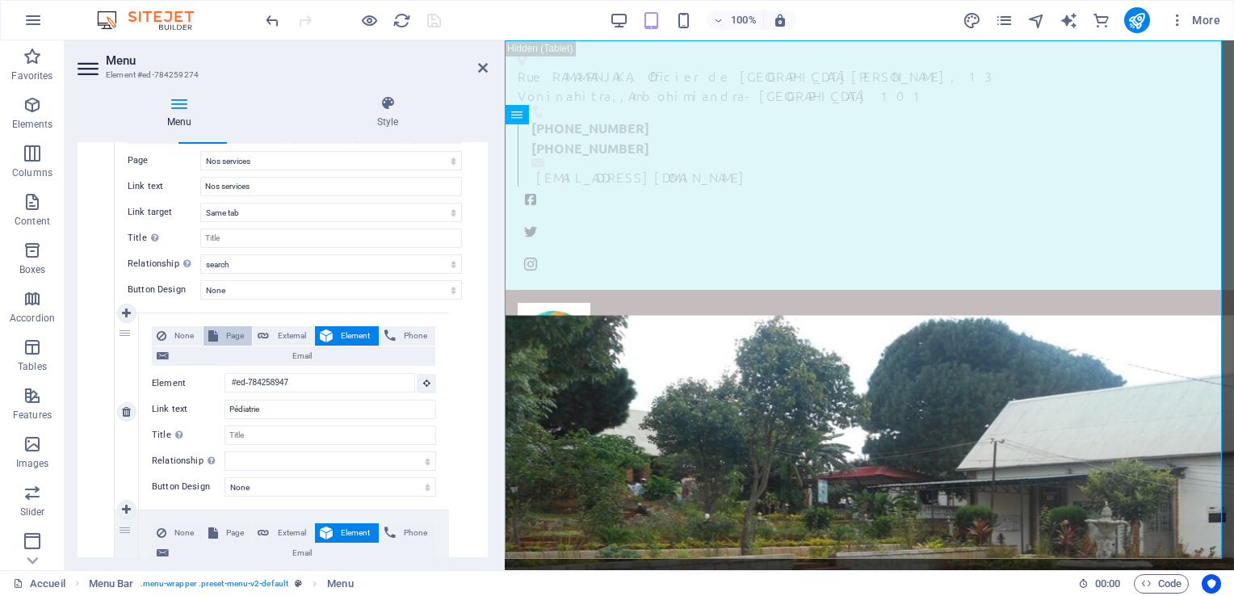
select select
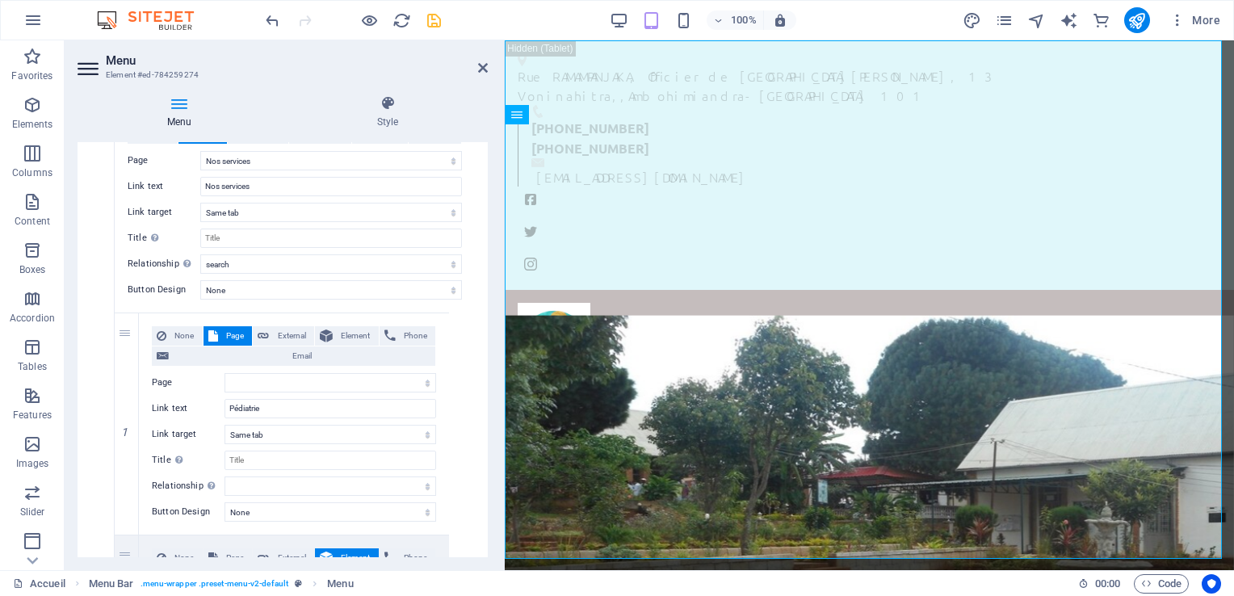
drag, startPoint x: 488, startPoint y: 302, endPoint x: 485, endPoint y: 321, distance: 18.7
click at [485, 321] on div "Menu Style Menu Auto Custom Create custom menu items for this menu. Recommended…" at bounding box center [283, 326] width 436 height 488
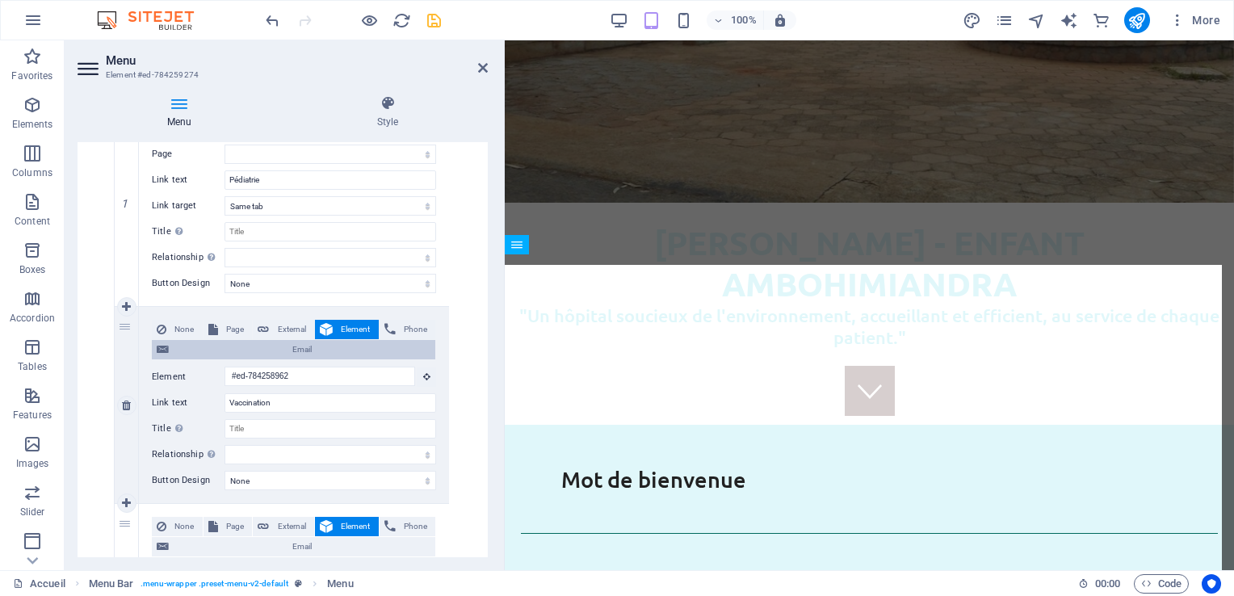
scroll to position [0, 0]
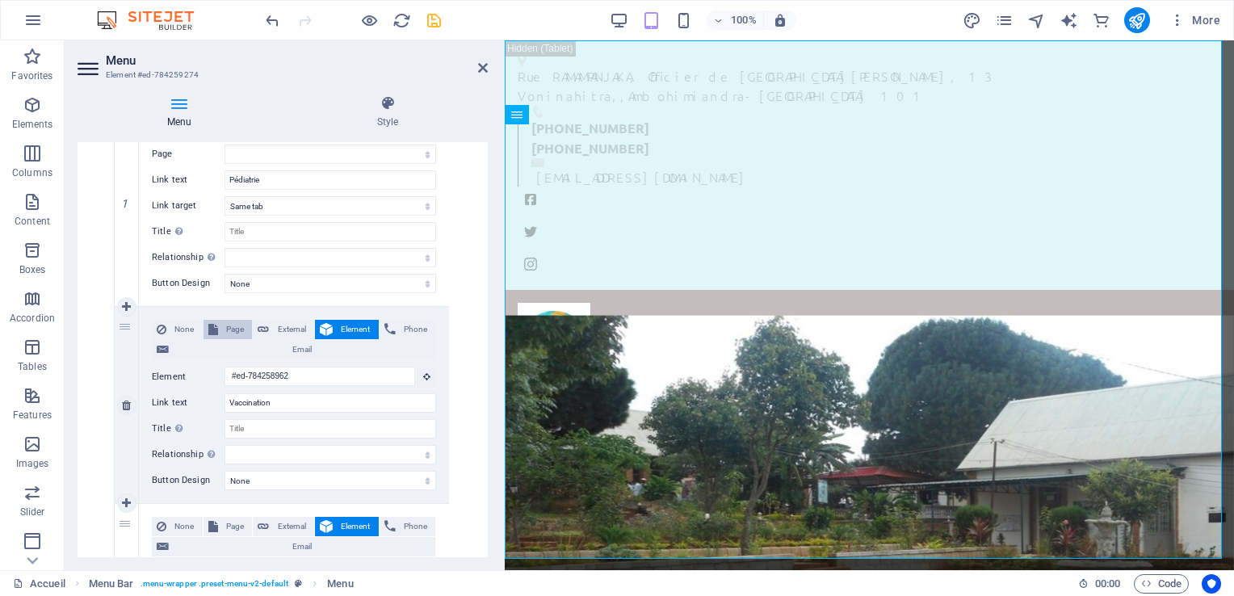
click at [232, 333] on span "Page" at bounding box center [235, 329] width 25 height 19
select select
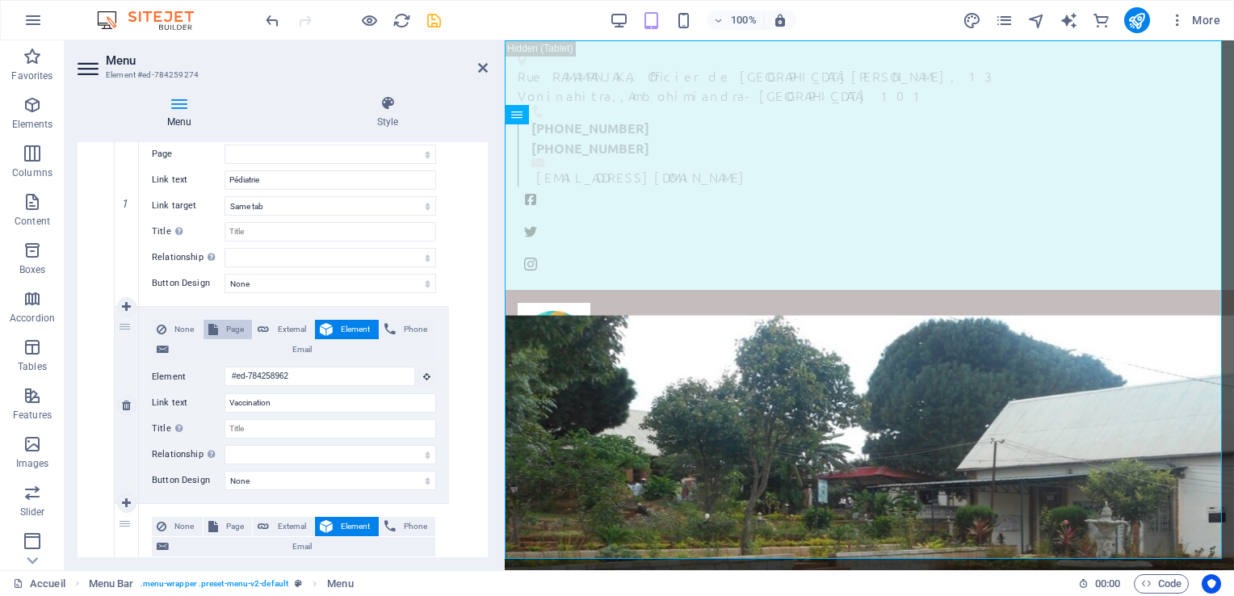
select select
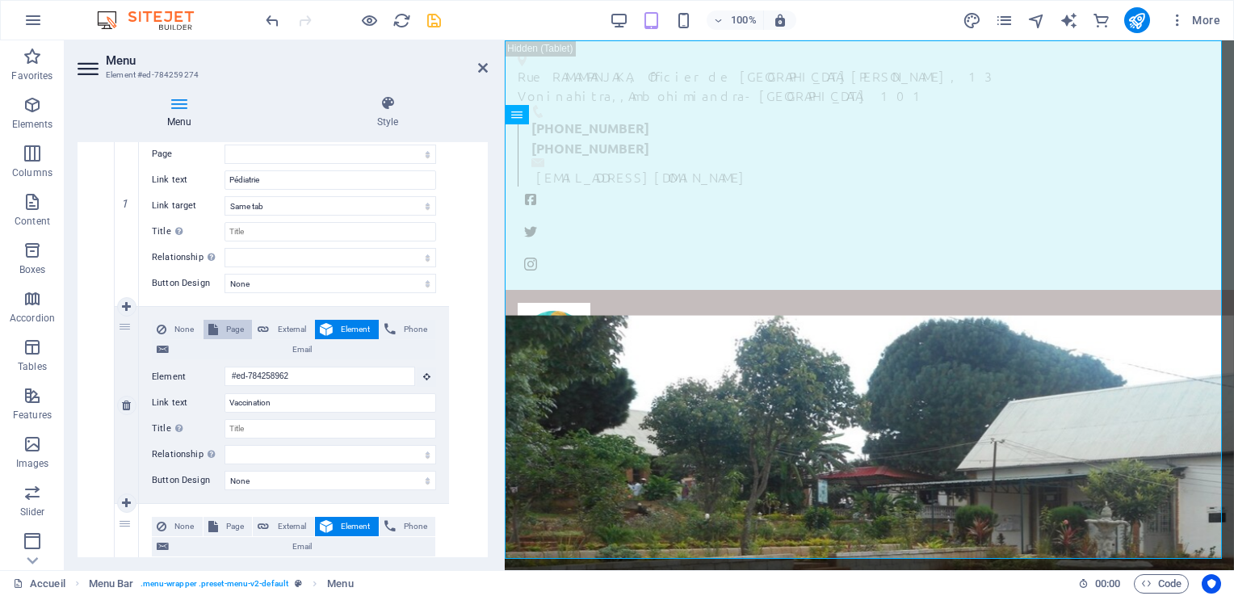
select select
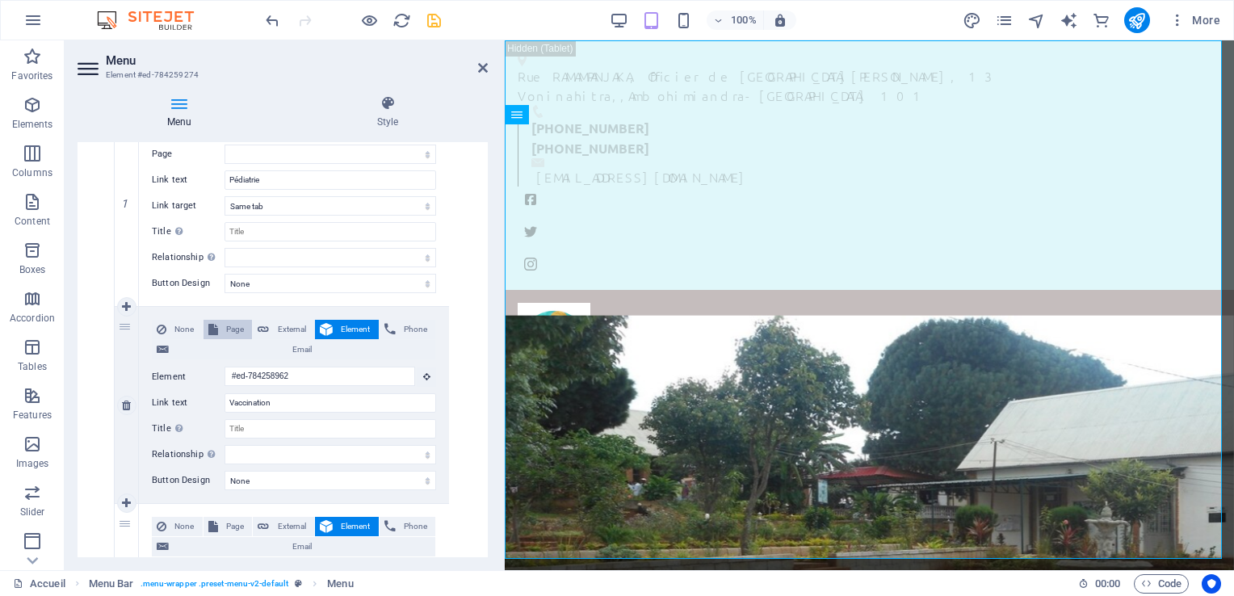
select select
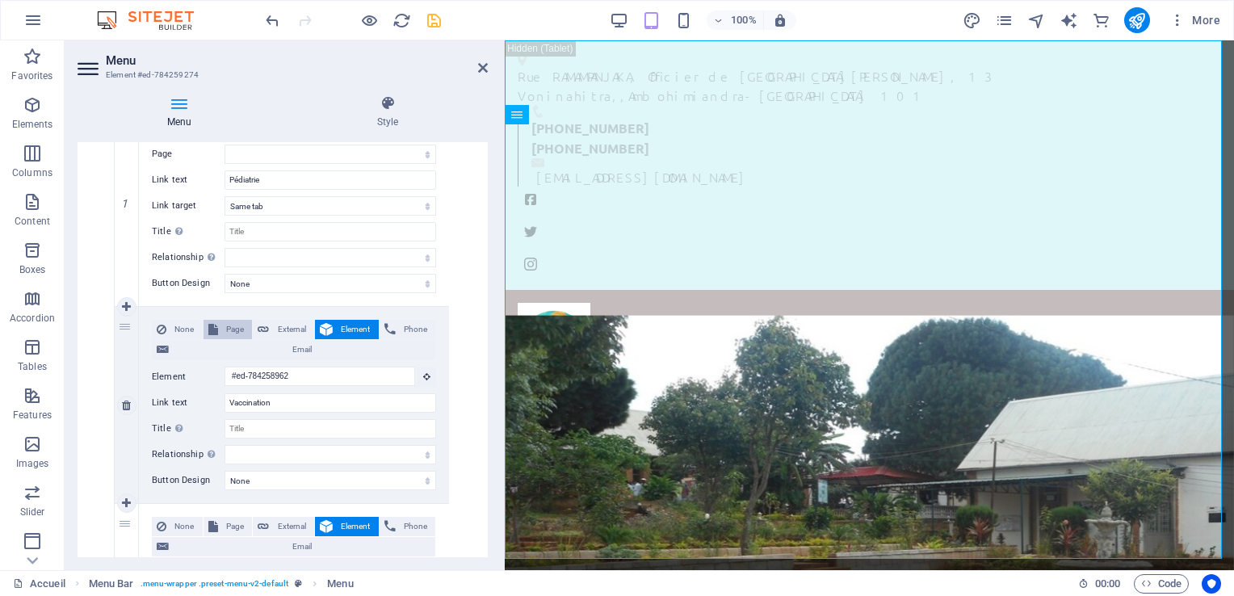
select select
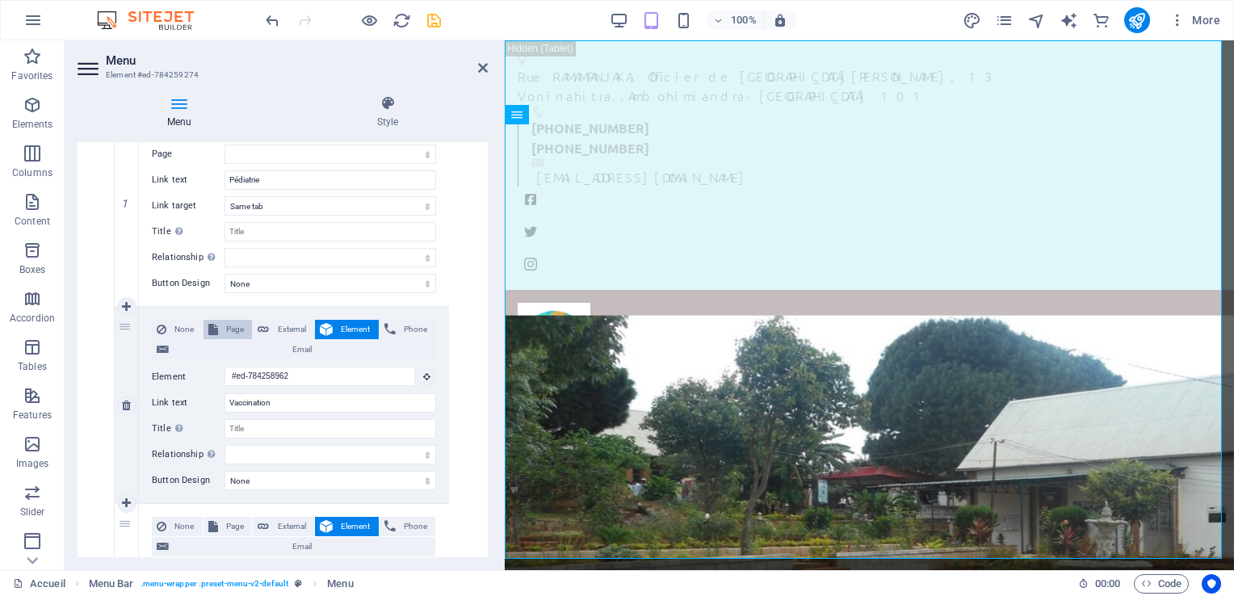
select select
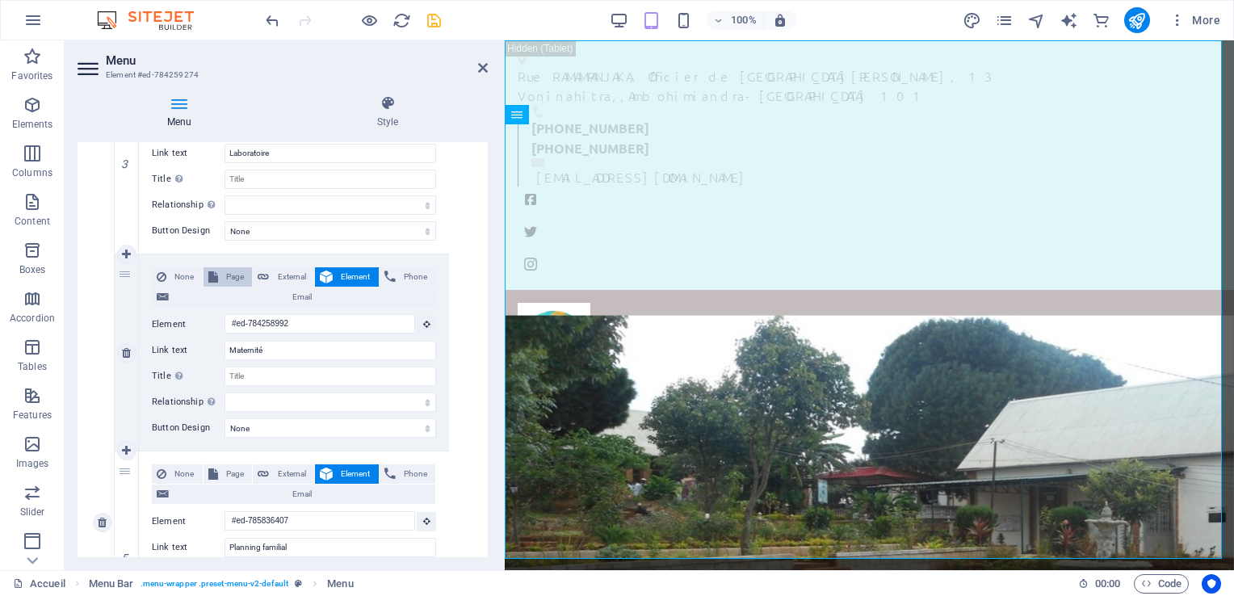
click at [224, 281] on span "Page" at bounding box center [235, 276] width 25 height 19
select select
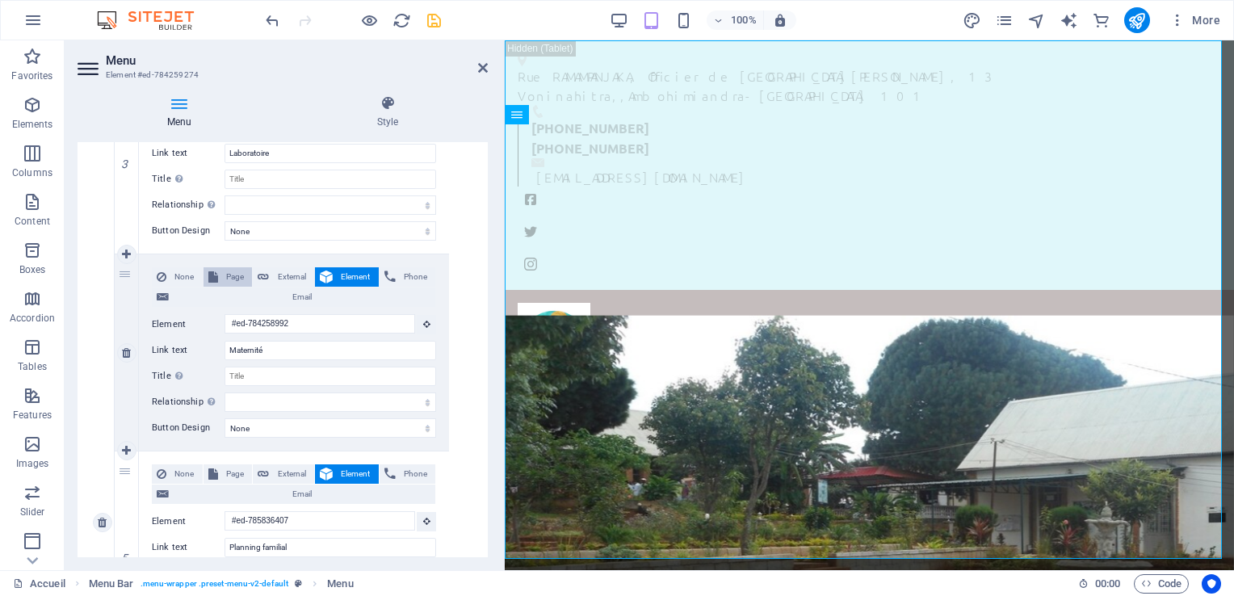
select select
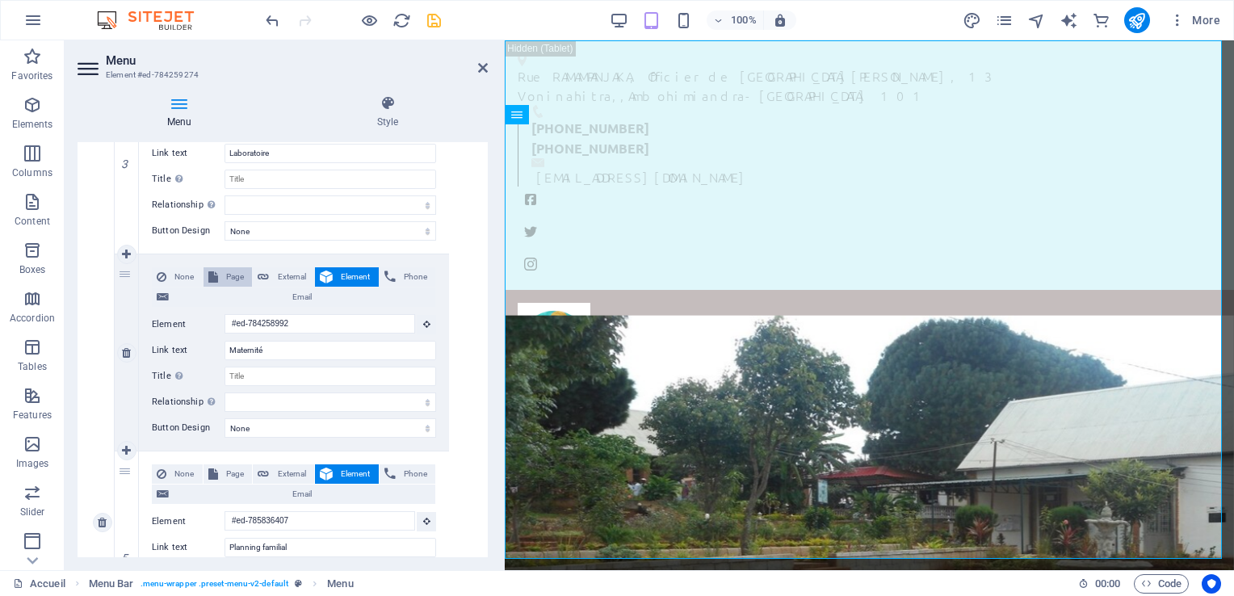
select select
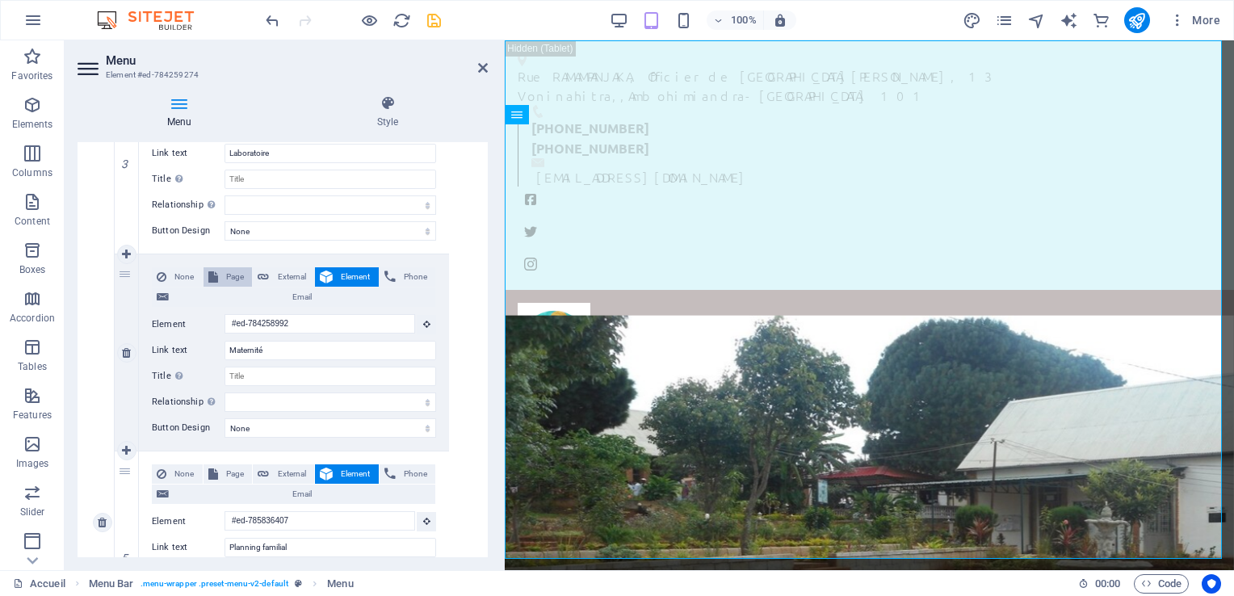
select select
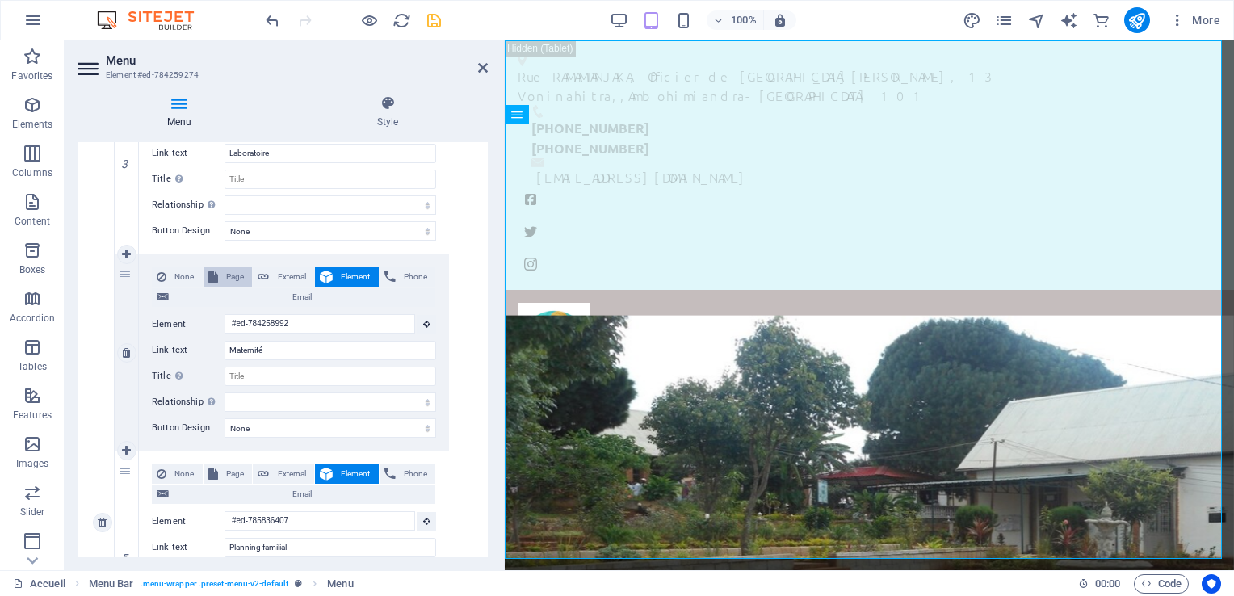
select select
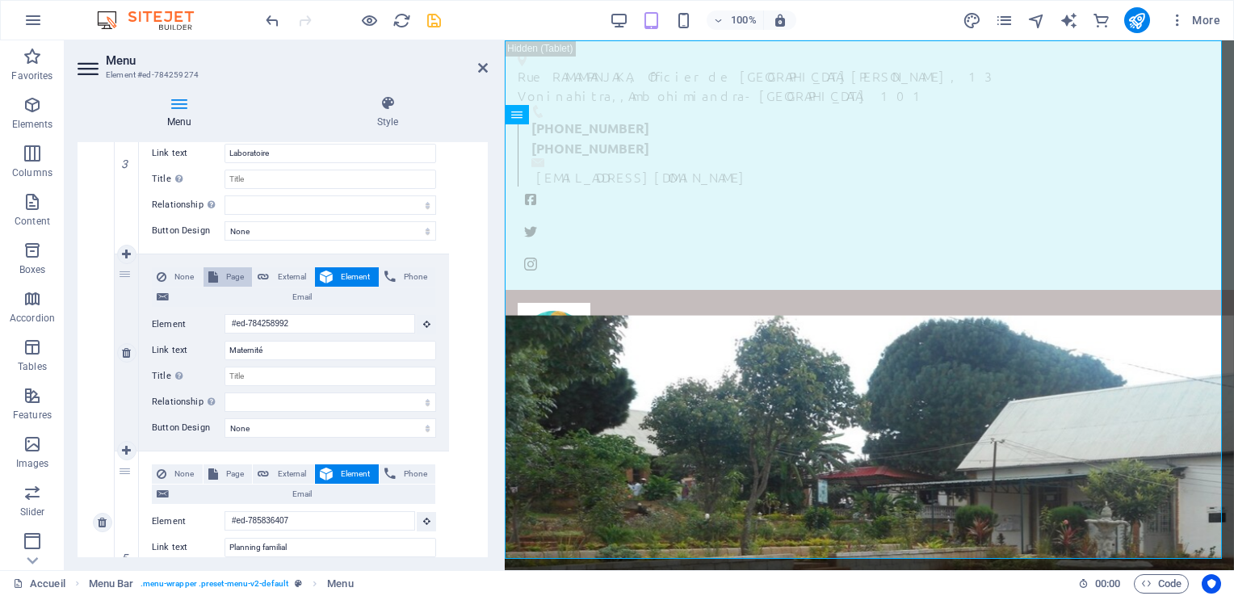
select select
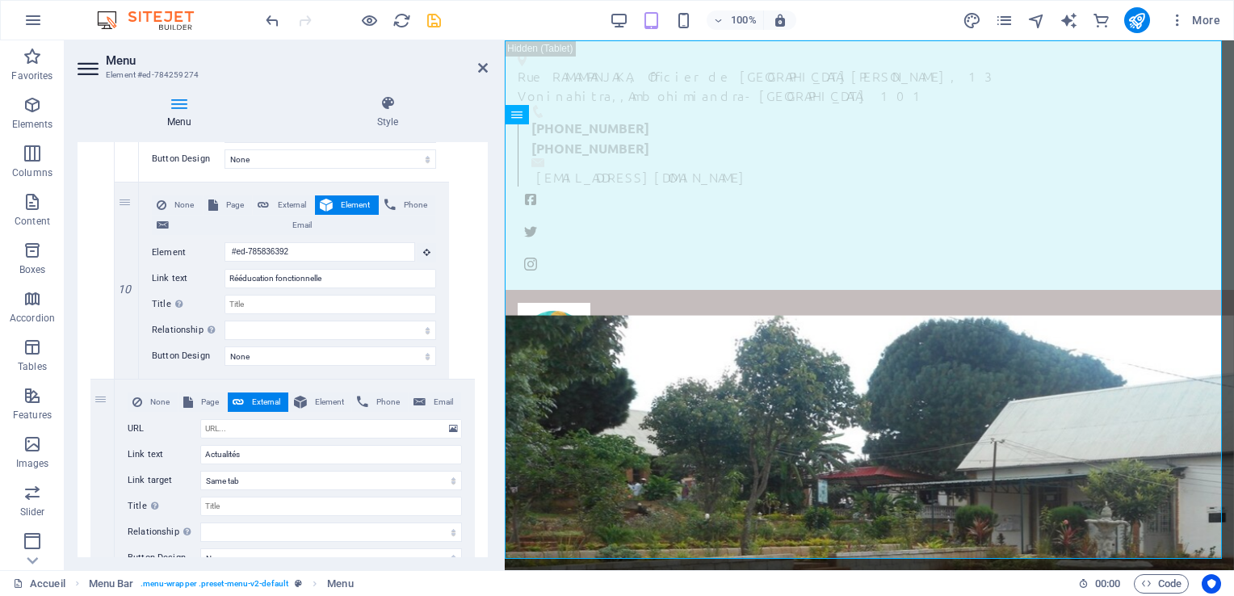
scroll to position [3992, 0]
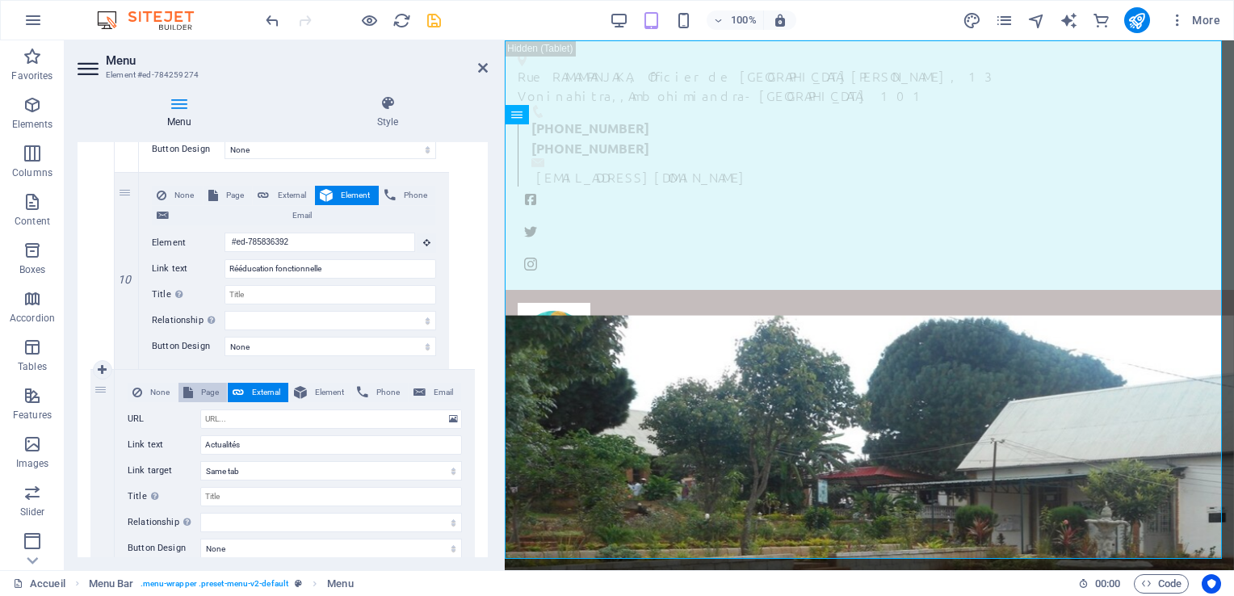
click at [201, 390] on span "Page" at bounding box center [210, 392] width 24 height 19
select select
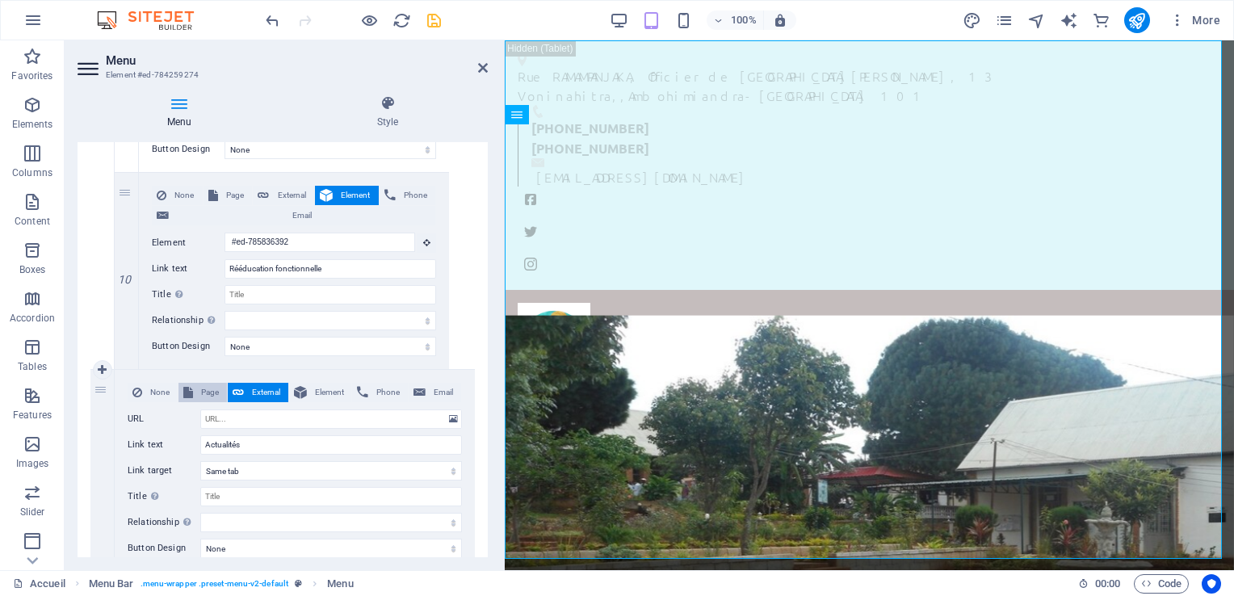
select select
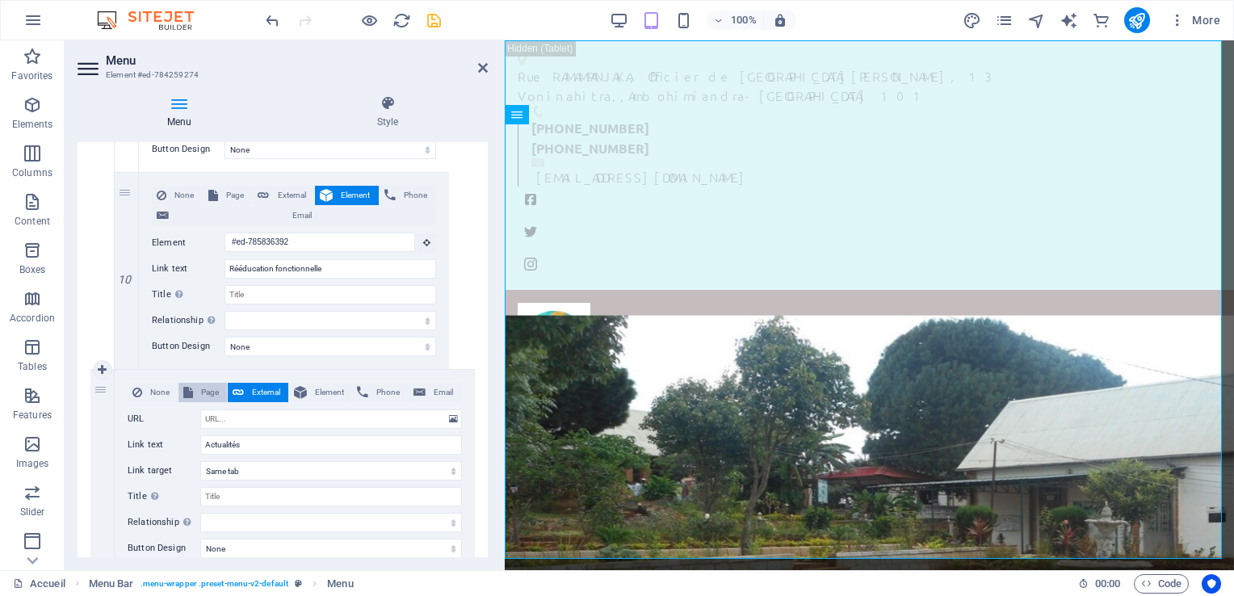
select select
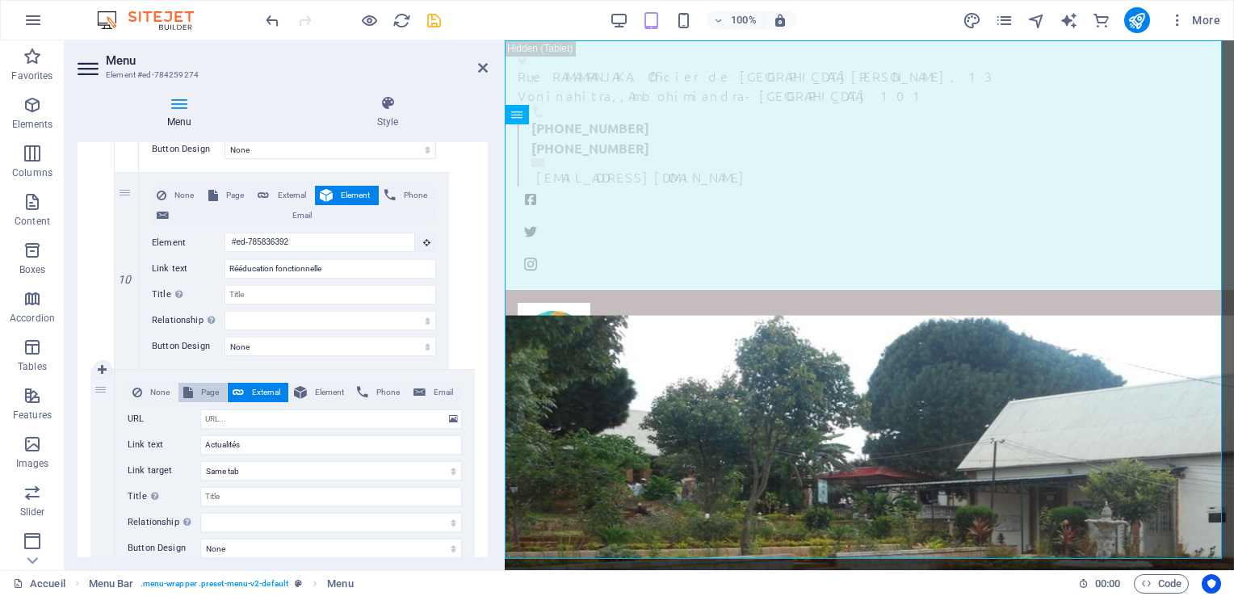
select select
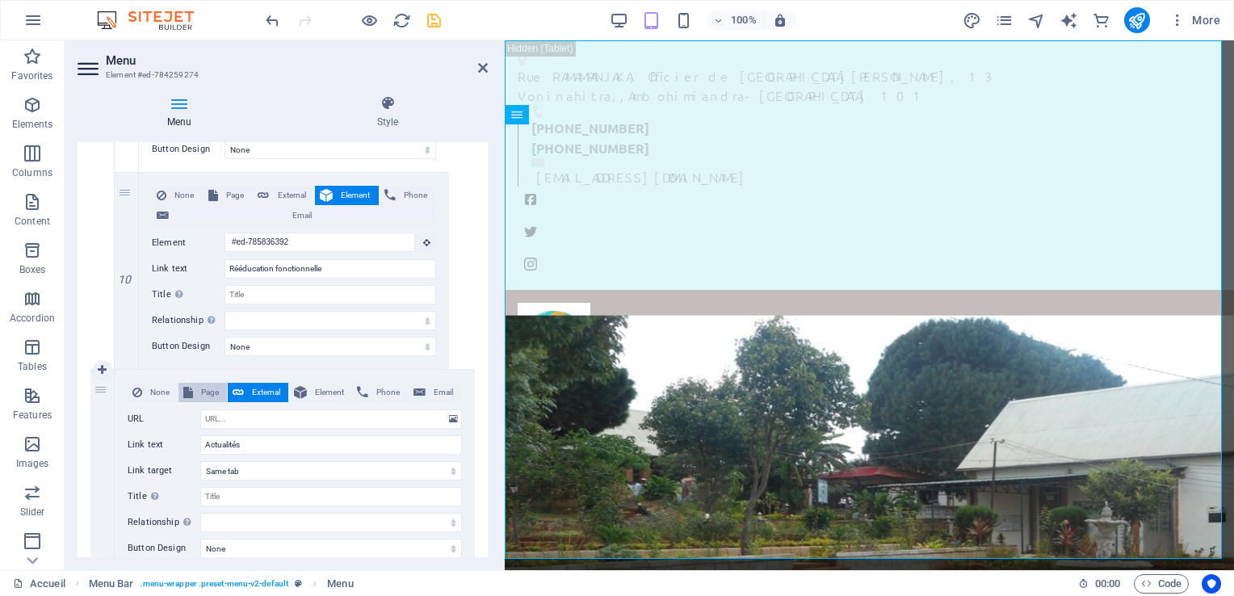
select select
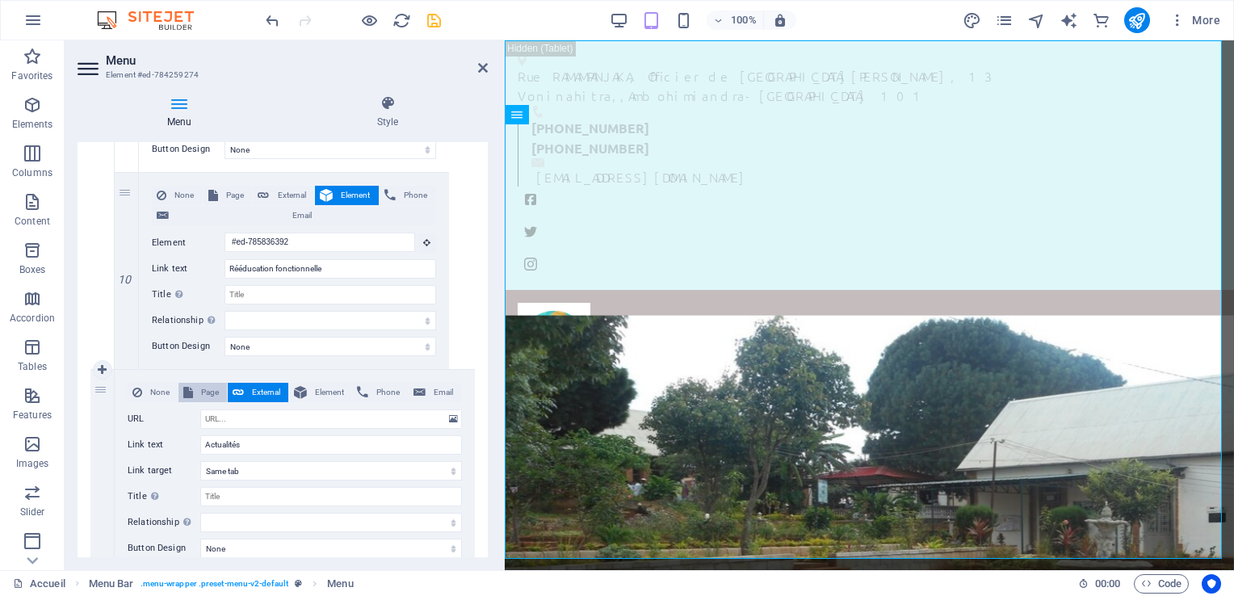
select select
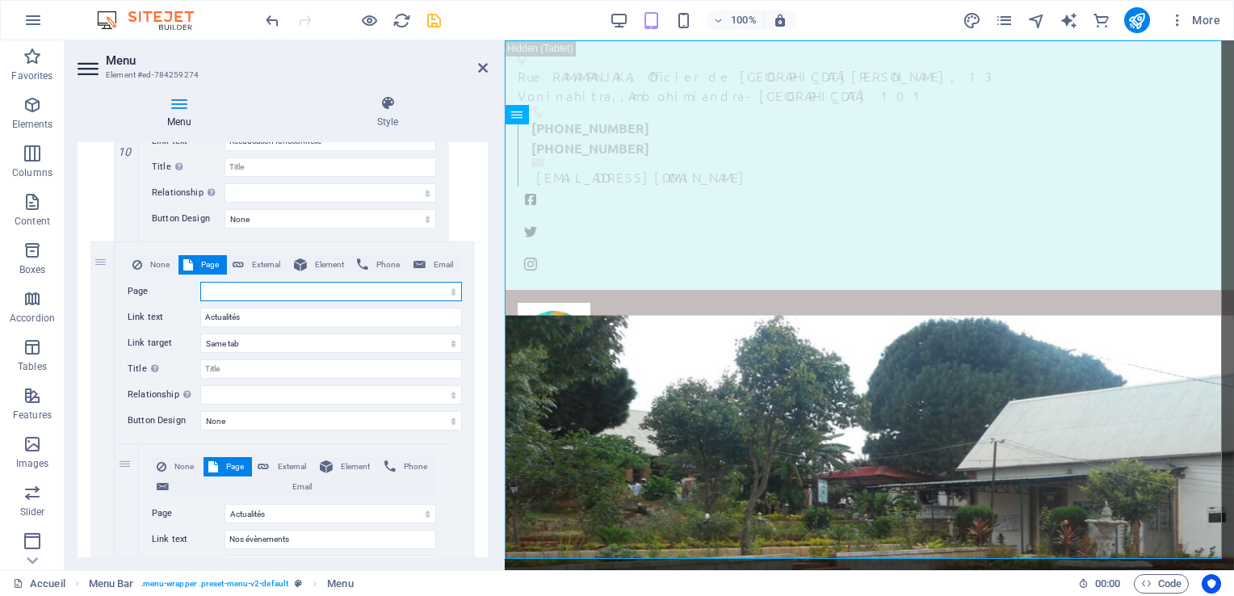
scroll to position [4147, 0]
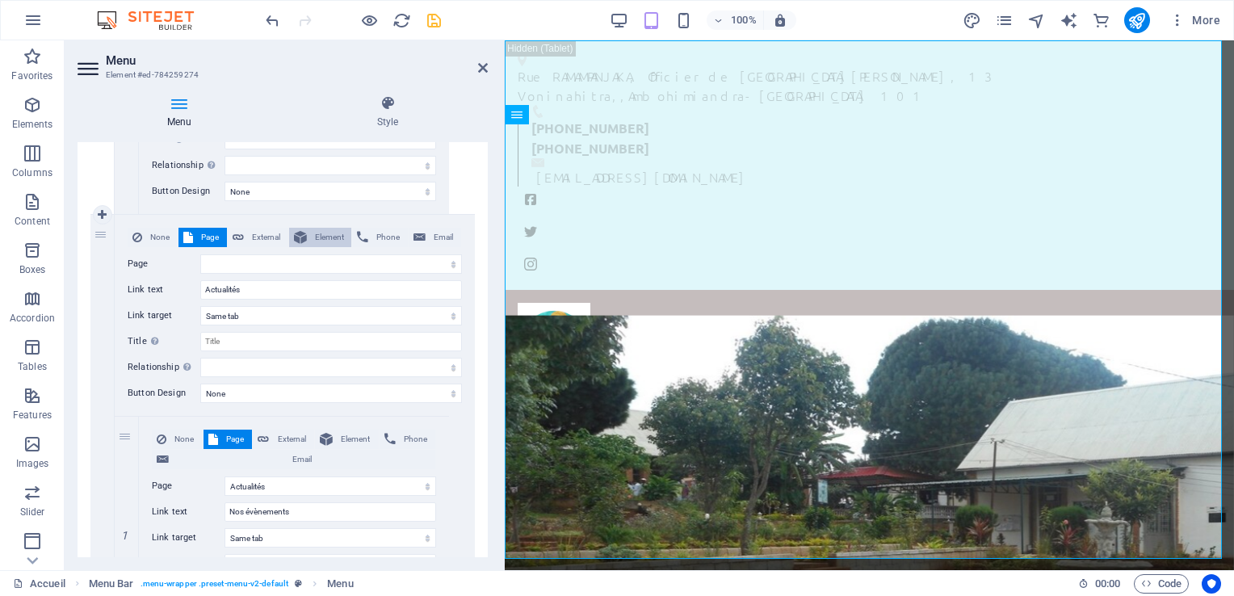
click at [319, 235] on span "Element" at bounding box center [330, 237] width 36 height 19
select select
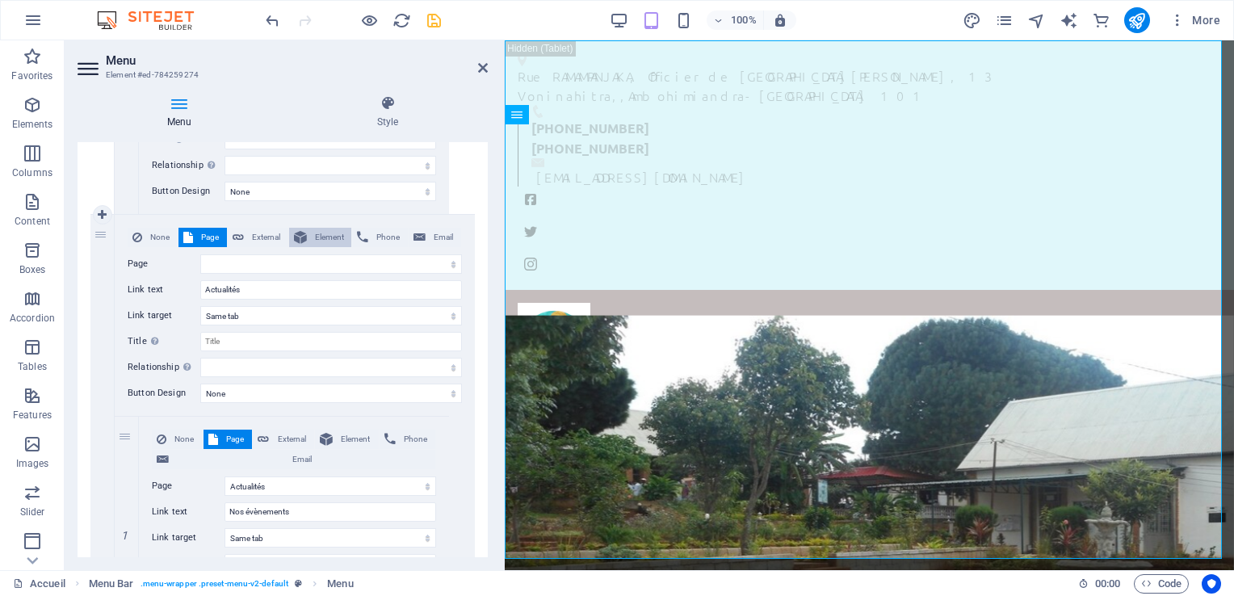
select select
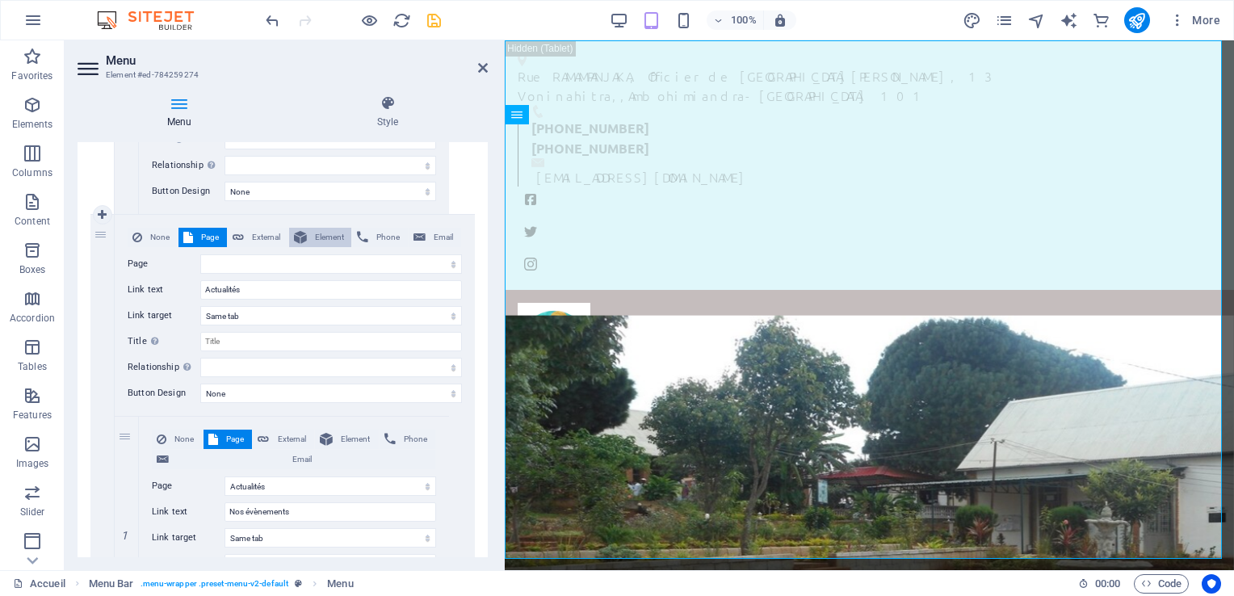
select select
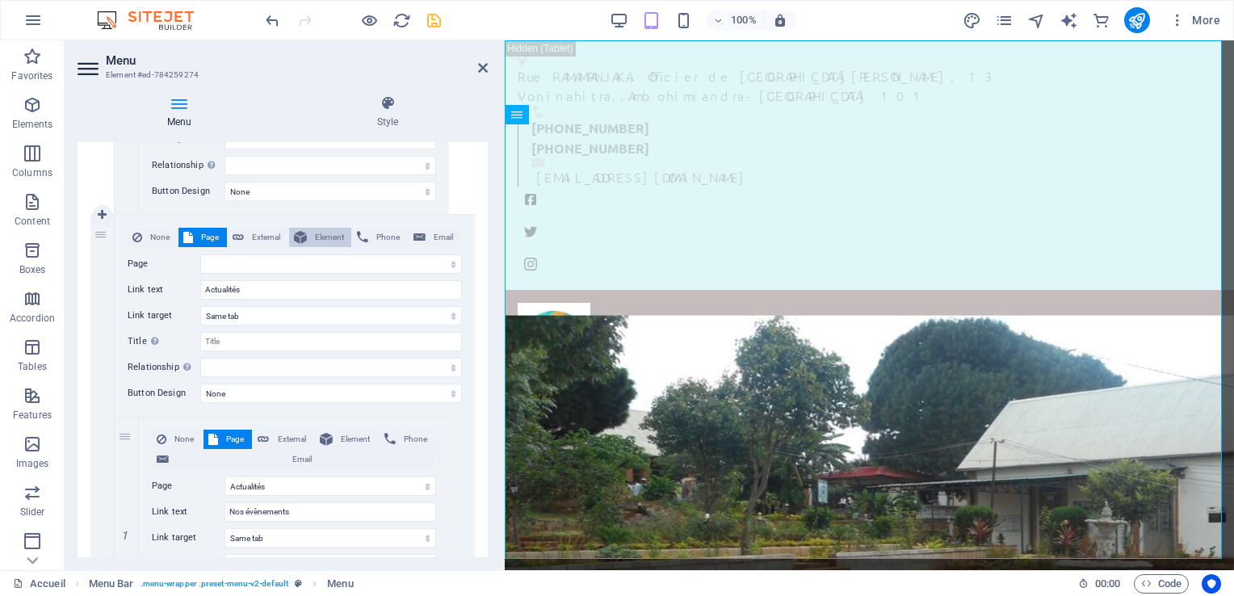
select select
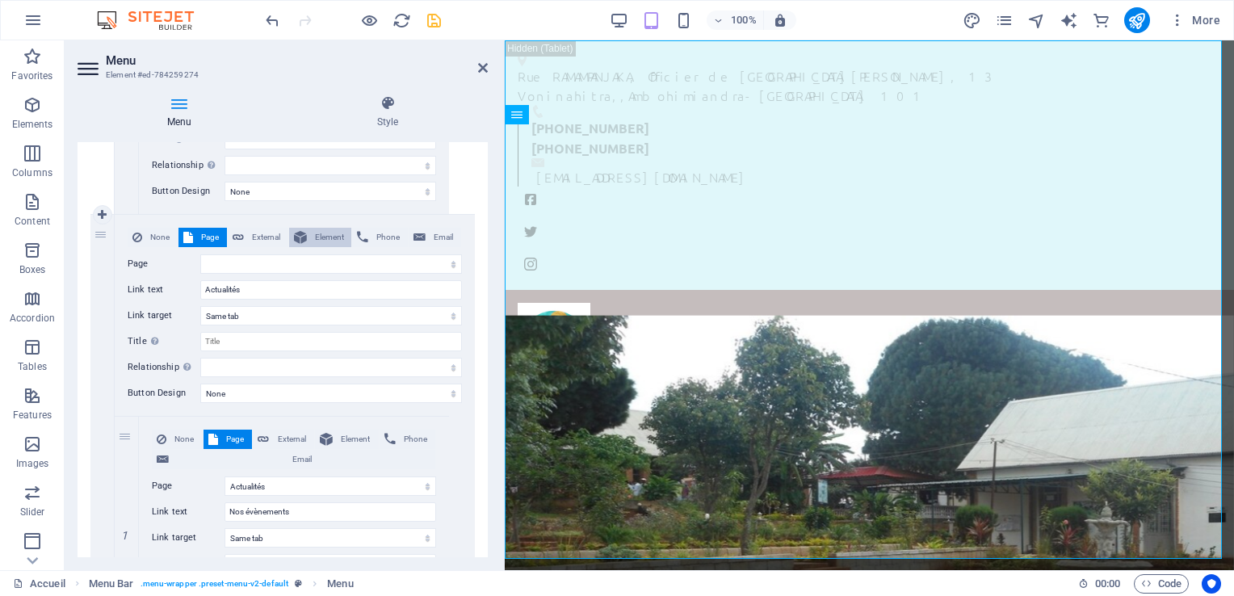
select select
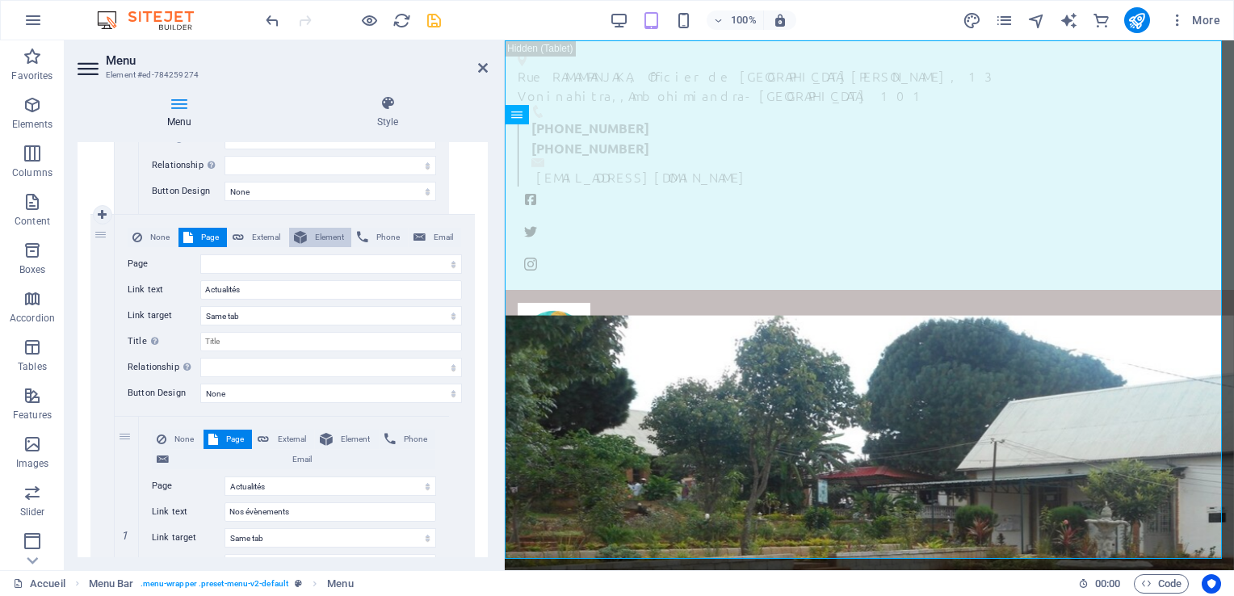
select select
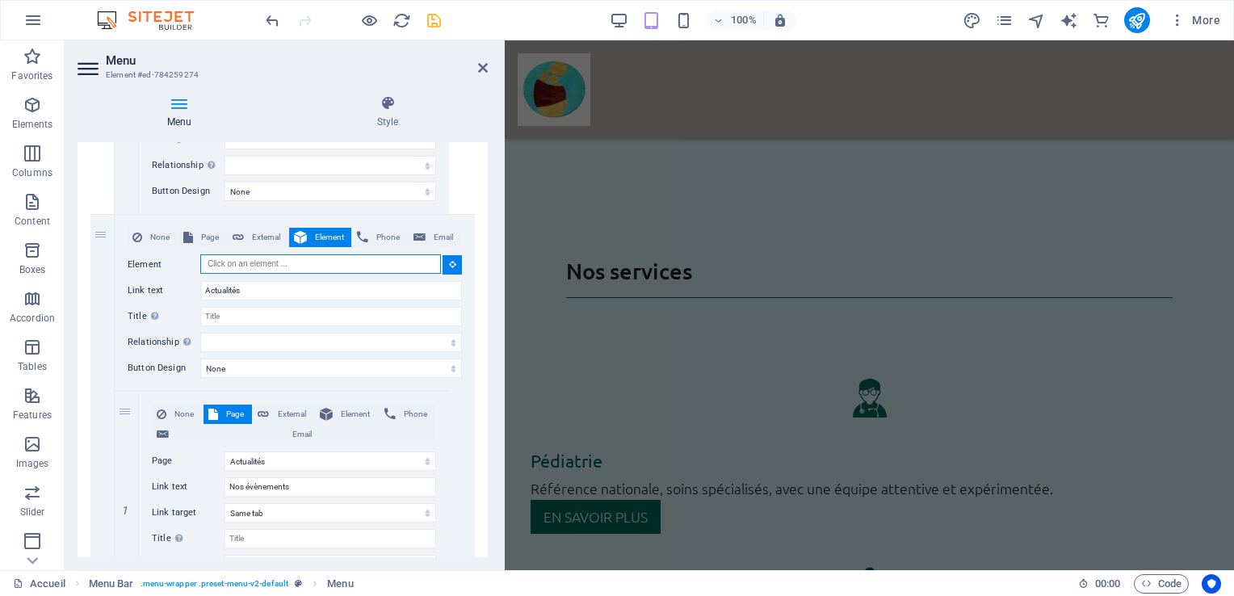
scroll to position [3212, 0]
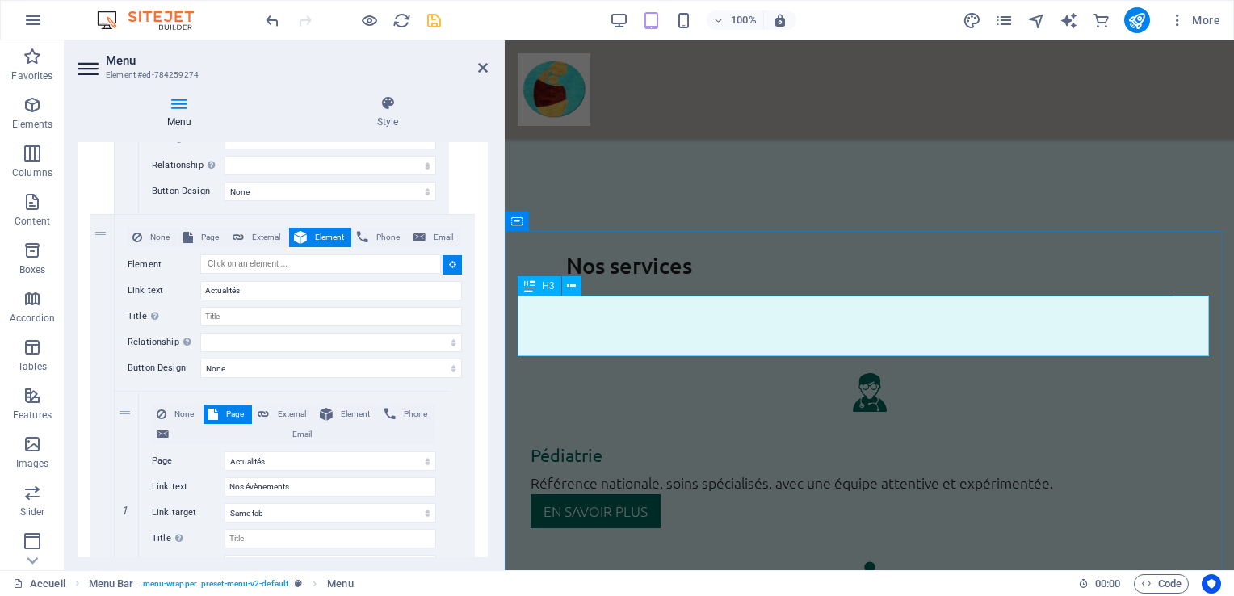
select select
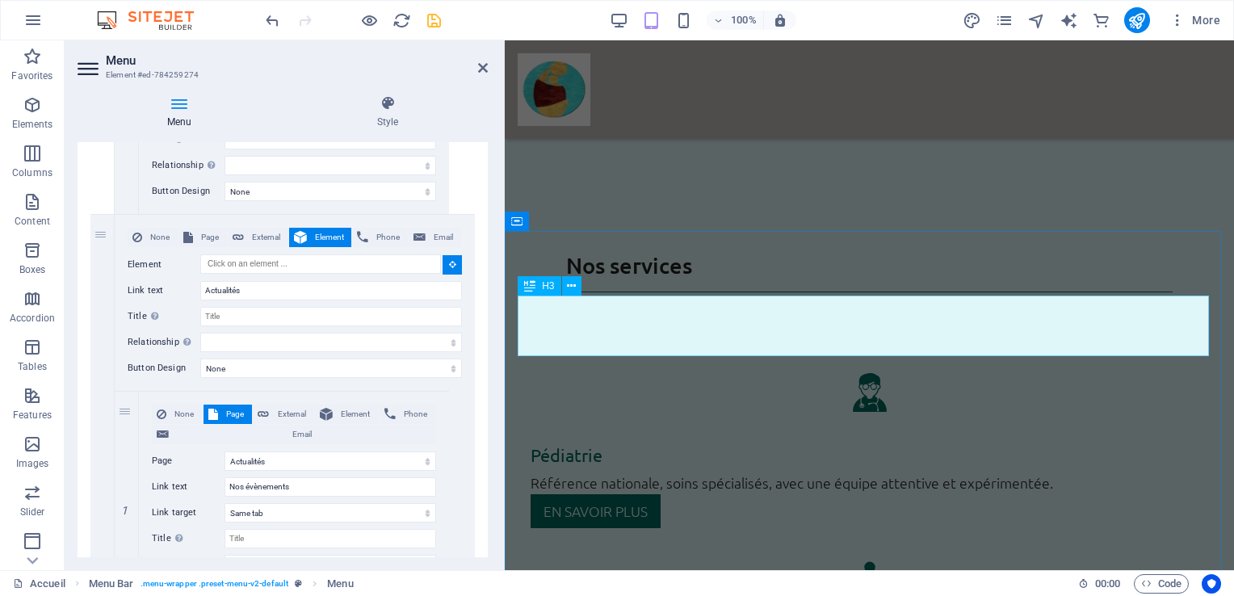
select select
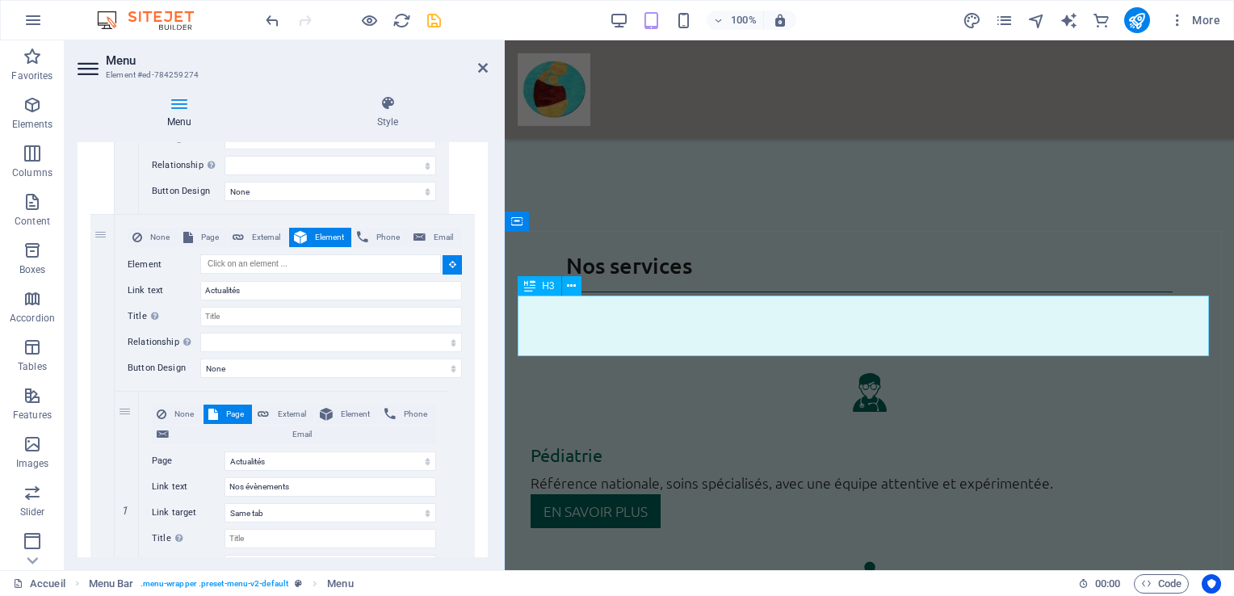
select select
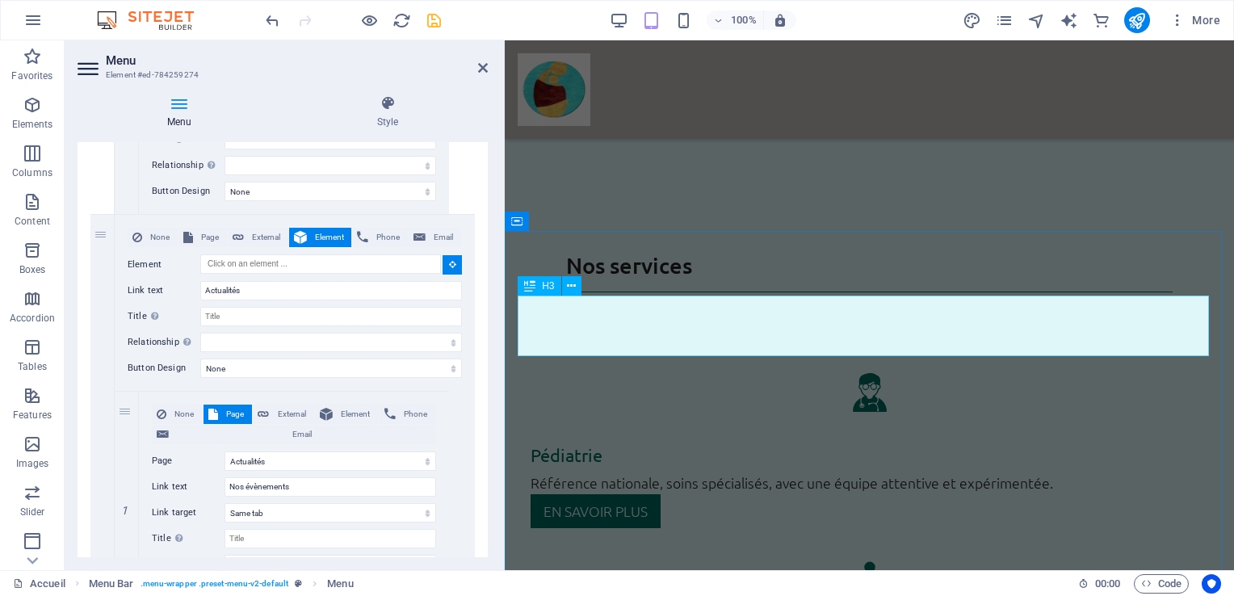
select select
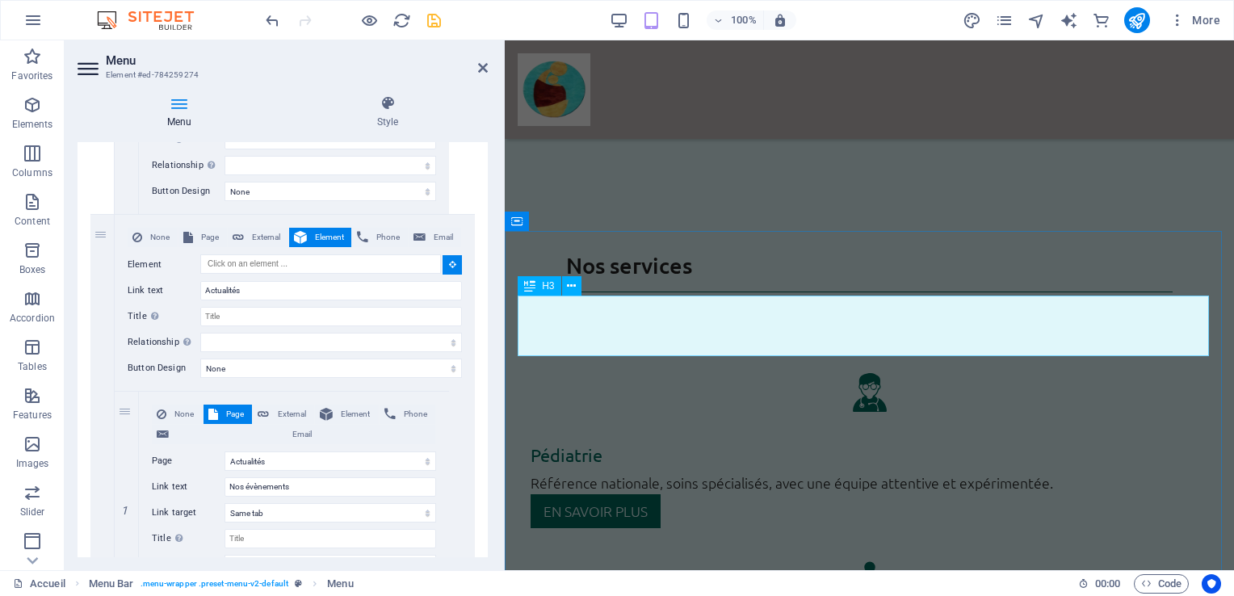
select select
type input "#ed-784259031"
select select
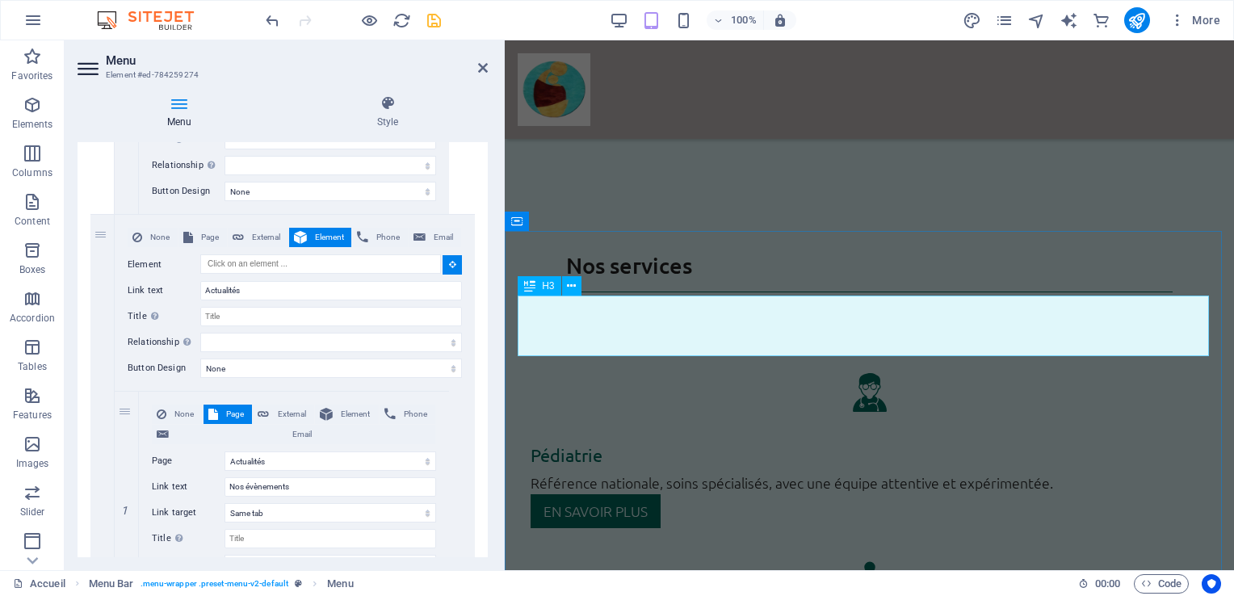
select select
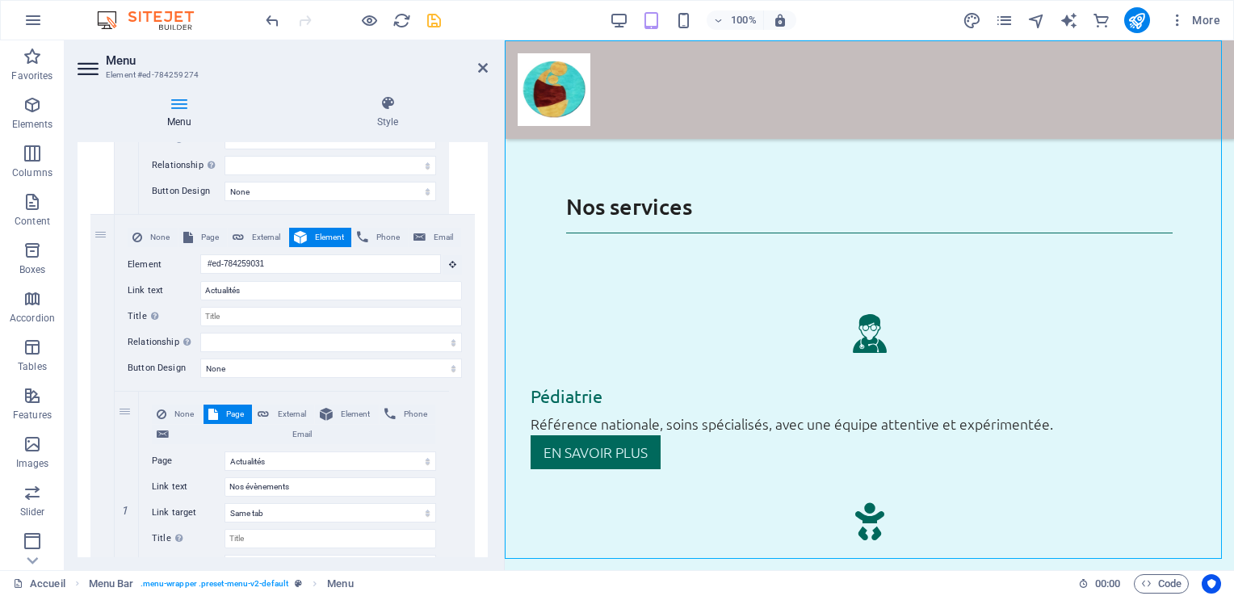
click at [232, 412] on span "Page" at bounding box center [235, 414] width 25 height 19
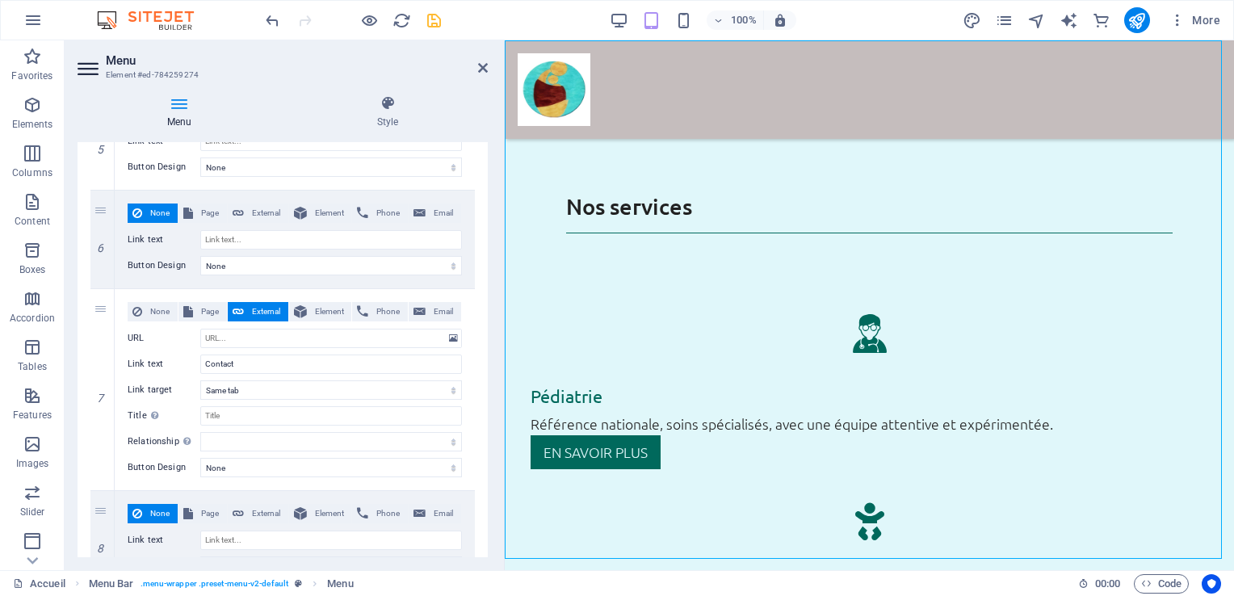
scroll to position [5463, 0]
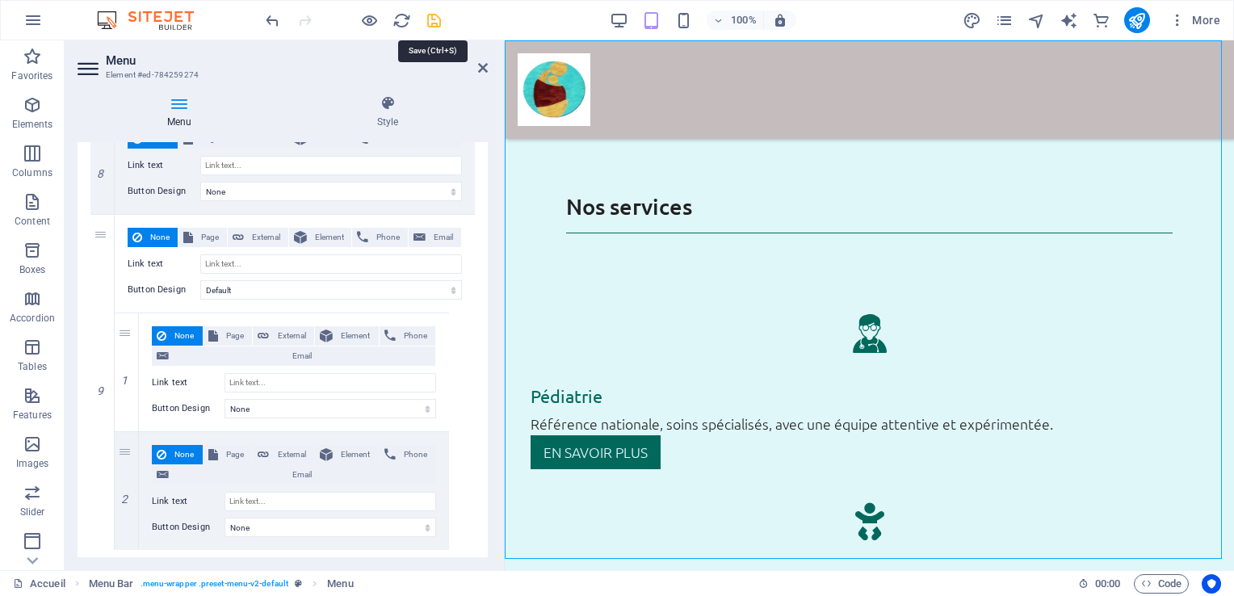
click at [436, 25] on icon "save" at bounding box center [434, 20] width 19 height 19
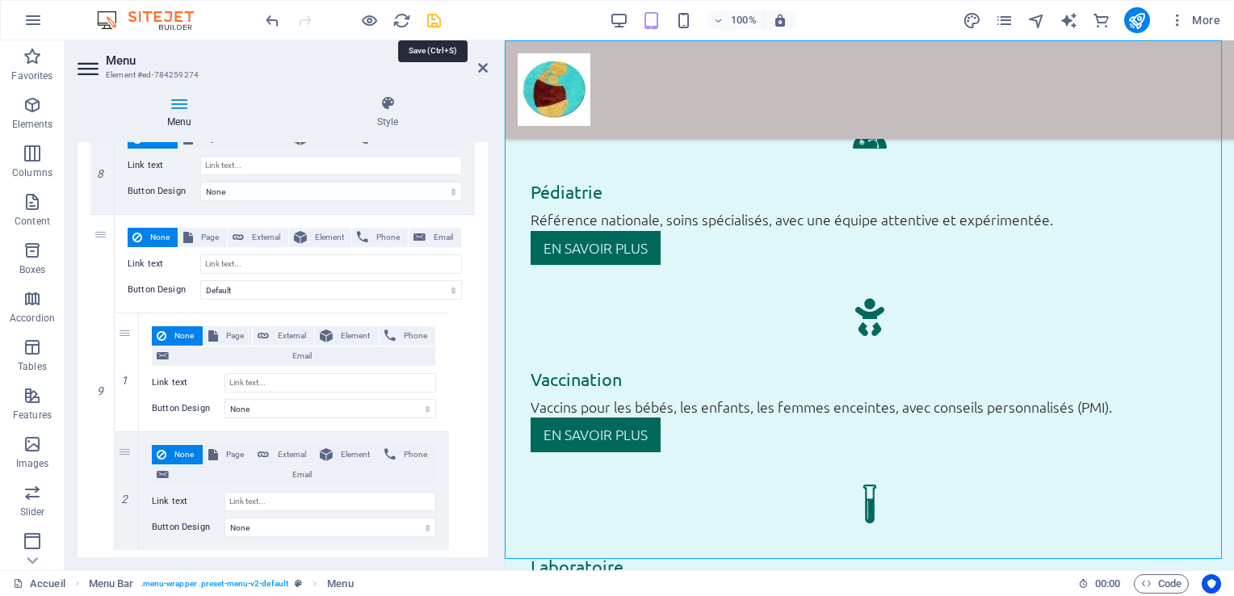
scroll to position [2455, 0]
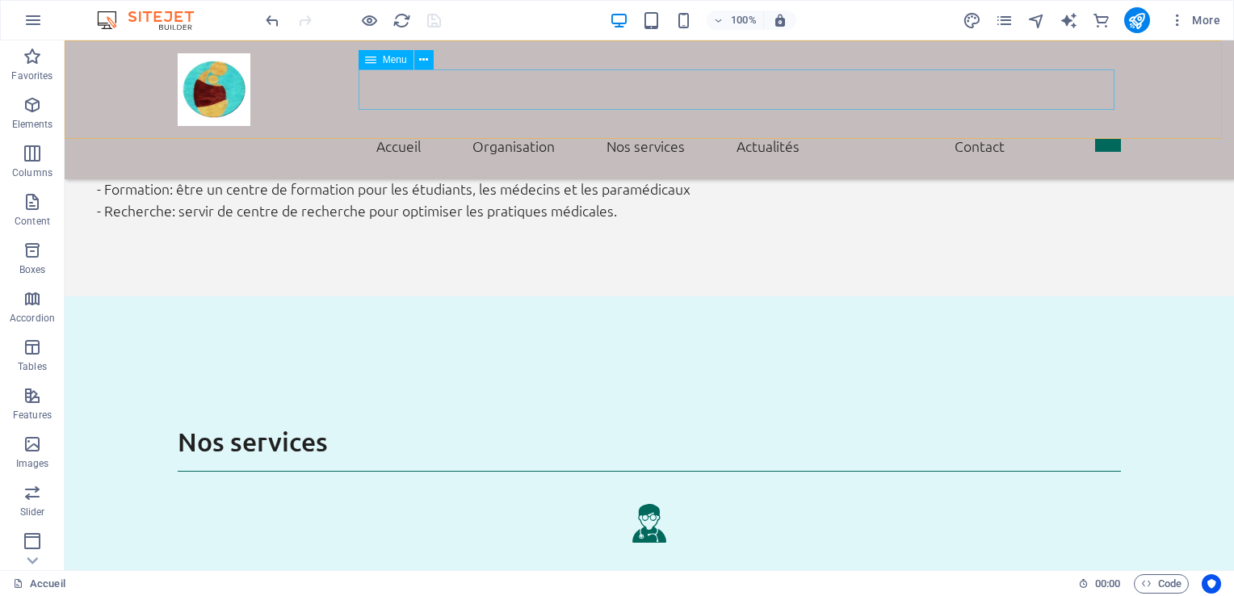
click at [627, 126] on nav "Accueil Mot de bienvenue Historique Vision et missions Nos services Actualités …" at bounding box center [649, 146] width 943 height 40
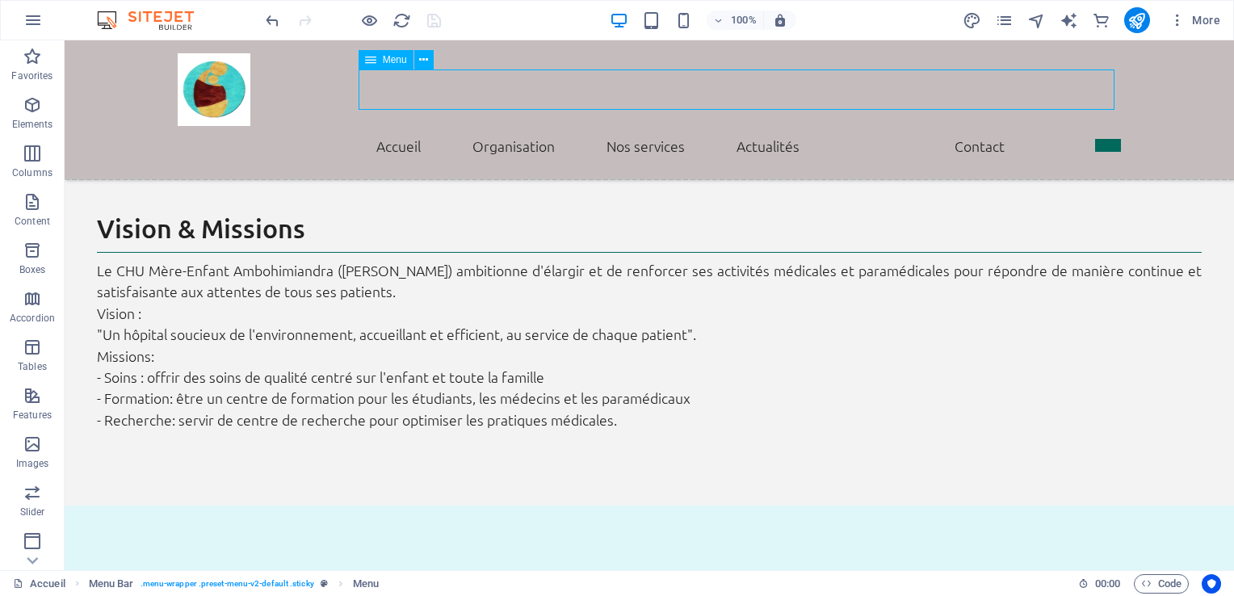
select select
select select "1"
select select
select select "1"
select select
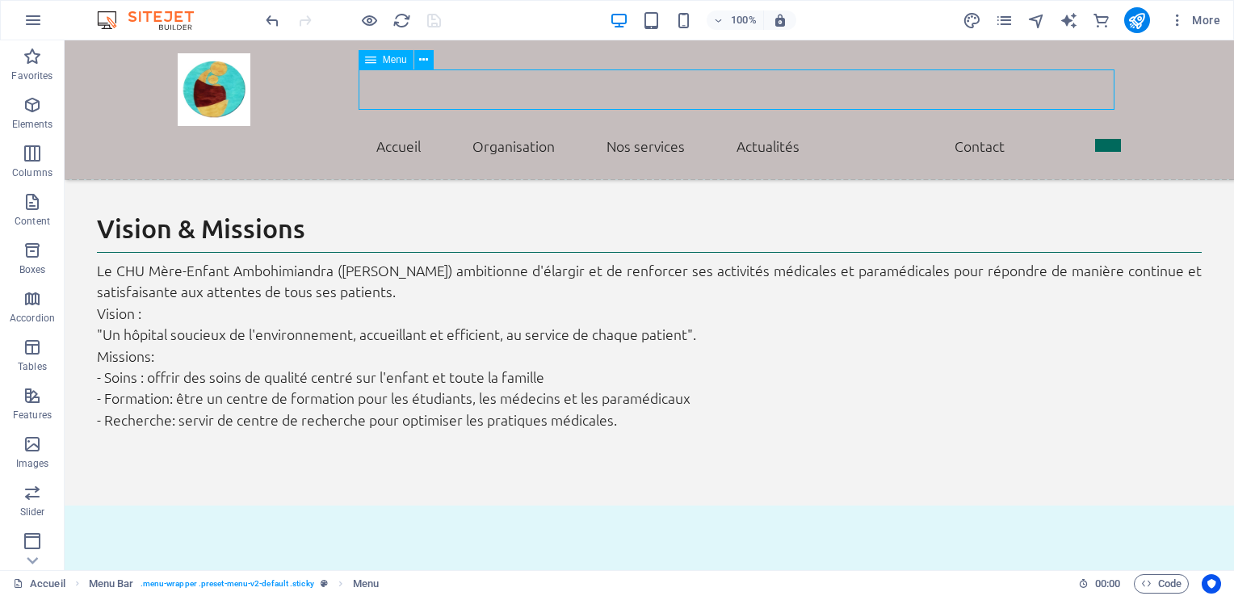
select select "1"
select select
select select "4"
select select
select select "search"
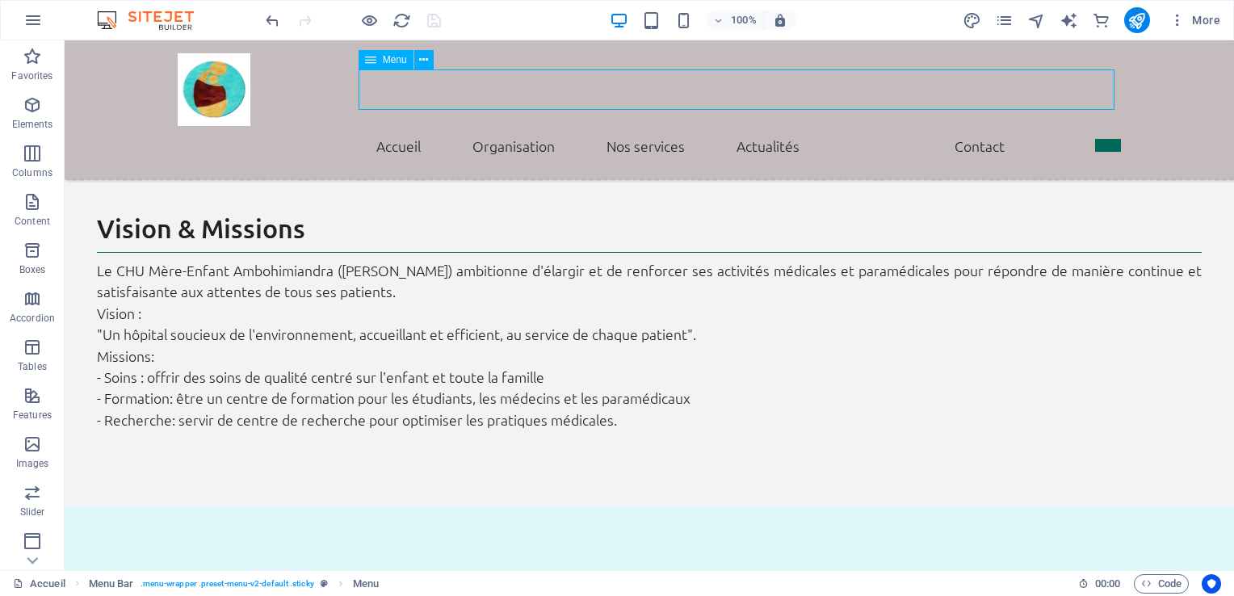
select select
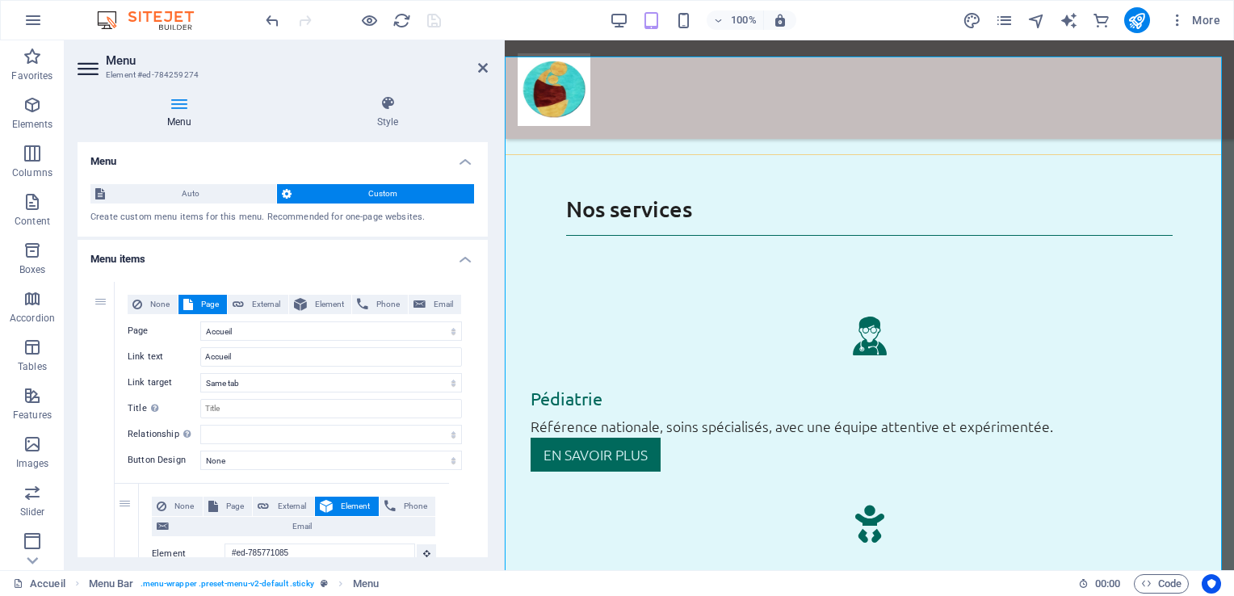
scroll to position [3212, 0]
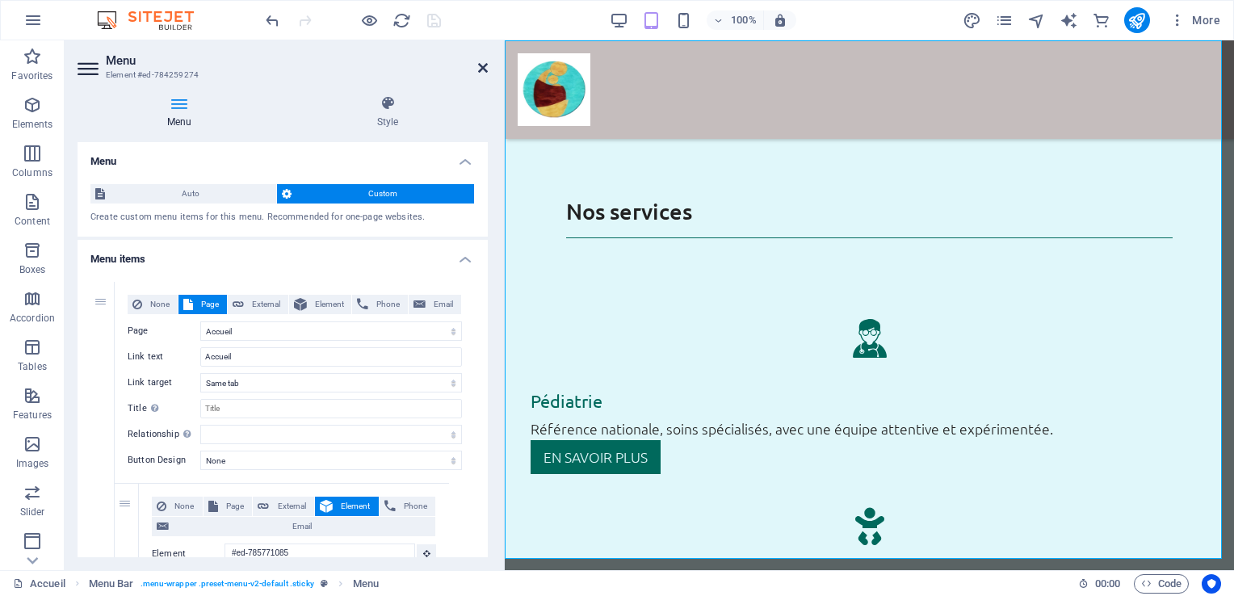
click at [483, 67] on icon at bounding box center [483, 67] width 10 height 13
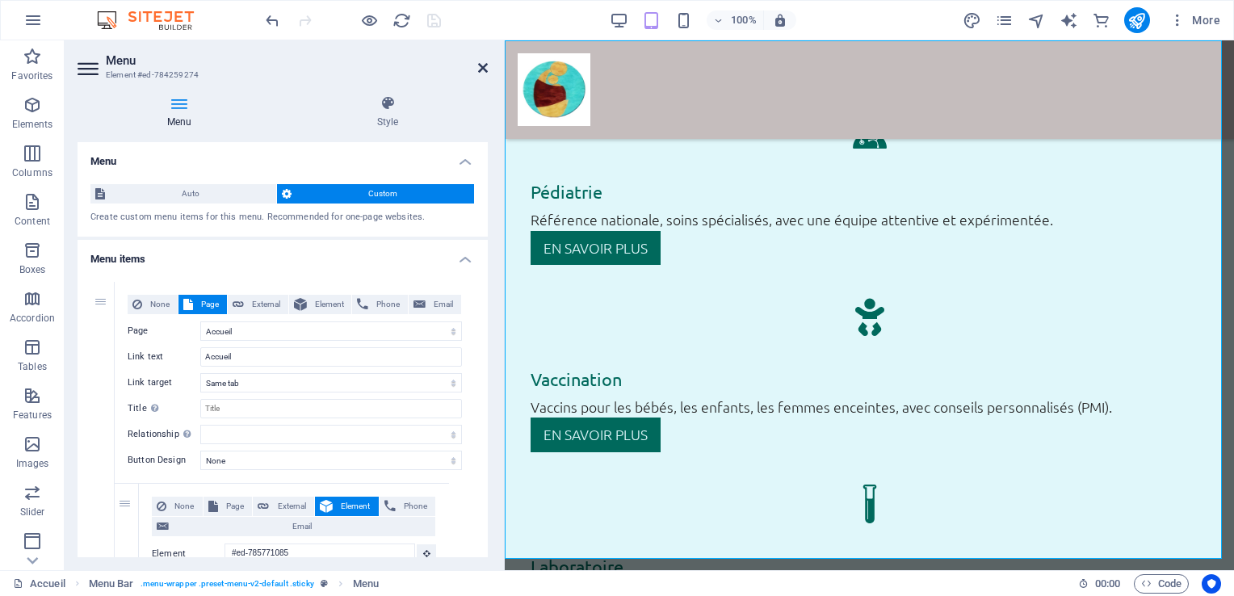
scroll to position [2455, 0]
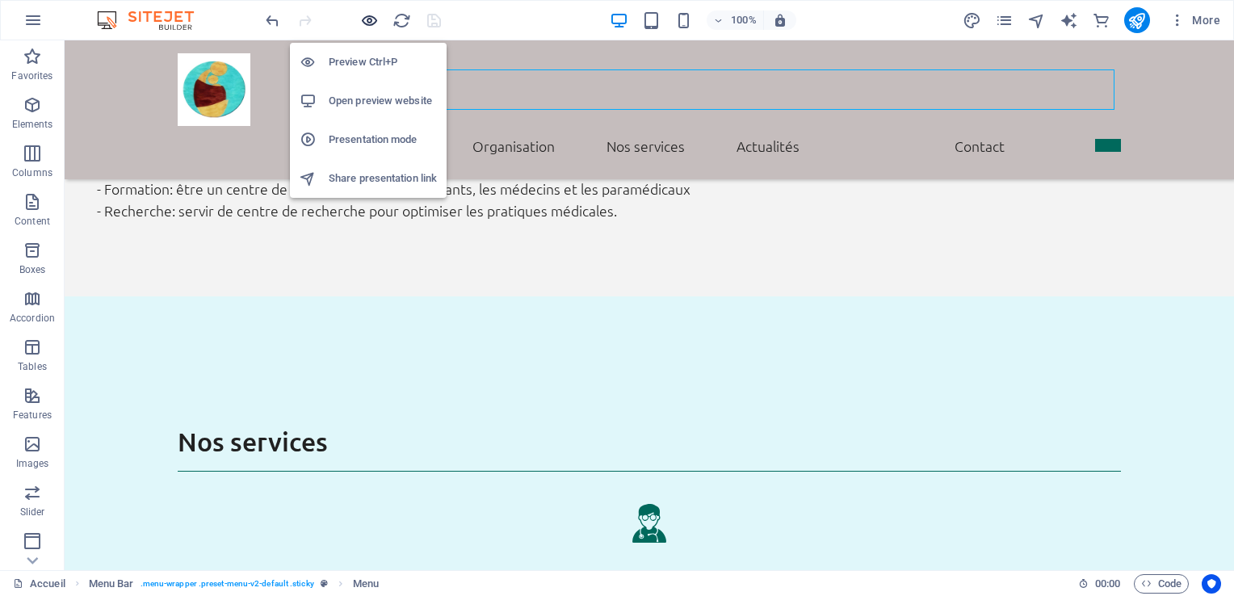
click at [368, 16] on icon "button" at bounding box center [369, 20] width 19 height 19
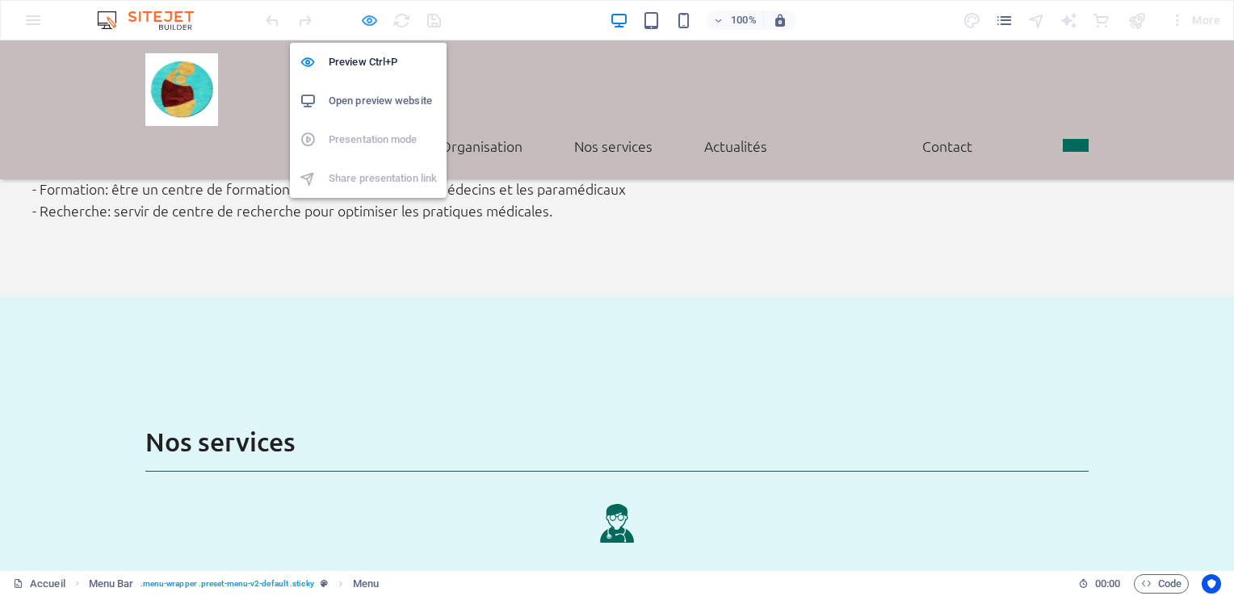
scroll to position [2434, 0]
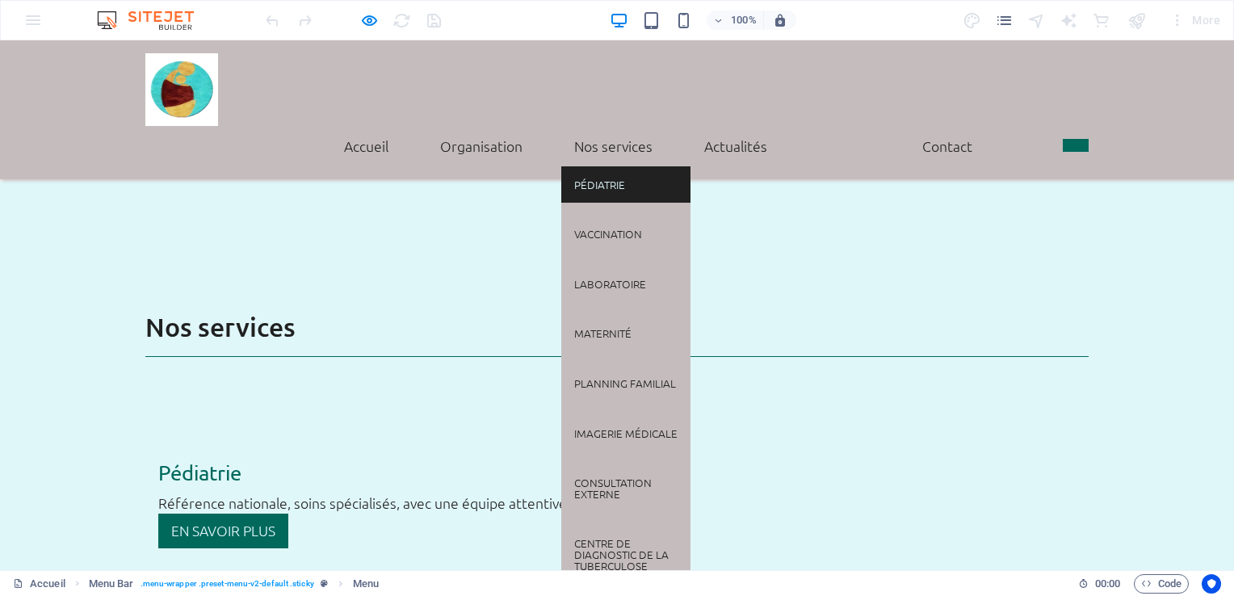
click at [595, 166] on link "Pédiatrie" at bounding box center [625, 184] width 129 height 37
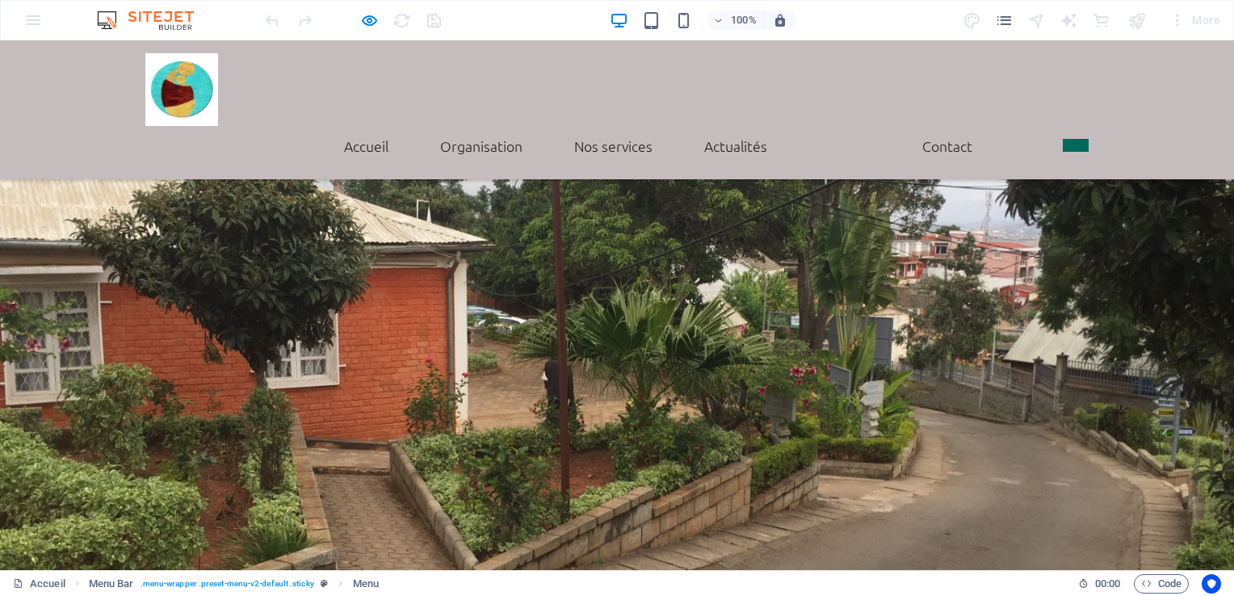
scroll to position [1833, 0]
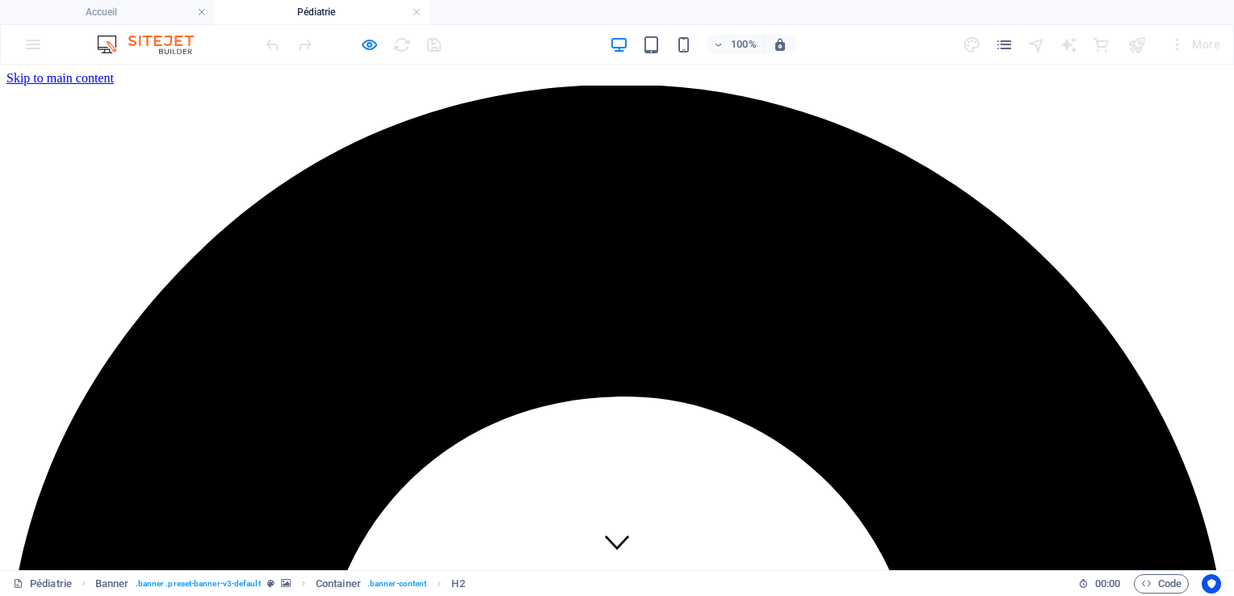
scroll to position [0, 0]
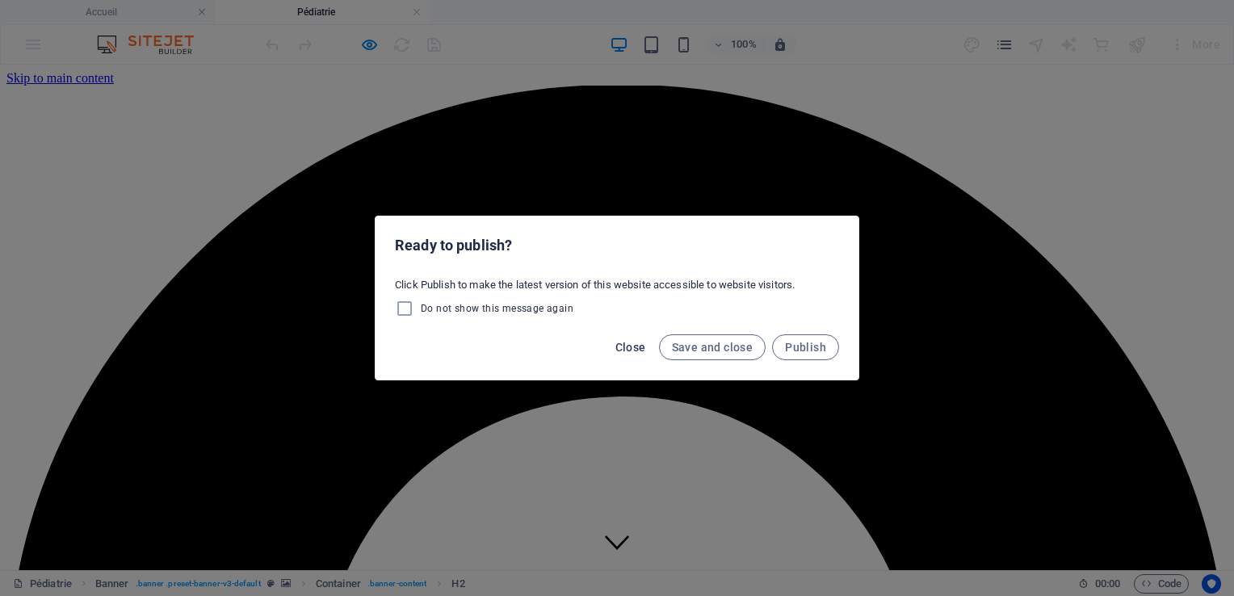
click at [633, 349] on span "Close" at bounding box center [630, 347] width 31 height 13
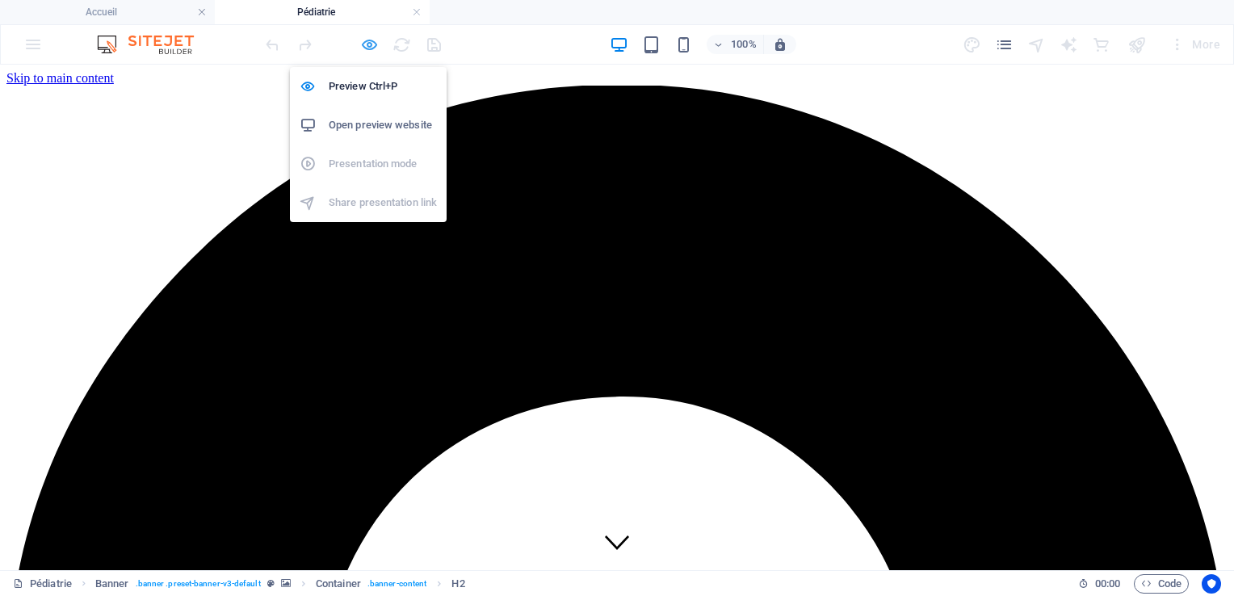
click at [368, 47] on icon "button" at bounding box center [369, 45] width 19 height 19
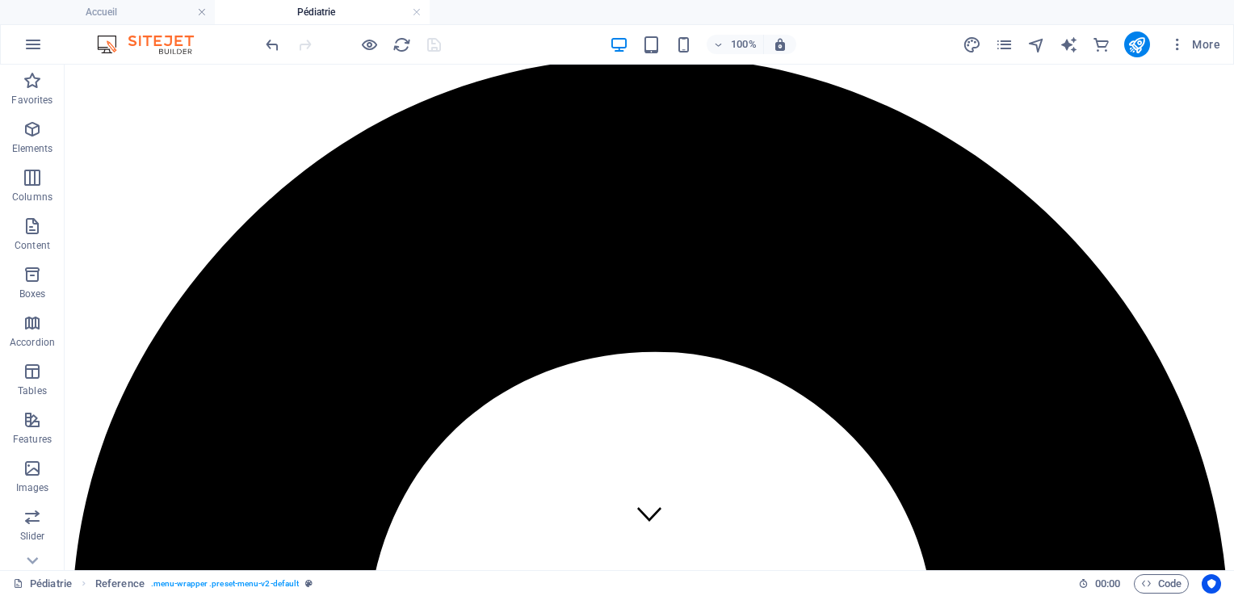
scroll to position [21, 0]
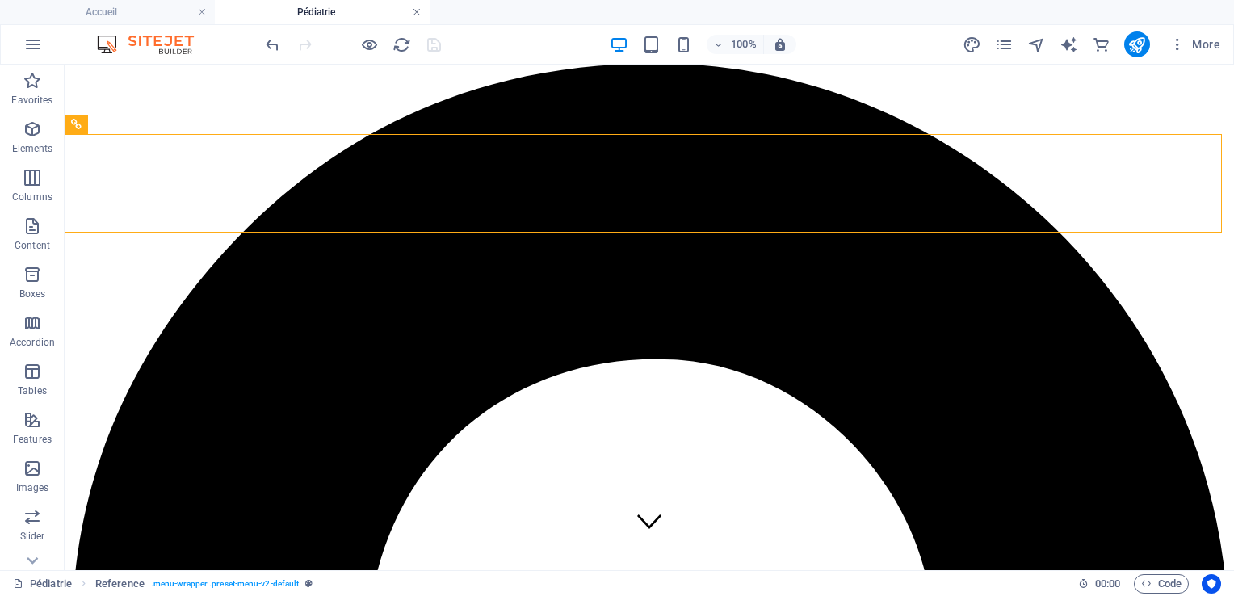
click at [416, 11] on link at bounding box center [417, 12] width 10 height 15
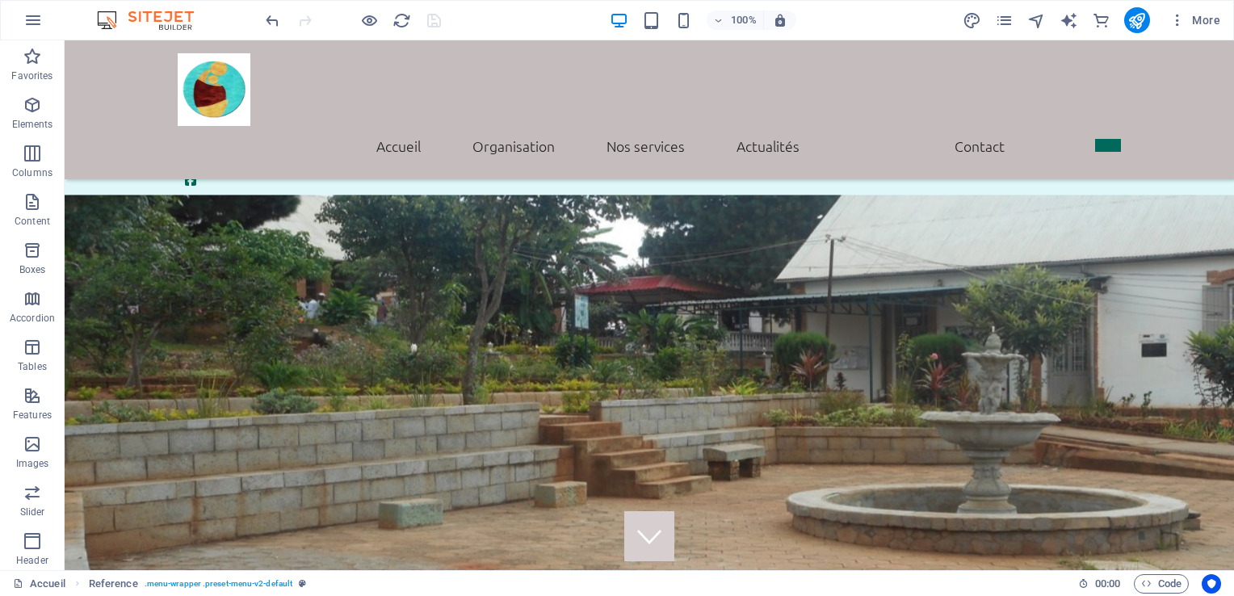
scroll to position [1869, 0]
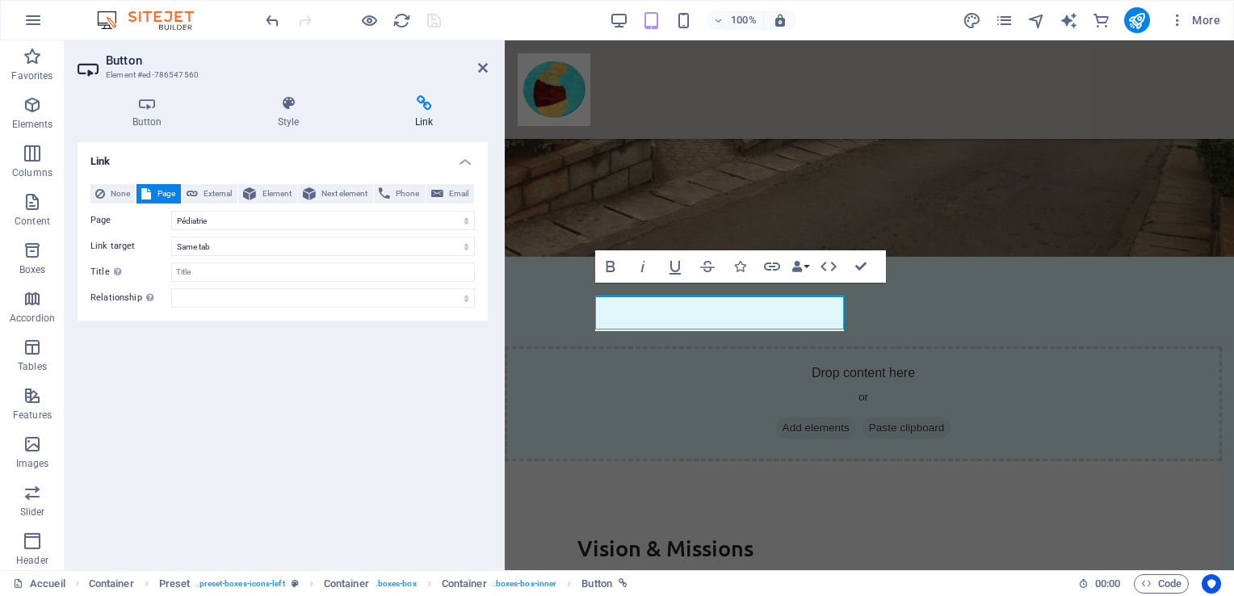
scroll to position [2352, 0]
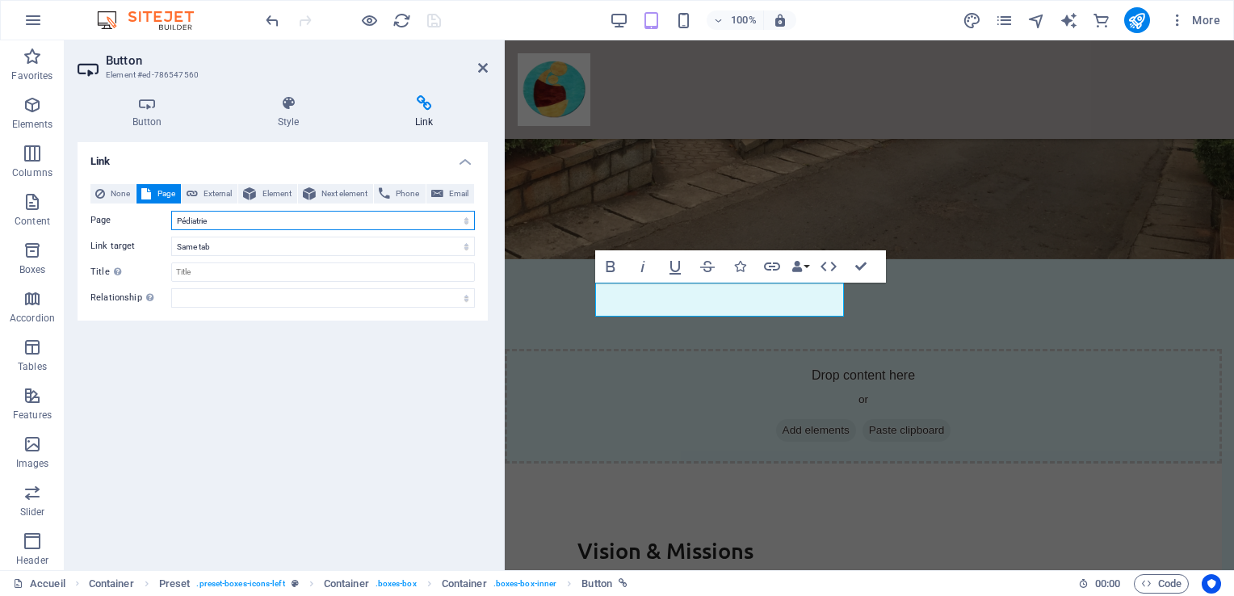
click at [465, 217] on select "Accueil Organisation Organigramme Notre démarche qualité Nos services Pédiatrie…" at bounding box center [323, 220] width 304 height 19
click at [213, 224] on select "Accueil Organisation Organigramme Notre démarche qualité Nos services Pédiatrie…" at bounding box center [323, 220] width 304 height 19
click at [212, 224] on select "Accueil Organisation Organigramme Notre démarche qualité Nos services Pédiatrie…" at bounding box center [323, 220] width 304 height 19
click at [464, 221] on select "Accueil Organisation Organigramme Notre démarche qualité Nos services Pédiatrie…" at bounding box center [323, 220] width 304 height 19
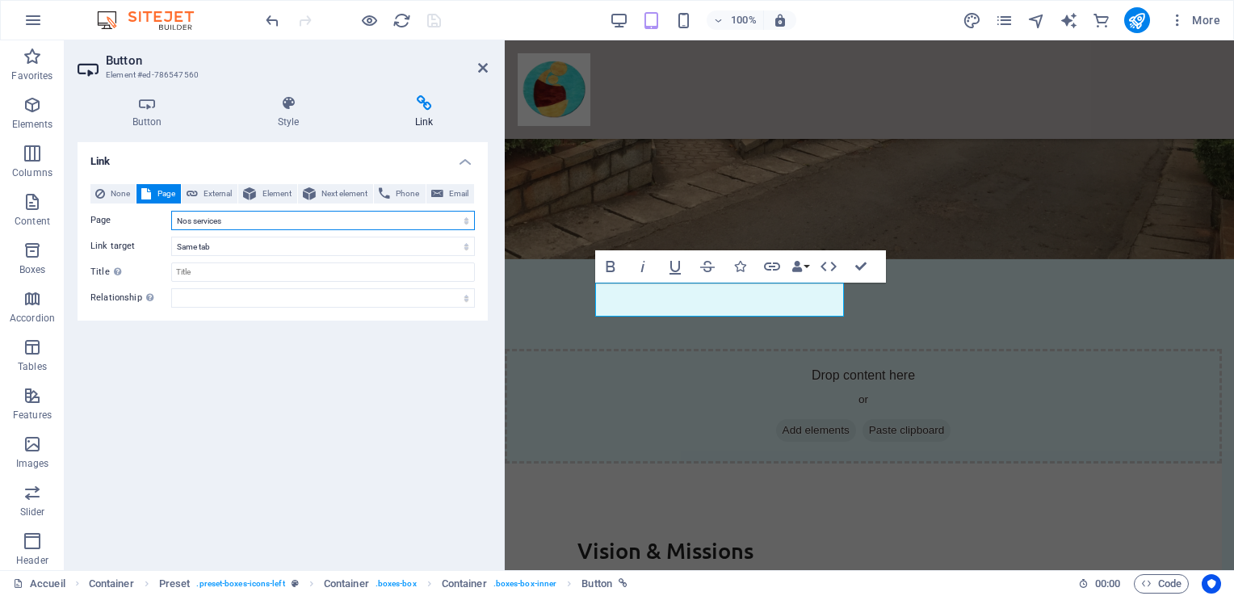
click at [171, 211] on select "Accueil Organisation Organigramme Notre démarche qualité Nos services Pédiatrie…" at bounding box center [323, 220] width 304 height 19
click at [464, 224] on select "Accueil Organisation Organigramme Notre démarche qualité Nos services Pédiatrie…" at bounding box center [323, 220] width 304 height 19
click at [171, 211] on select "Accueil Organisation Organigramme Notre démarche qualité Nos services Pédiatrie…" at bounding box center [323, 220] width 304 height 19
click at [485, 72] on icon at bounding box center [483, 67] width 10 height 13
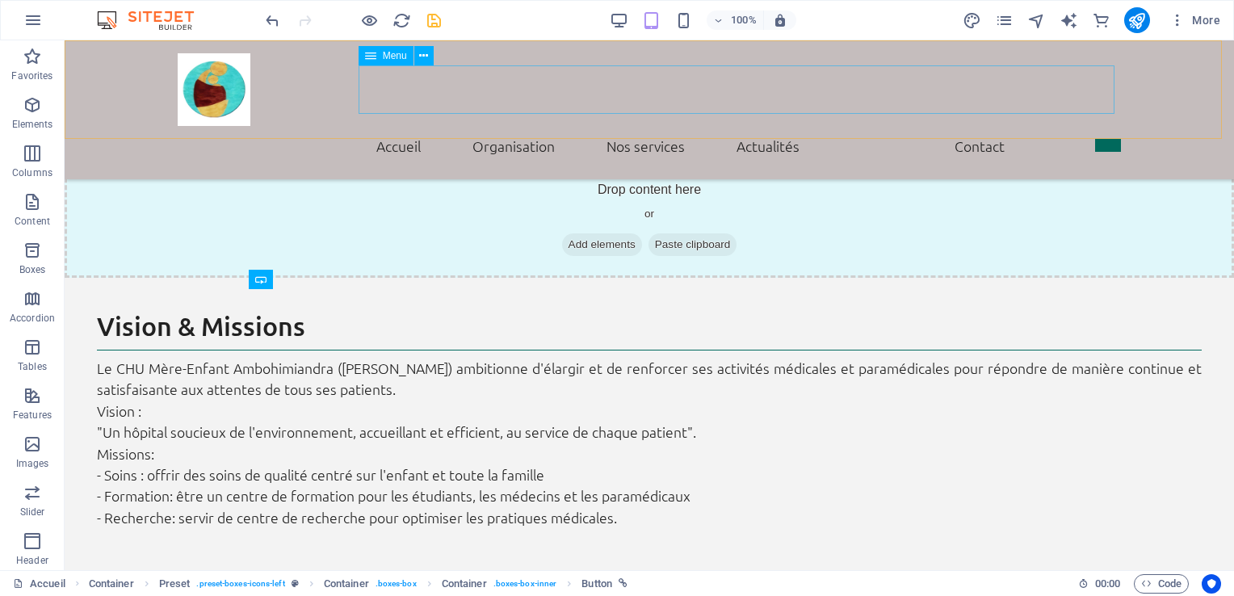
scroll to position [1904, 0]
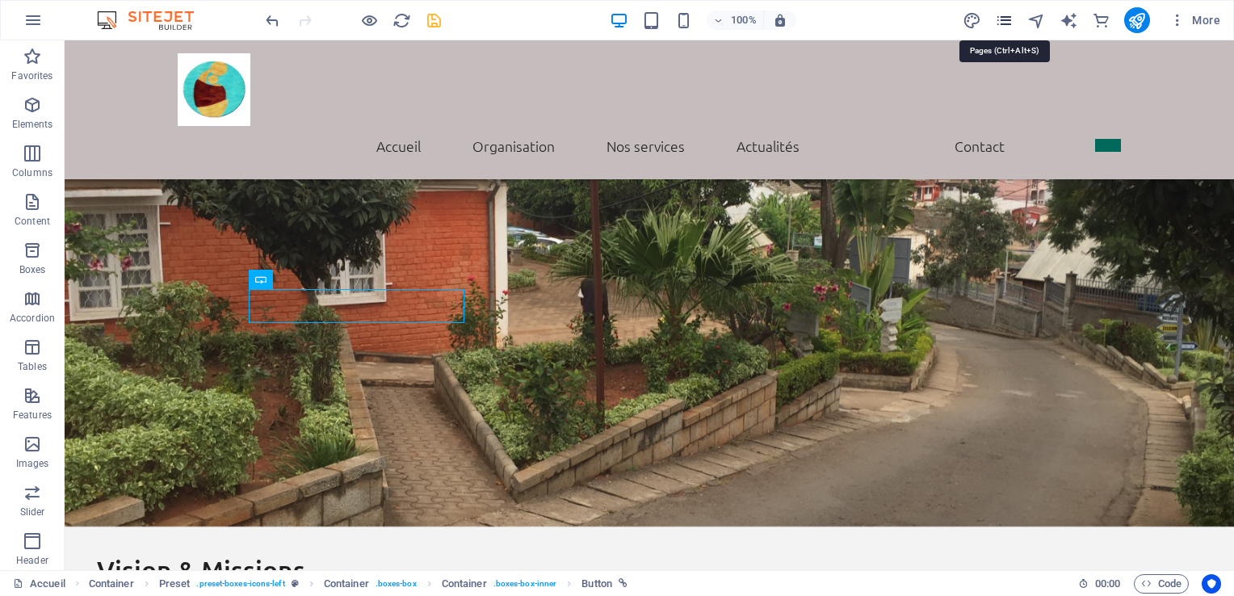
click at [1001, 20] on icon "pages" at bounding box center [1004, 20] width 19 height 19
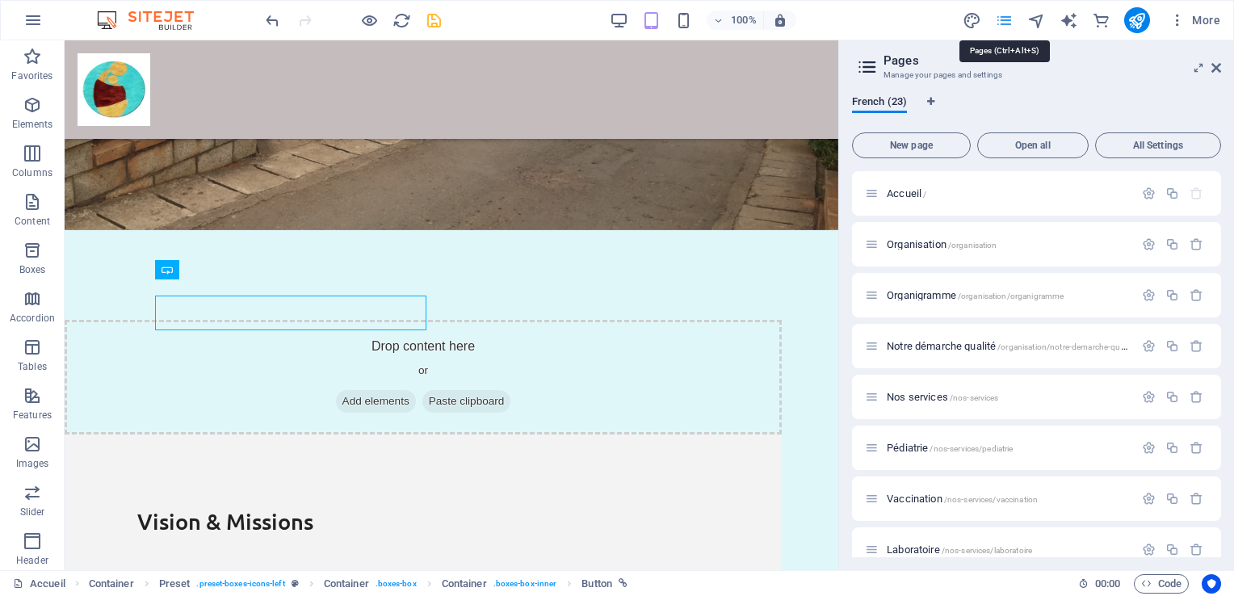
scroll to position [2335, 0]
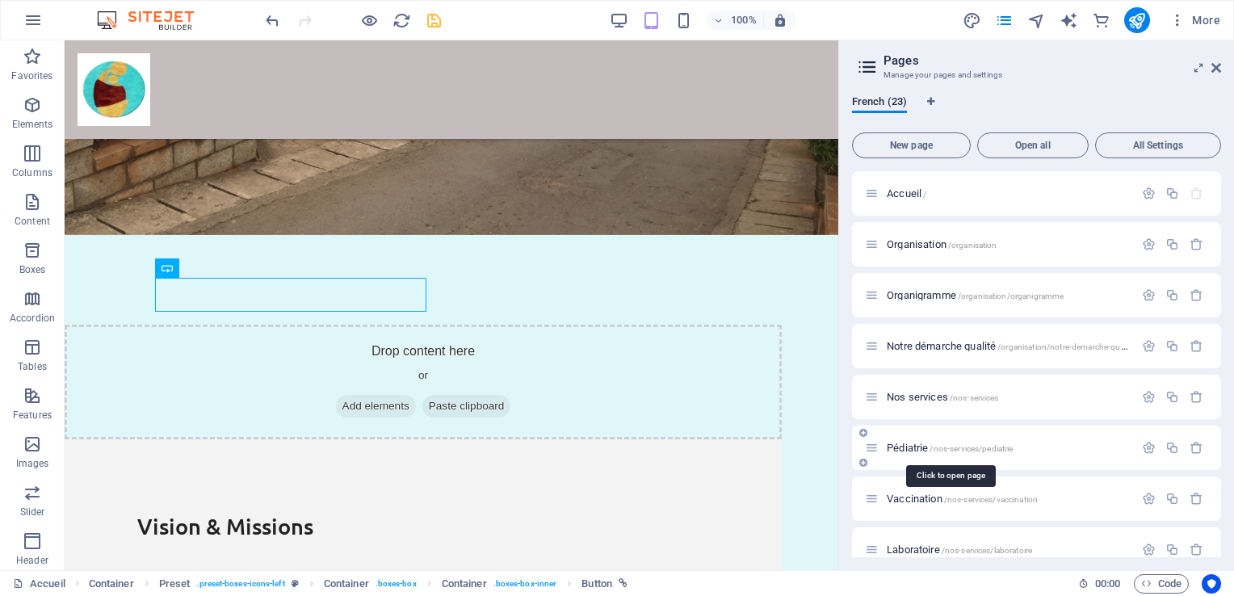
click at [963, 447] on span "/nos-services/pediatrie" at bounding box center [970, 448] width 83 height 9
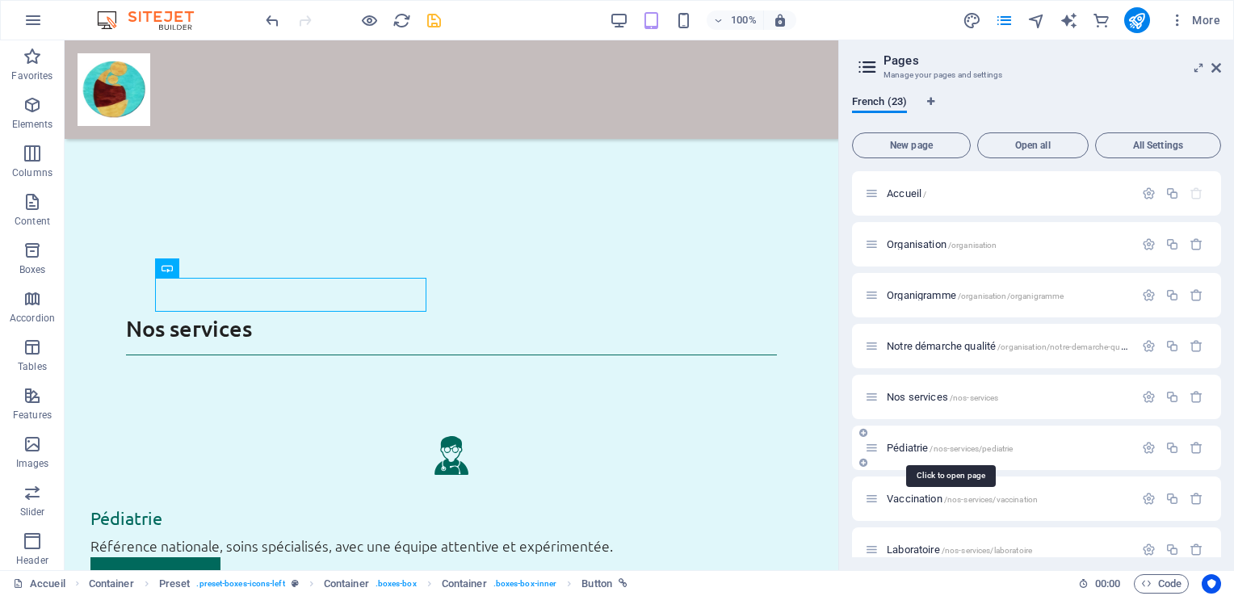
scroll to position [0, 0]
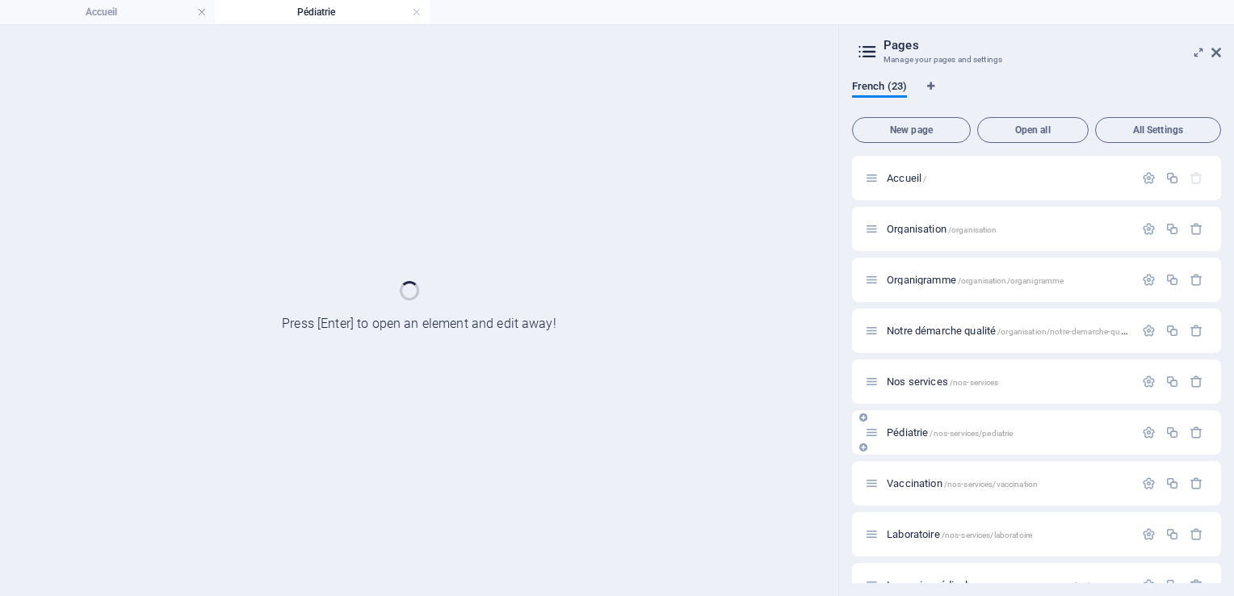
click at [963, 447] on div "Pédiatrie /nos-services/pediatrie" at bounding box center [1036, 432] width 369 height 44
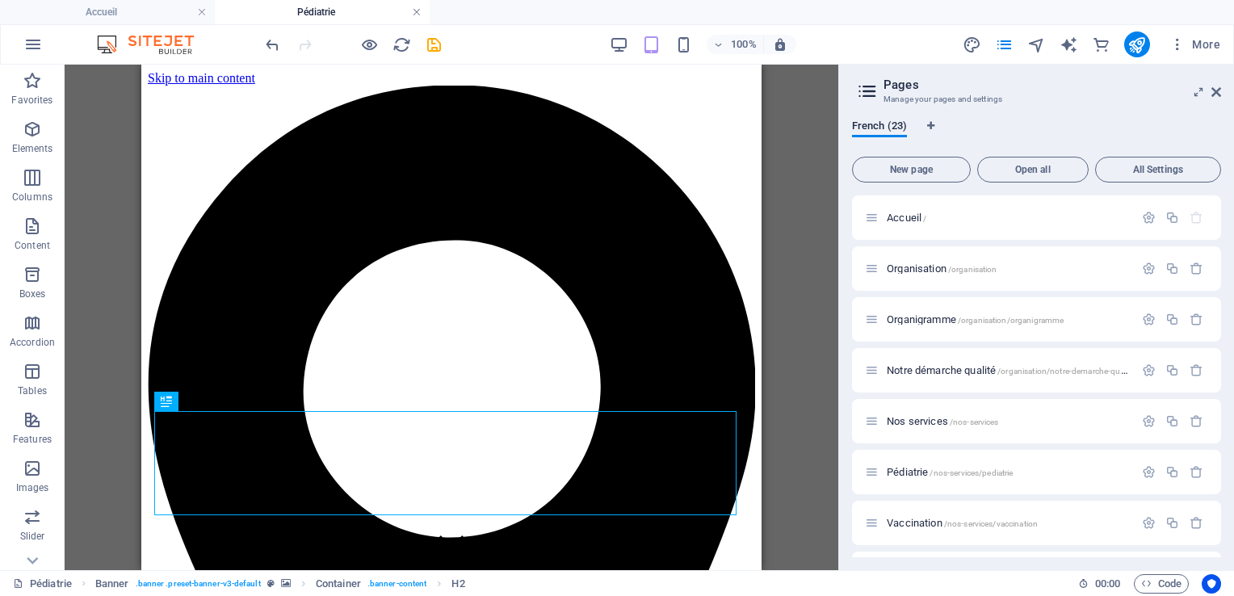
click at [419, 13] on link at bounding box center [417, 12] width 10 height 15
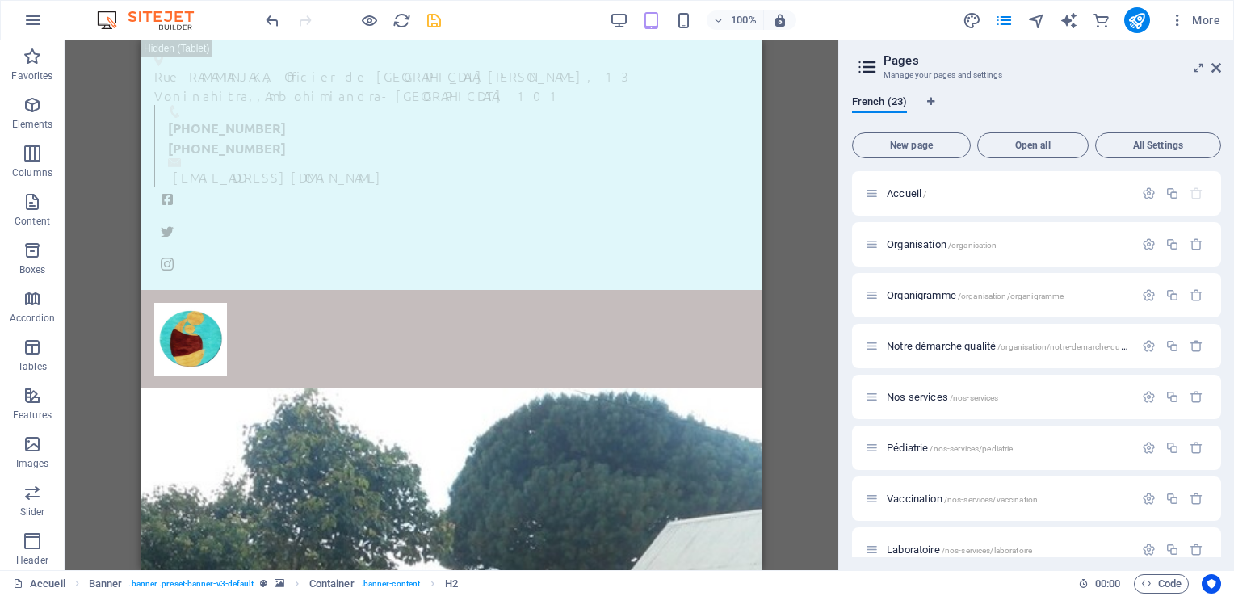
scroll to position [2371, 0]
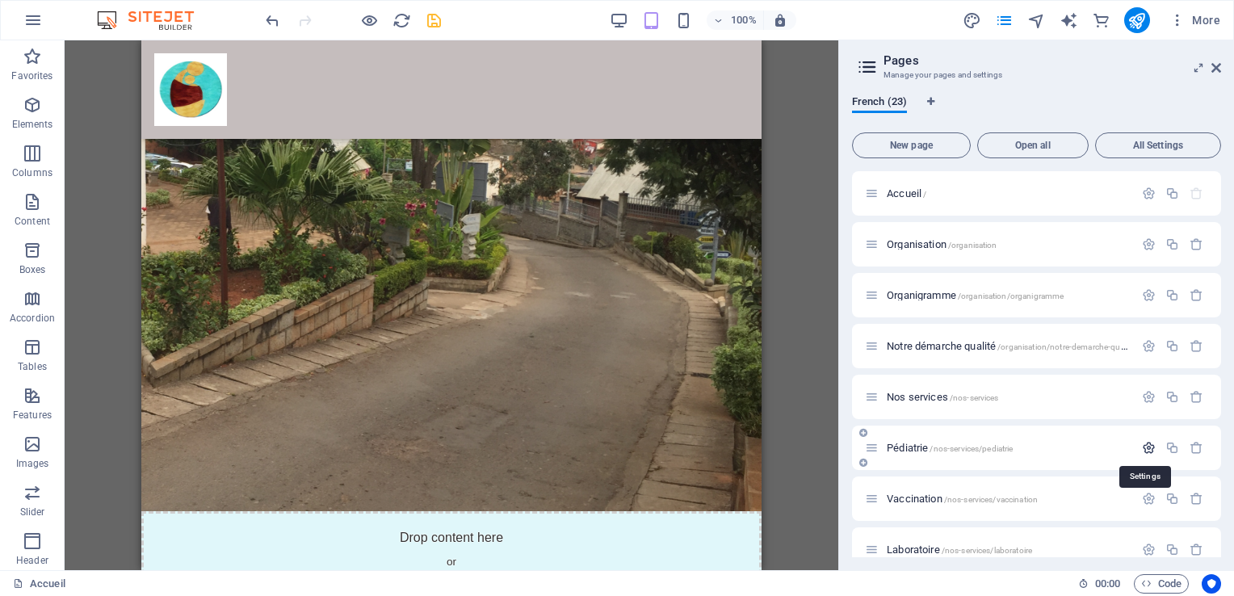
click at [1143, 446] on icon "button" at bounding box center [1149, 448] width 14 height 14
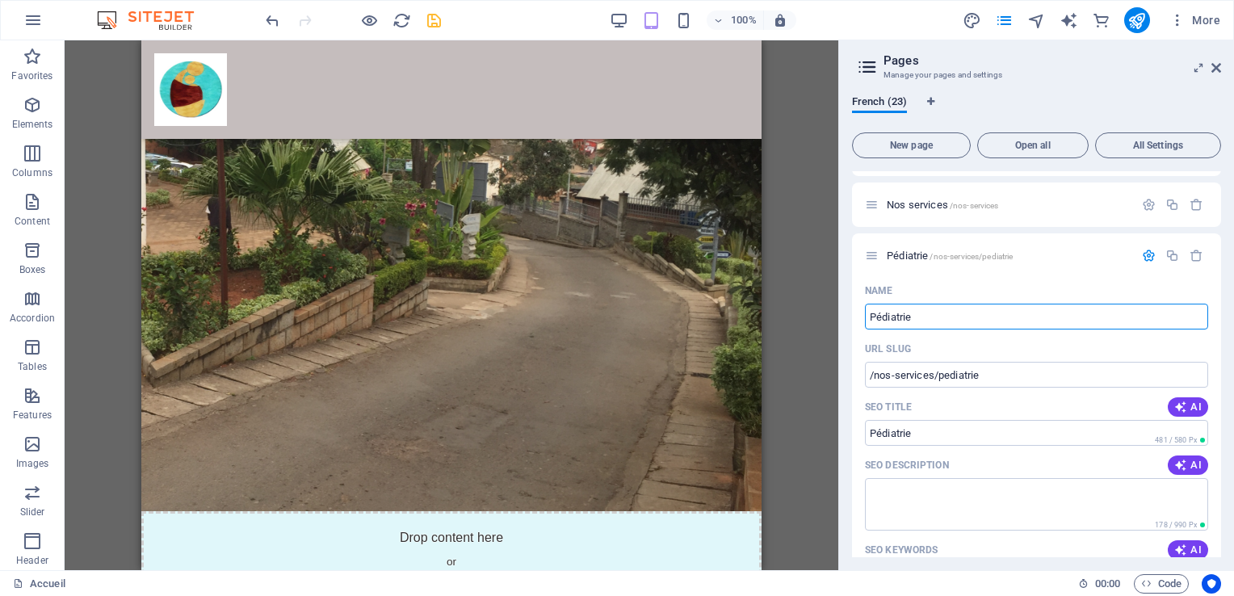
scroll to position [195, 0]
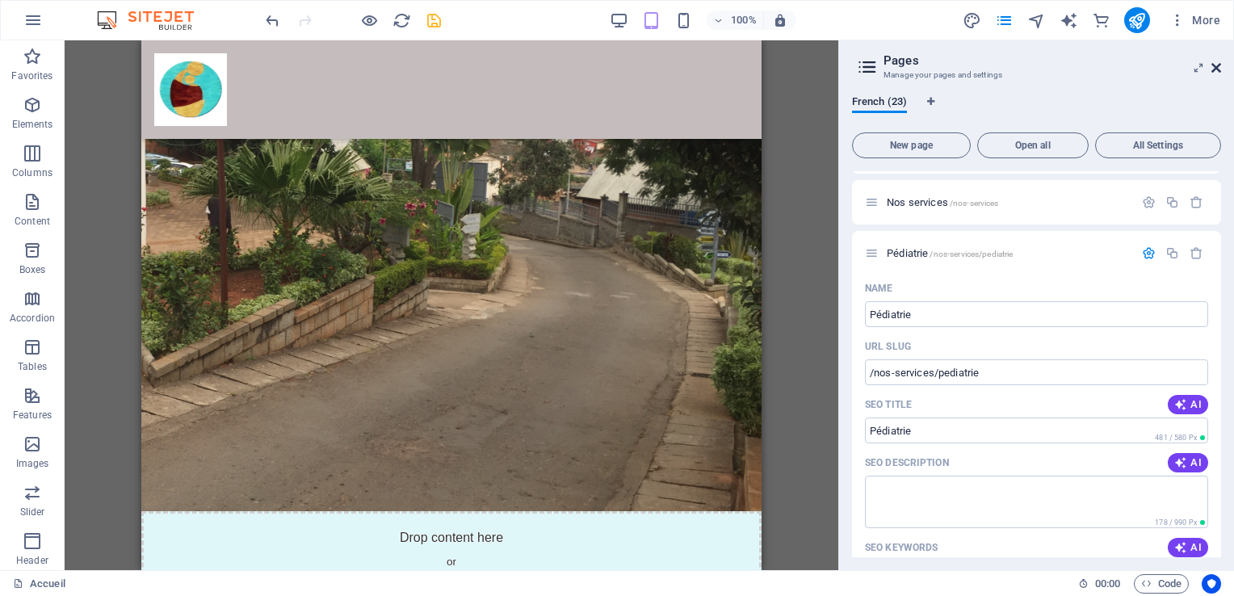
click at [1219, 71] on icon at bounding box center [1216, 67] width 10 height 13
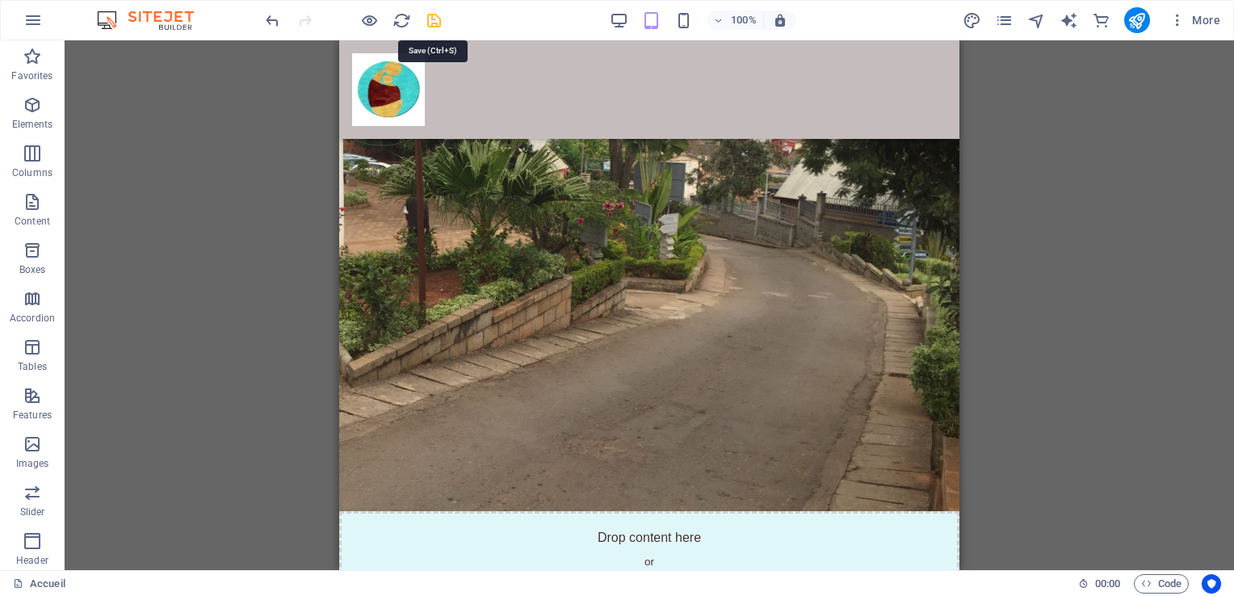
click at [432, 23] on icon "save" at bounding box center [434, 20] width 19 height 19
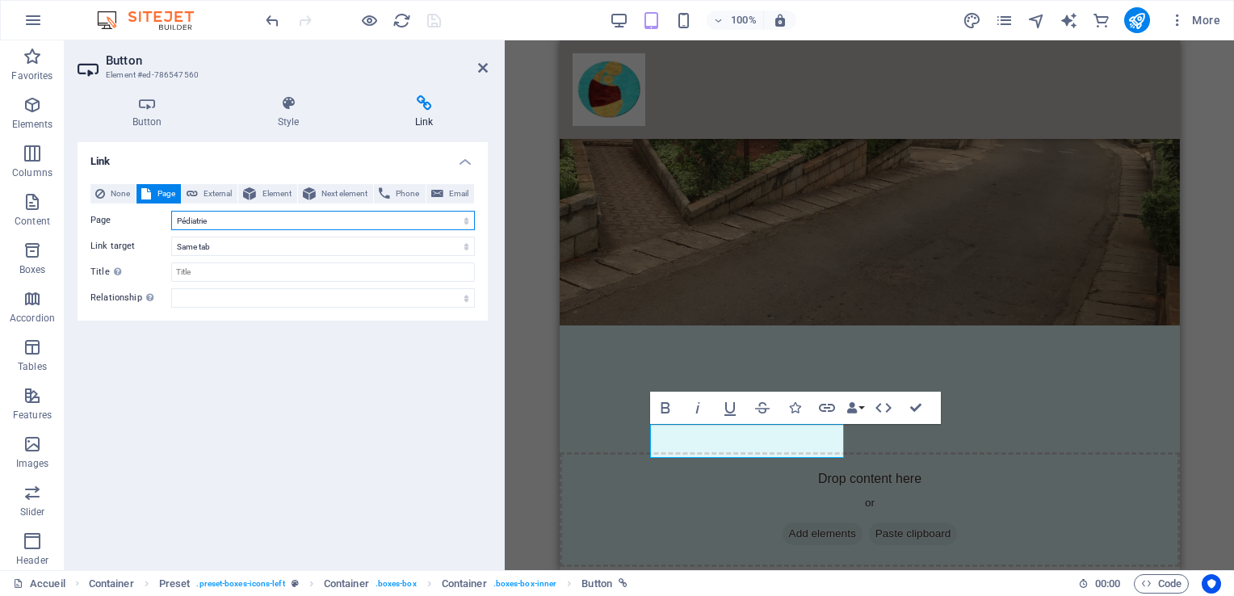
click at [207, 223] on select "Accueil Organisation Organigramme Notre démarche qualité Nos services Pédiatrie…" at bounding box center [323, 220] width 304 height 19
click at [210, 222] on select "Accueil Organisation Organigramme Notre démarche qualité Nos services Pédiatrie…" at bounding box center [323, 220] width 304 height 19
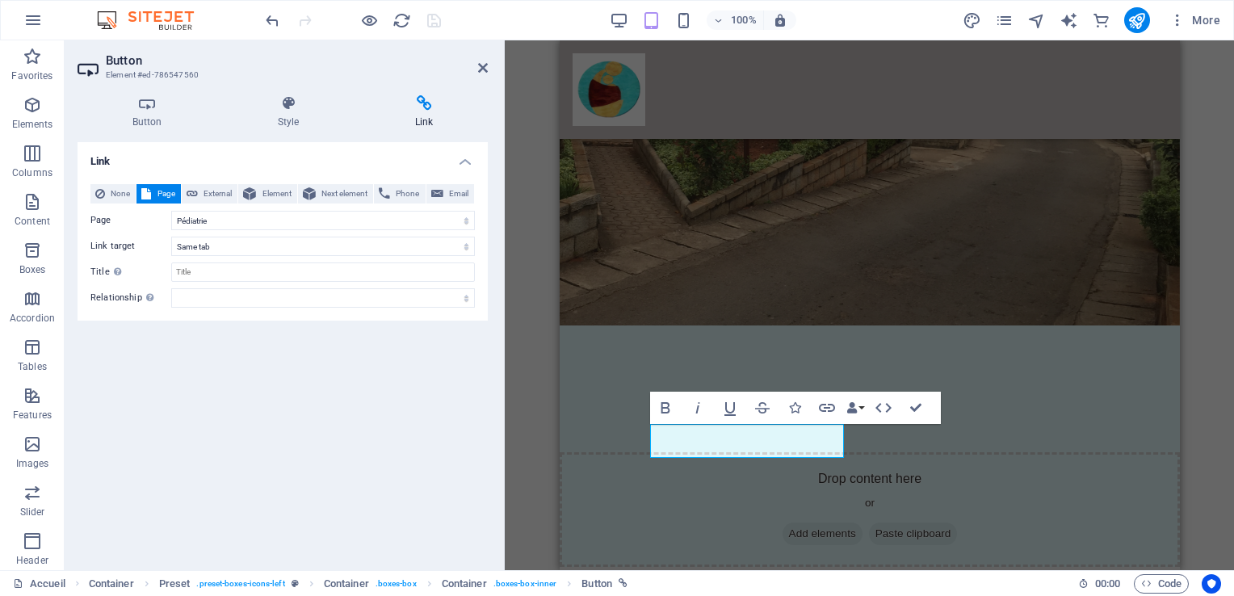
drag, startPoint x: 481, startPoint y: 281, endPoint x: 480, endPoint y: 296, distance: 14.6
click at [480, 296] on div "None Page External Element Next element Phone Email Page Accueil Organisation O…" at bounding box center [283, 245] width 410 height 149
click at [465, 220] on select "Accueil Organisation Organigramme Notre démarche qualité Nos services Pédiatrie…" at bounding box center [323, 220] width 304 height 19
click at [171, 211] on select "Accueil Organisation Organigramme Notre démarche qualité Nos services Pédiatrie…" at bounding box center [323, 220] width 304 height 19
click at [406, 420] on div "Link None Page External Element Next element Phone Email Page Accueil Organisat…" at bounding box center [283, 349] width 410 height 415
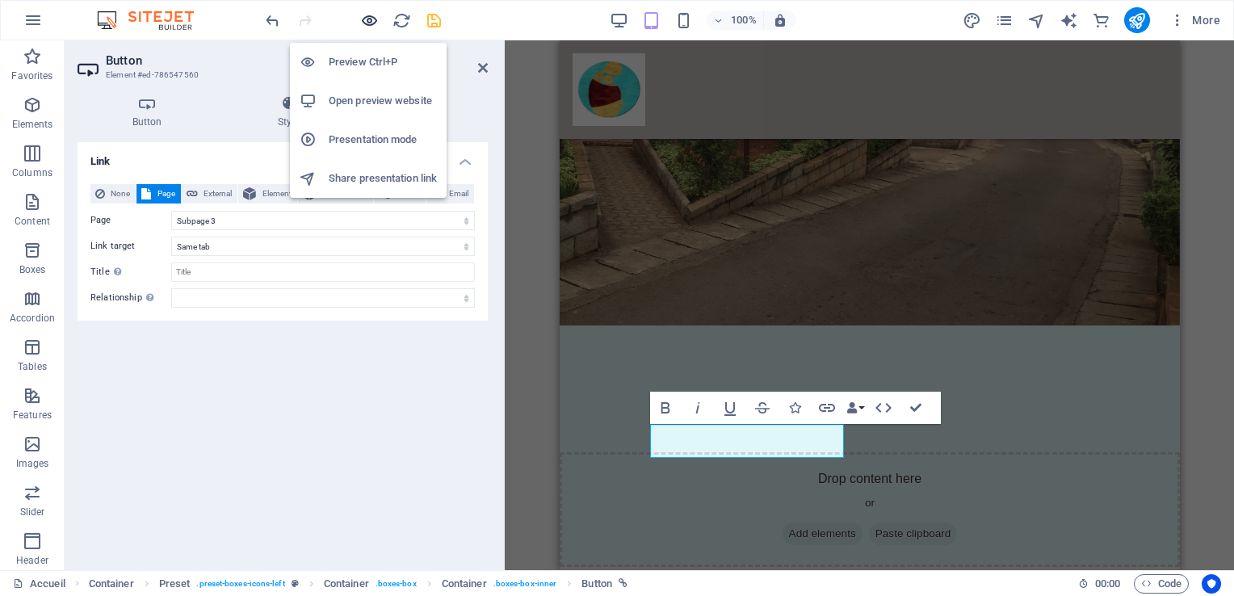
click at [368, 20] on icon "button" at bounding box center [369, 20] width 19 height 19
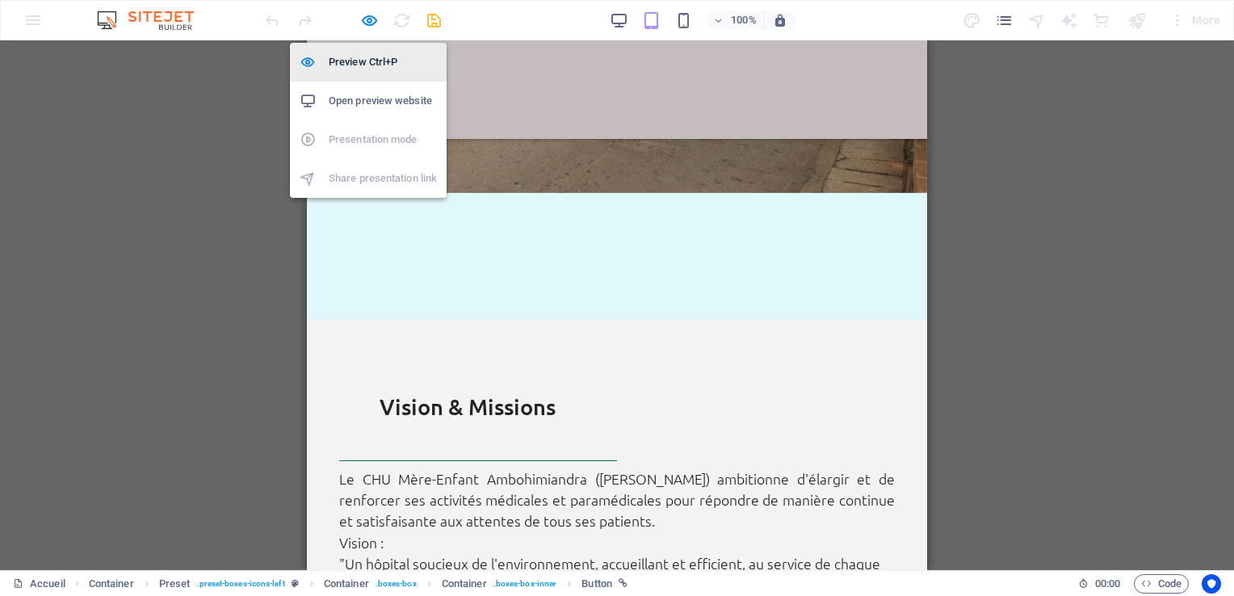
click at [359, 60] on h6 "Preview Ctrl+P" at bounding box center [383, 61] width 108 height 19
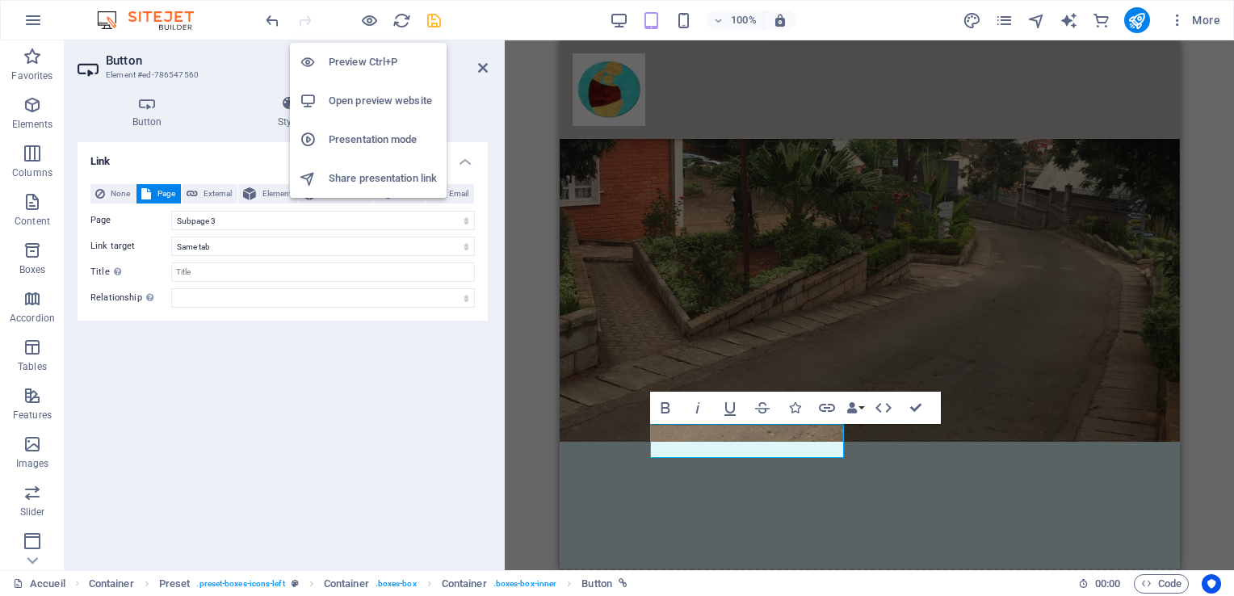
scroll to position [2371, 0]
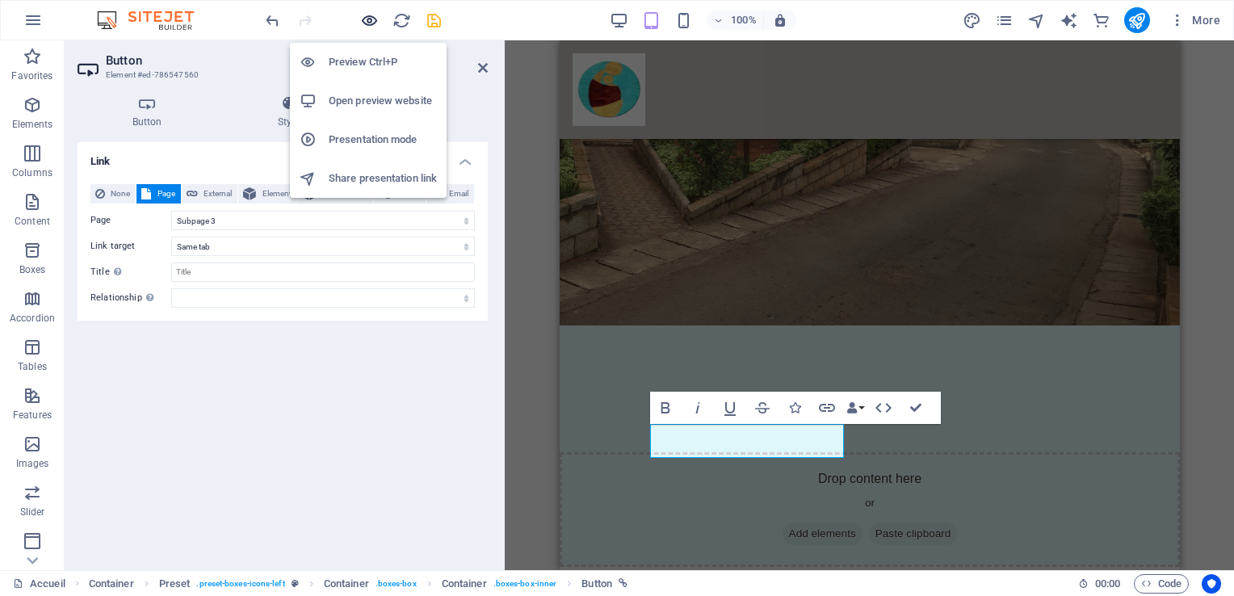
click at [370, 27] on icon "button" at bounding box center [369, 20] width 19 height 19
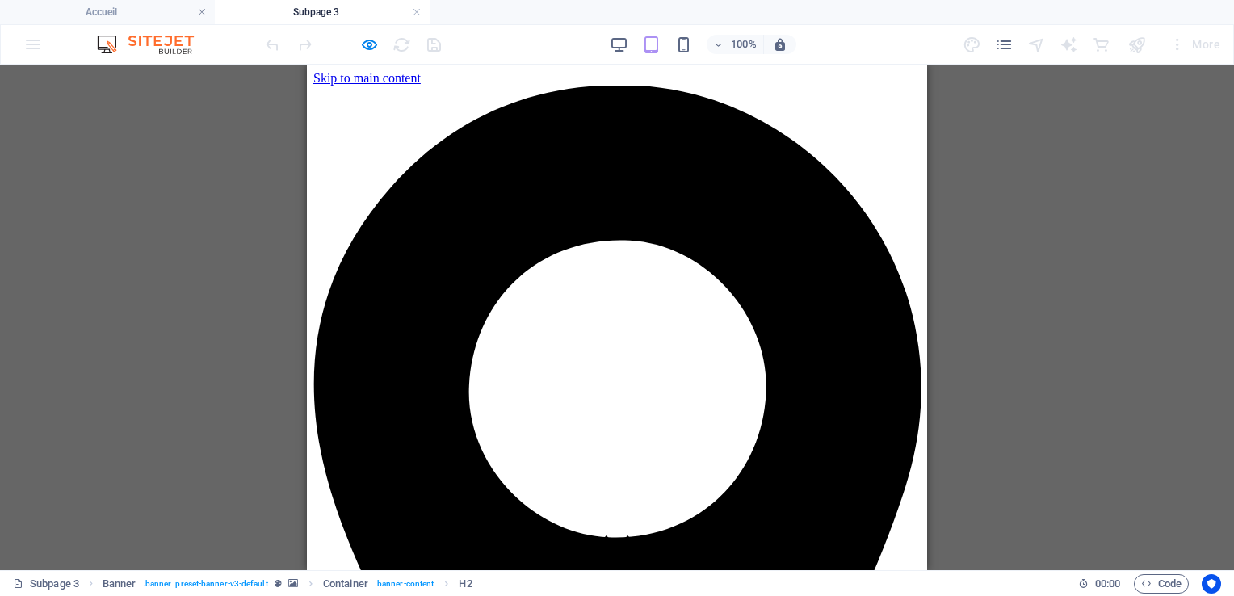
scroll to position [0, 0]
click at [413, 10] on link at bounding box center [417, 12] width 10 height 15
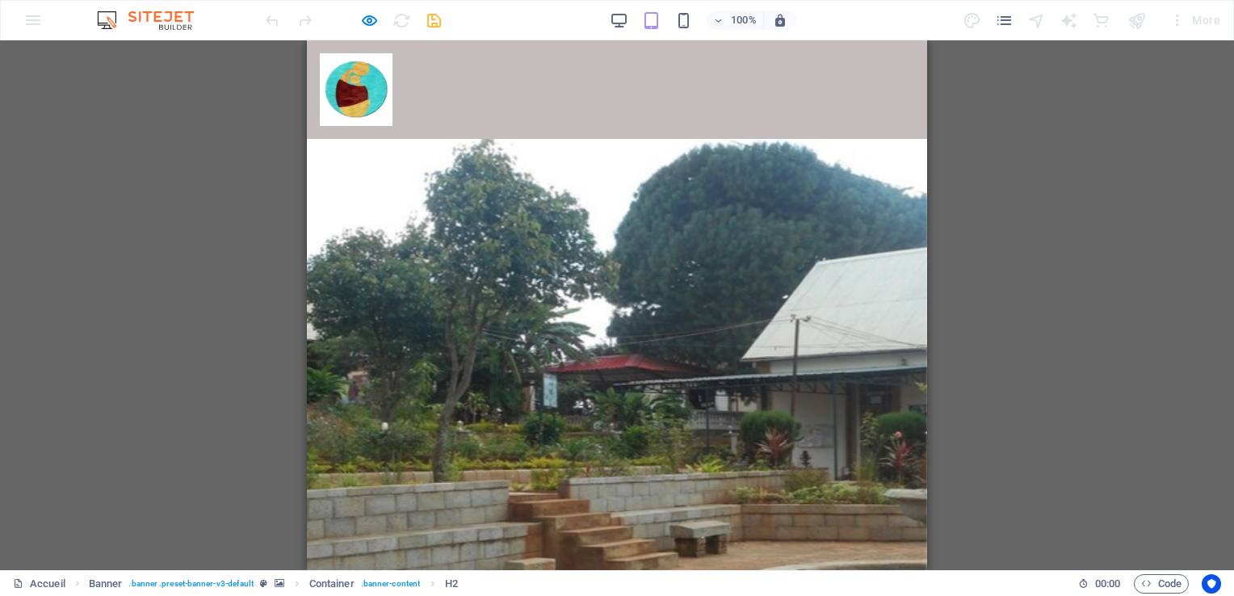
scroll to position [2290, 0]
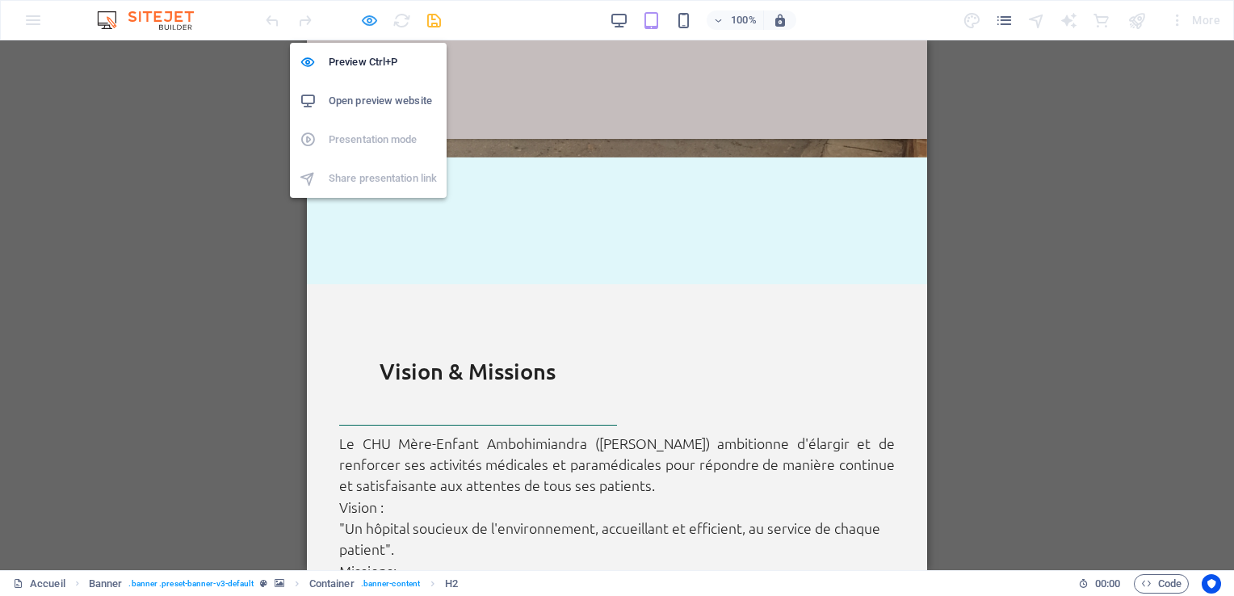
click at [368, 19] on icon "button" at bounding box center [369, 20] width 19 height 19
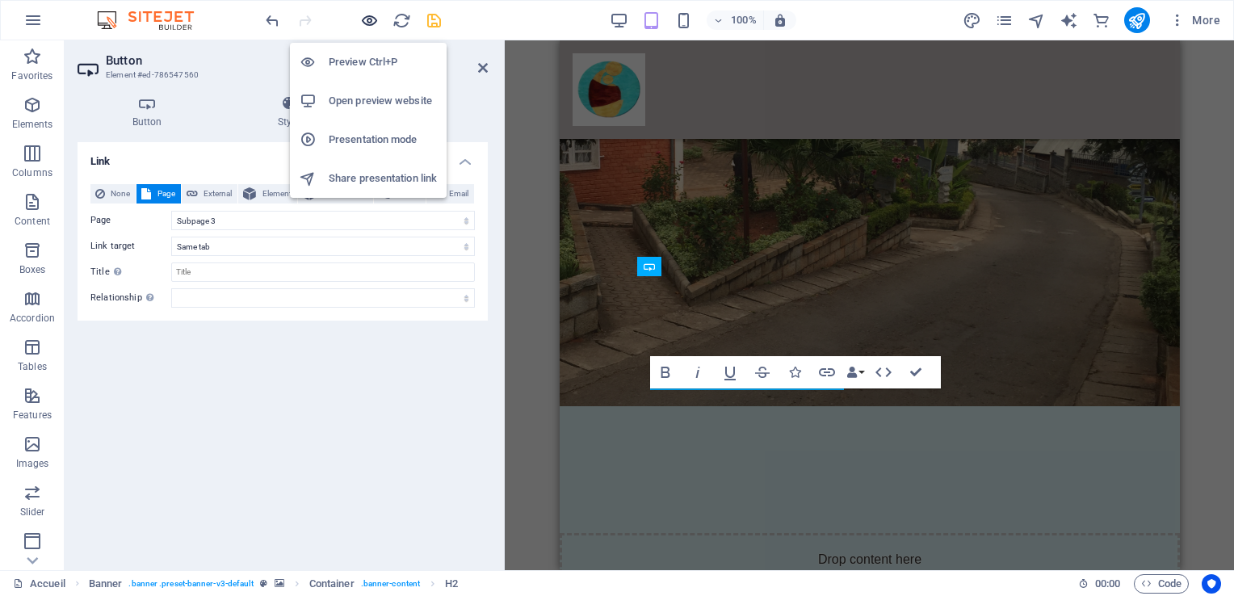
scroll to position [2406, 0]
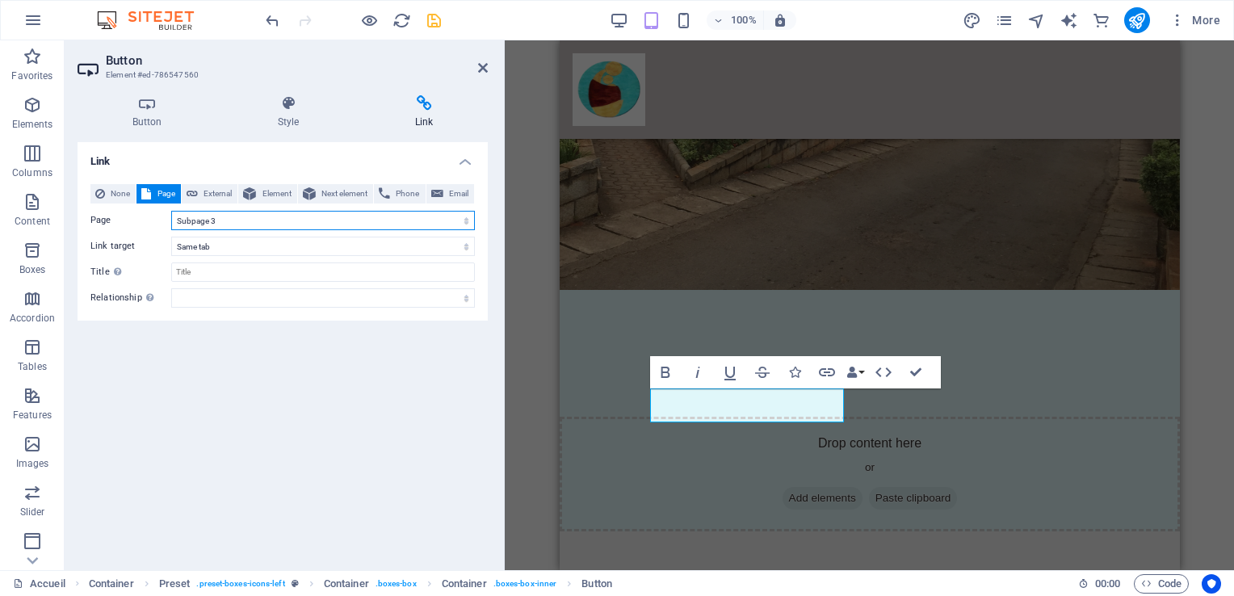
click at [467, 220] on select "Accueil Organisation Organigramme Notre démarche qualité Nos services Pédiatrie…" at bounding box center [323, 220] width 304 height 19
click at [171, 211] on select "Accueil Organisation Organigramme Notre démarche qualité Nos services Pédiatrie…" at bounding box center [323, 220] width 304 height 19
click at [545, 397] on div "H2 Banner Container Menu Bar Menu Social Media Icons Info Bar Container Text Co…" at bounding box center [869, 305] width 729 height 530
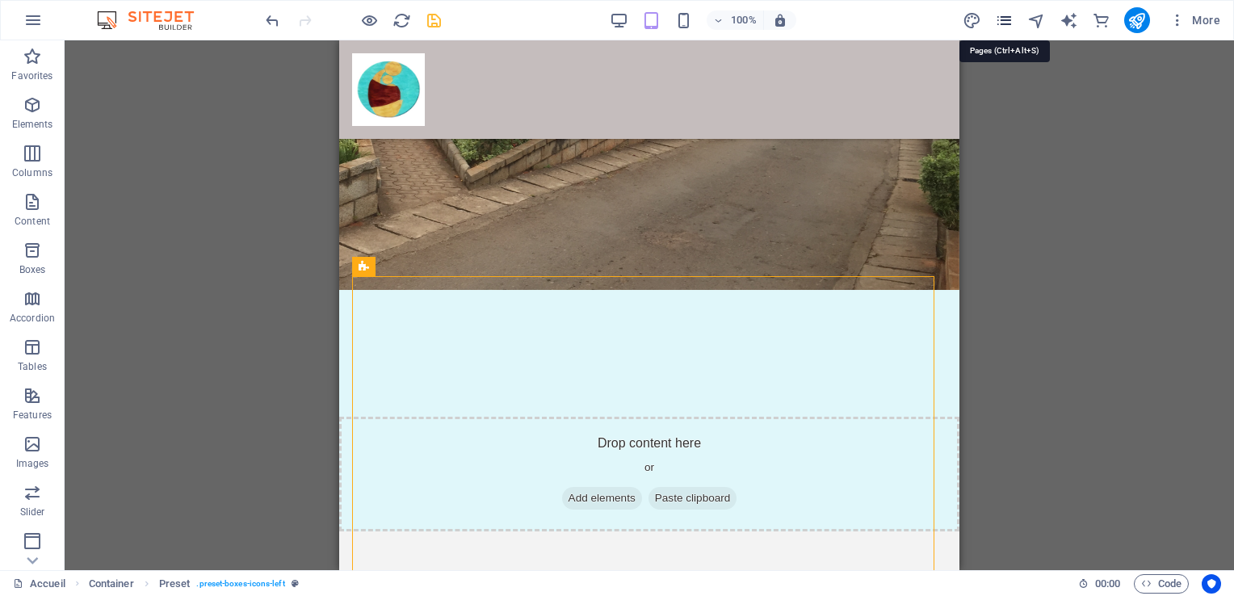
click at [1004, 19] on icon "pages" at bounding box center [1004, 20] width 19 height 19
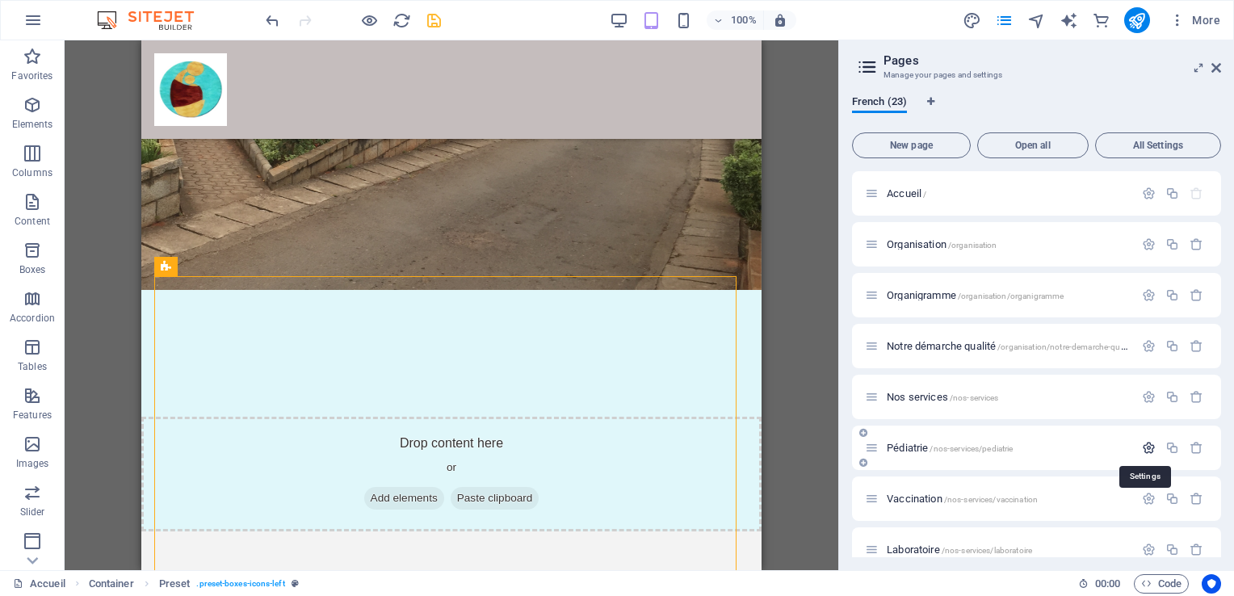
click at [1147, 449] on icon "button" at bounding box center [1149, 448] width 14 height 14
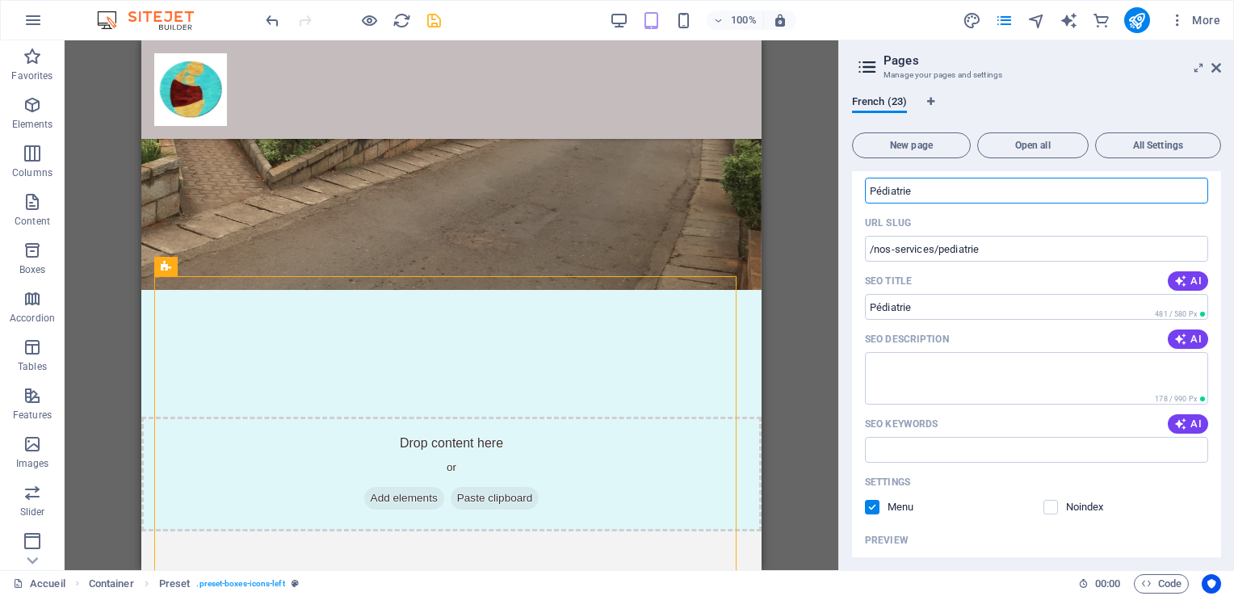
scroll to position [315, 0]
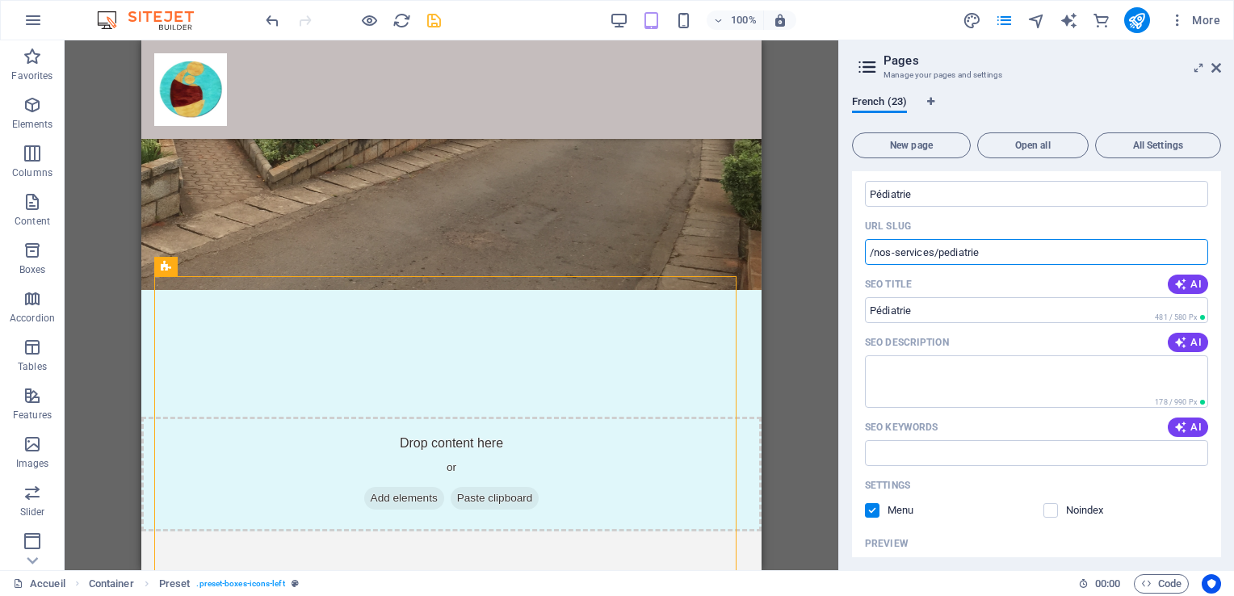
click at [979, 252] on input "/nos-services/pediatrie" at bounding box center [1036, 252] width 343 height 26
click at [432, 20] on icon "save" at bounding box center [434, 20] width 19 height 19
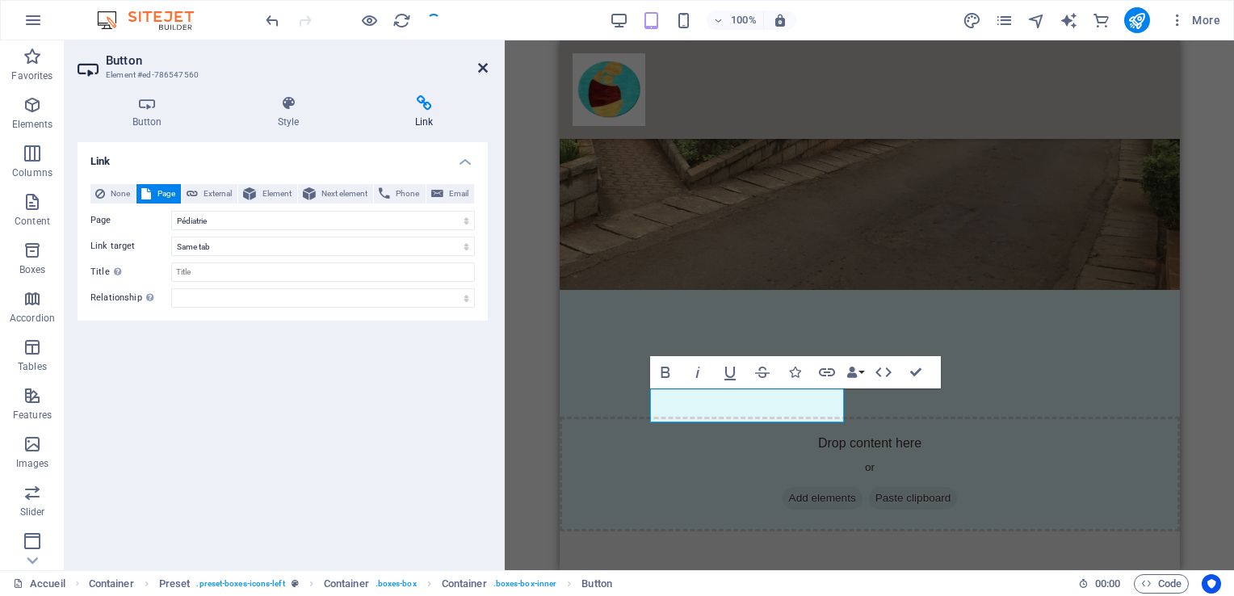
click at [483, 65] on icon at bounding box center [483, 67] width 10 height 13
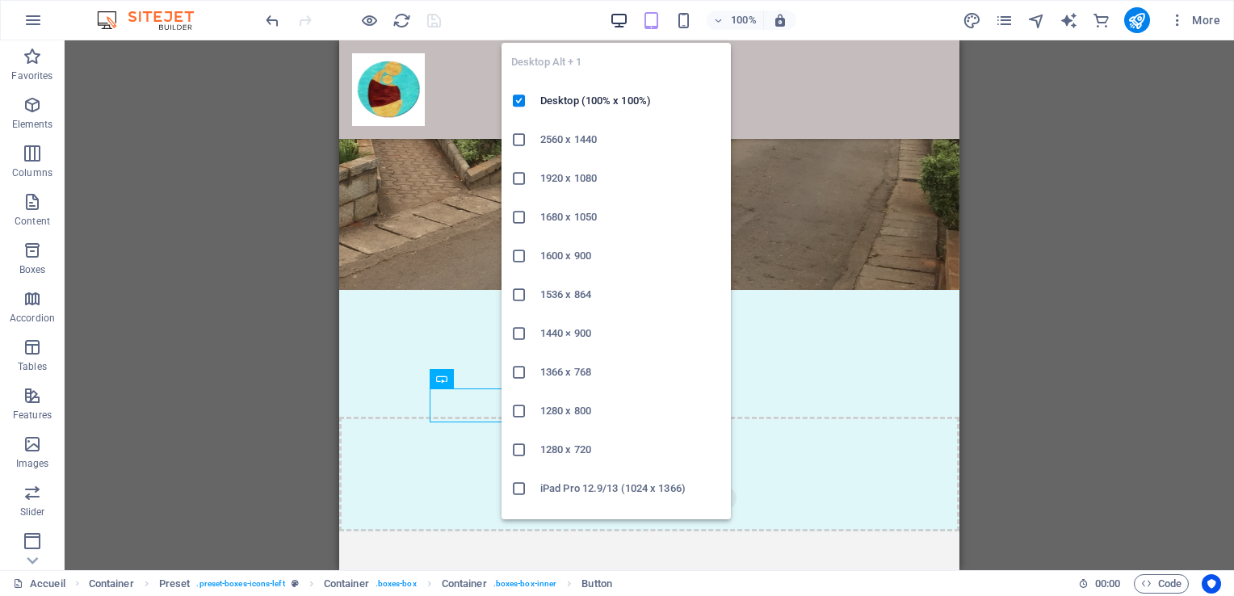
click at [617, 14] on icon "button" at bounding box center [619, 20] width 19 height 19
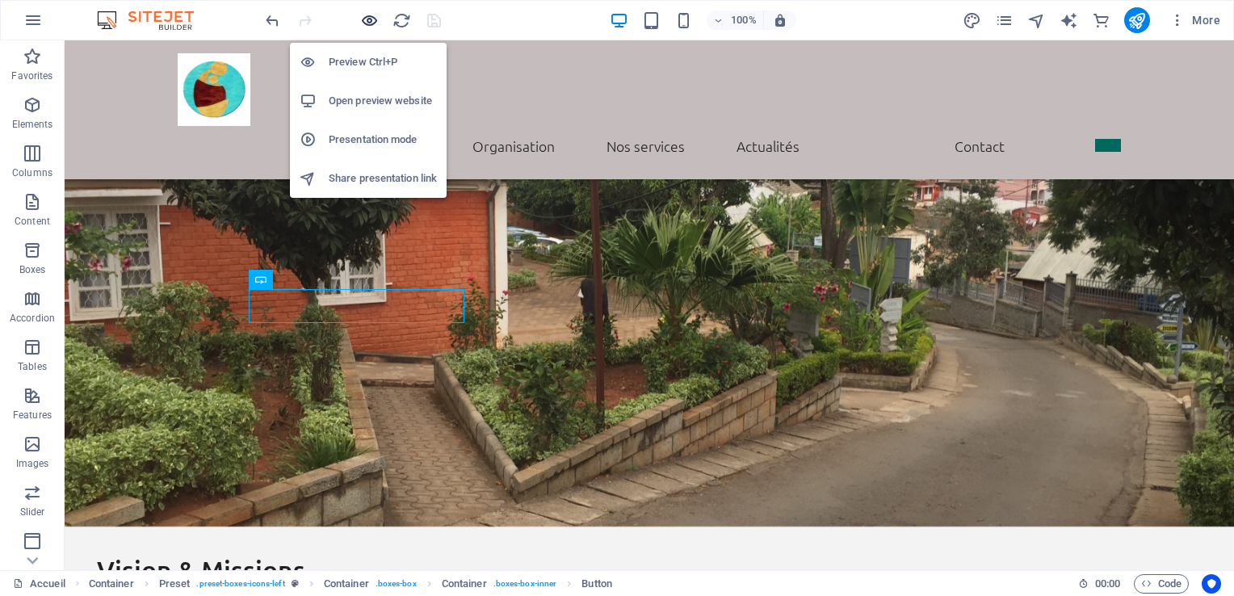
click at [371, 23] on icon "button" at bounding box center [369, 20] width 19 height 19
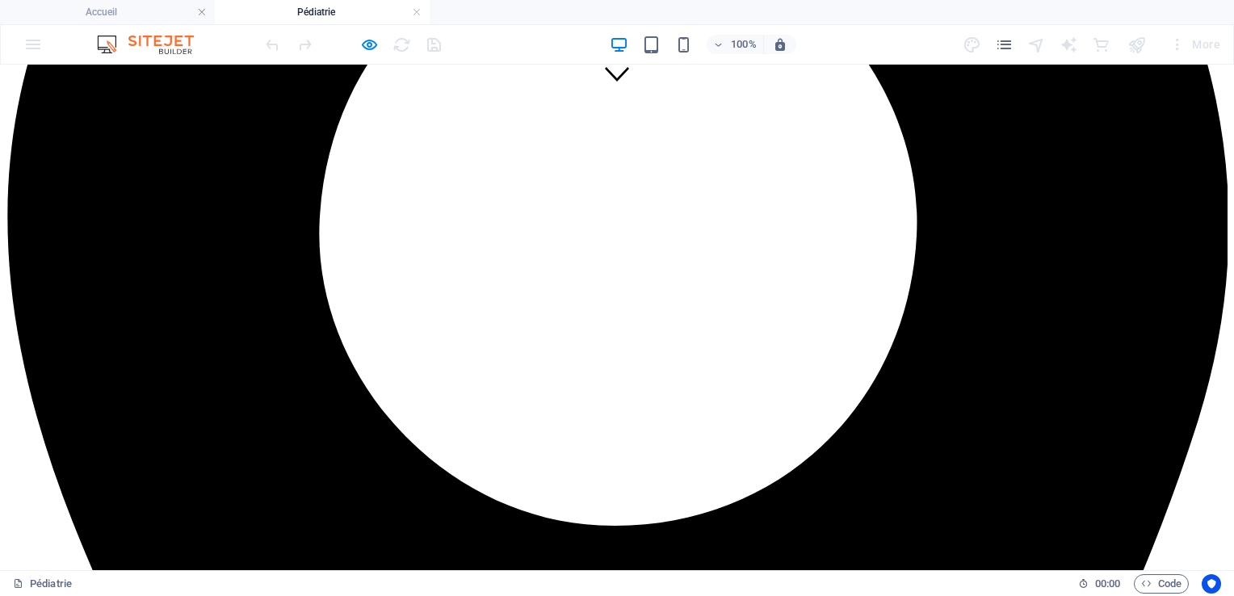
scroll to position [464, 0]
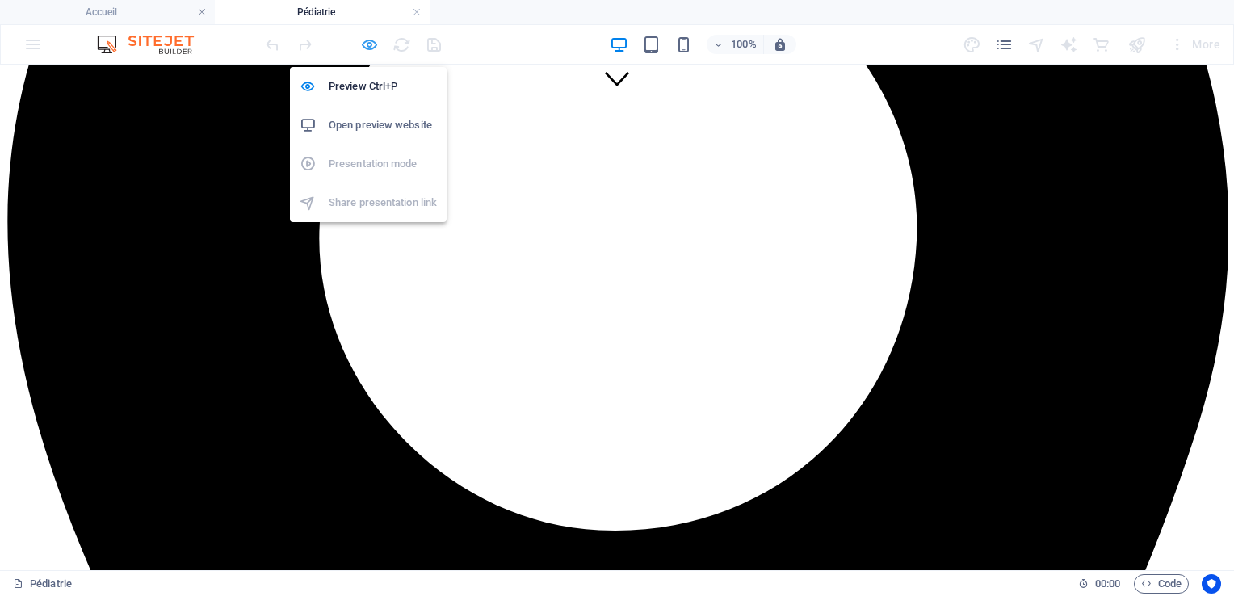
click at [371, 43] on icon "button" at bounding box center [369, 45] width 19 height 19
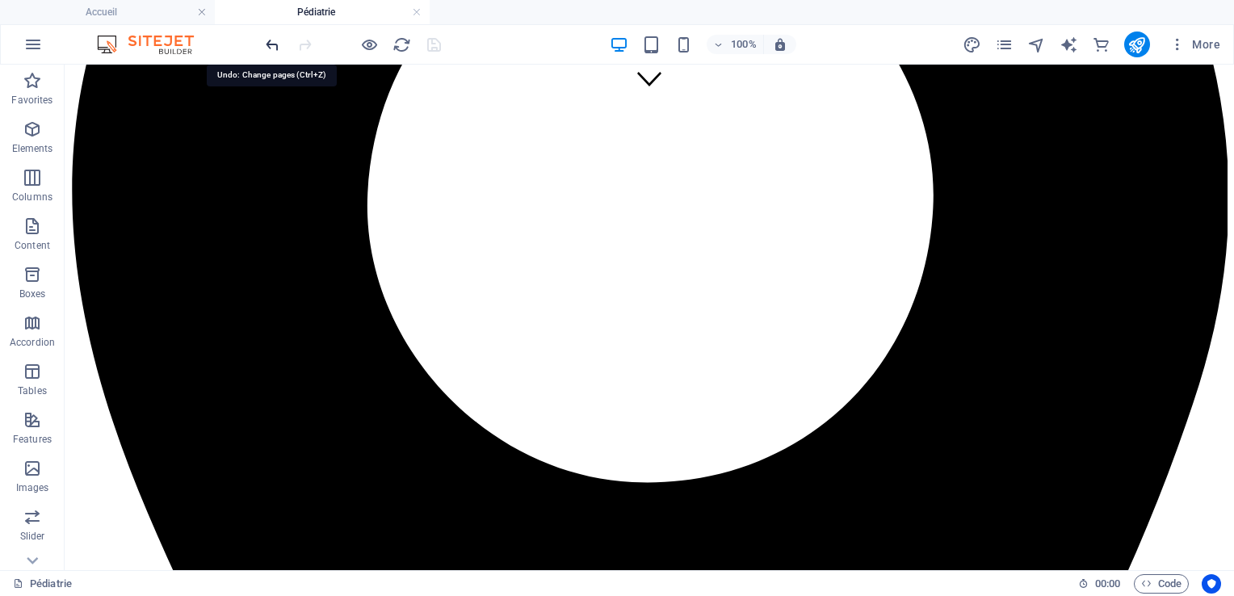
click at [273, 40] on icon "undo" at bounding box center [272, 45] width 19 height 19
click at [1000, 44] on icon "pages" at bounding box center [1004, 45] width 19 height 19
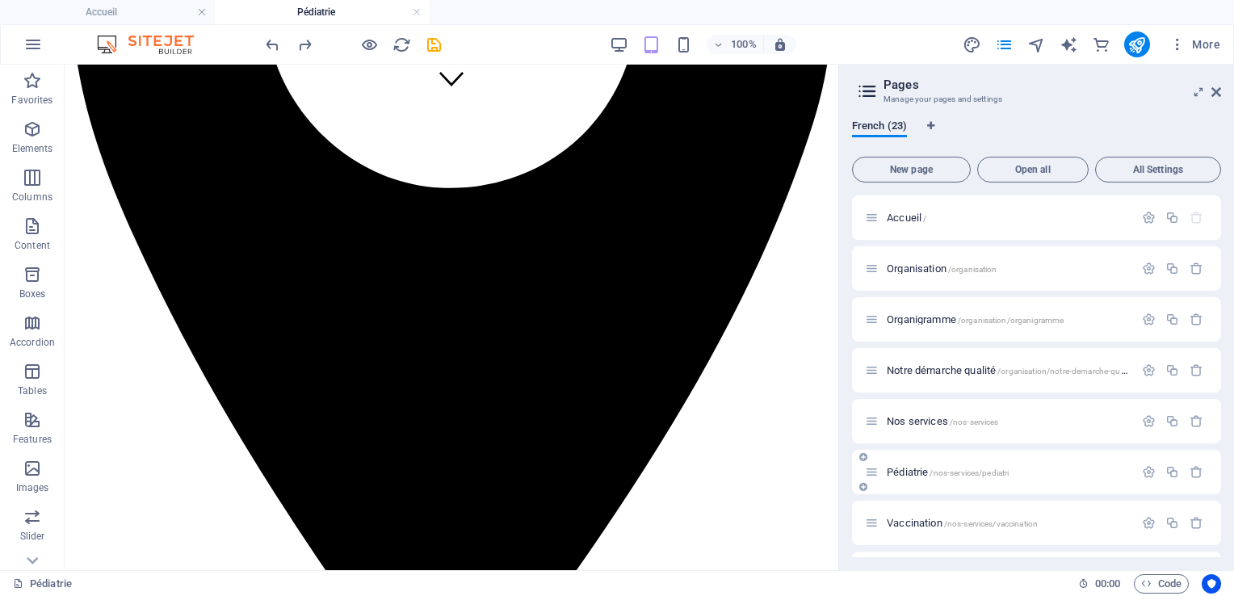
click at [1090, 480] on div "Pédiatrie /nos-services/pediatri" at bounding box center [999, 472] width 269 height 19
click at [434, 43] on icon "save" at bounding box center [434, 45] width 19 height 19
